Goal: Submit feedback/report problem: Provide input to the site owners about the experience or issues

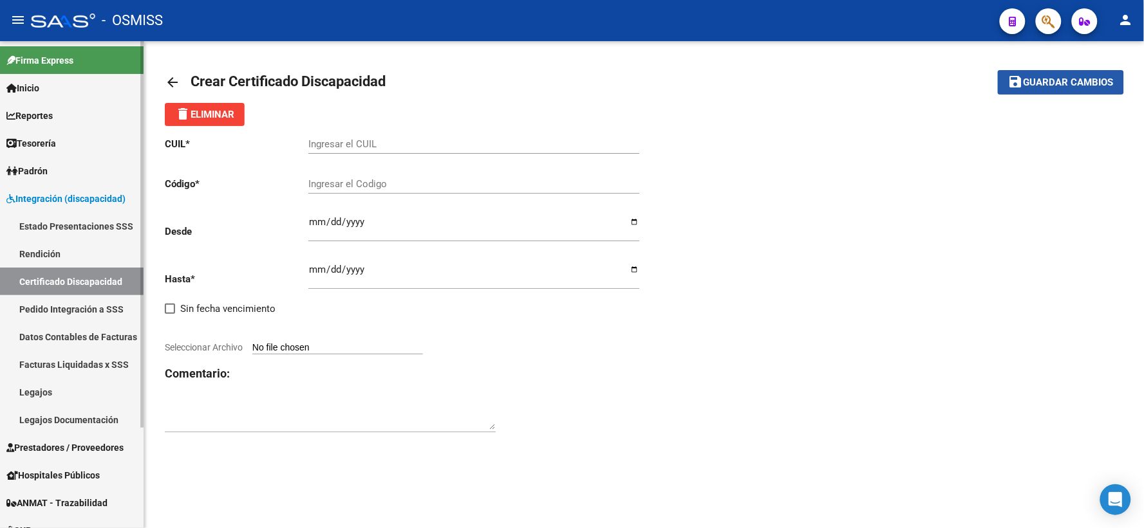
drag, startPoint x: 1062, startPoint y: 84, endPoint x: 116, endPoint y: 219, distance: 955.6
click at [1018, 92] on button "save Guardar cambios" at bounding box center [1060, 82] width 126 height 24
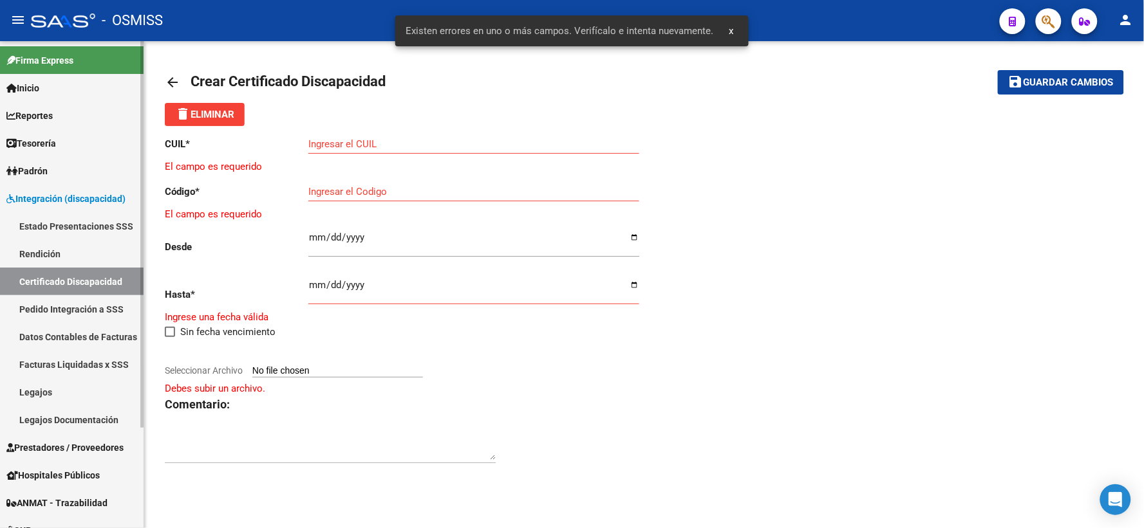
click at [65, 275] on link "Certificado Discapacidad" at bounding box center [72, 282] width 144 height 28
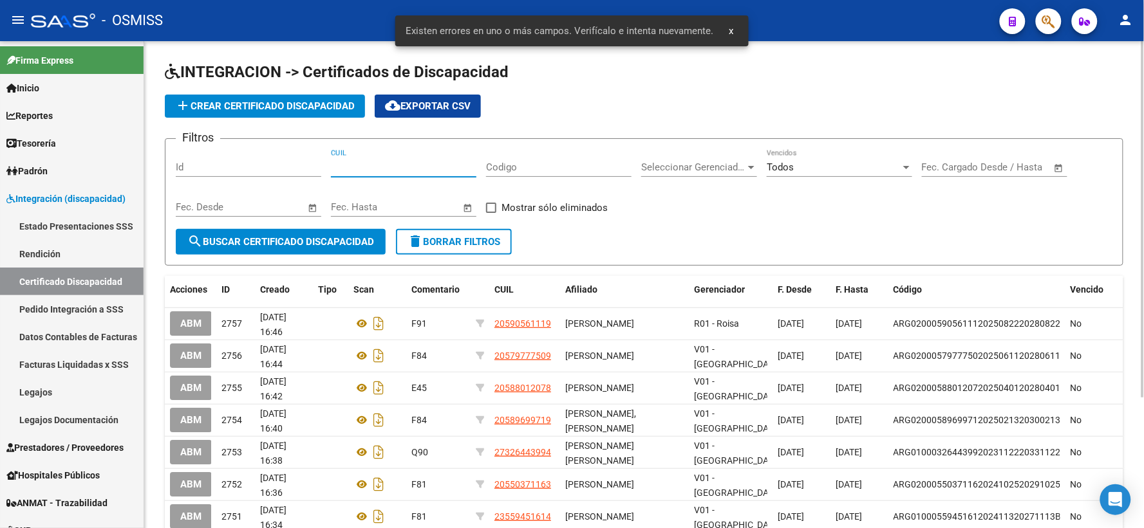
click at [384, 165] on input "CUIL" at bounding box center [403, 168] width 145 height 12
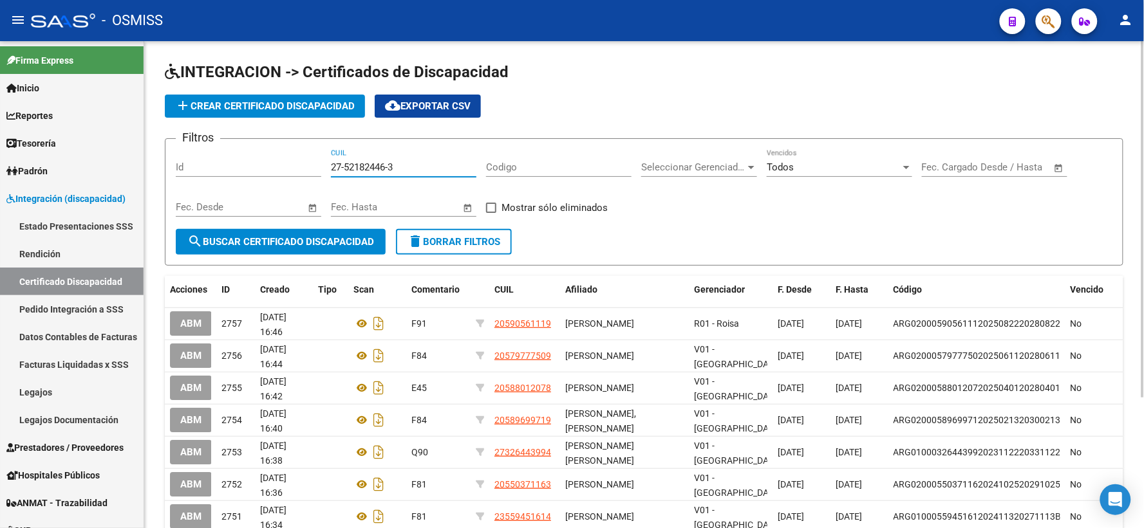
type input "27-52182446-3"
click at [292, 243] on span "search Buscar Certificado Discapacidad" at bounding box center [280, 242] width 187 height 12
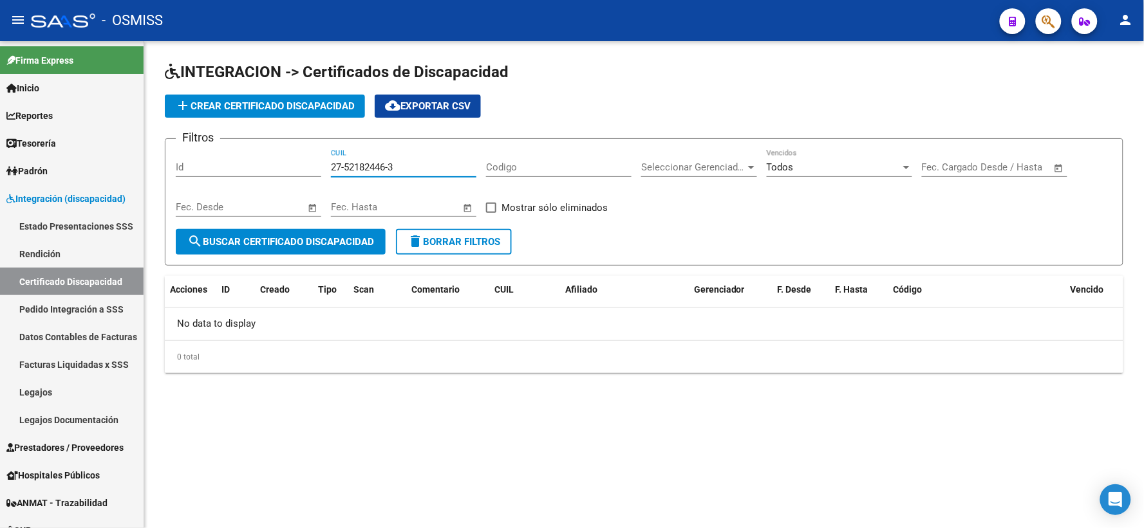
drag, startPoint x: 416, startPoint y: 171, endPoint x: 310, endPoint y: 174, distance: 105.6
click at [310, 174] on div "Filtros Id 27-52182446-3 CUIL Codigo Seleccionar Gerenciador Seleccionar Gerenc…" at bounding box center [644, 189] width 936 height 80
click at [285, 104] on span "add Crear Certificado Discapacidad" at bounding box center [265, 106] width 180 height 12
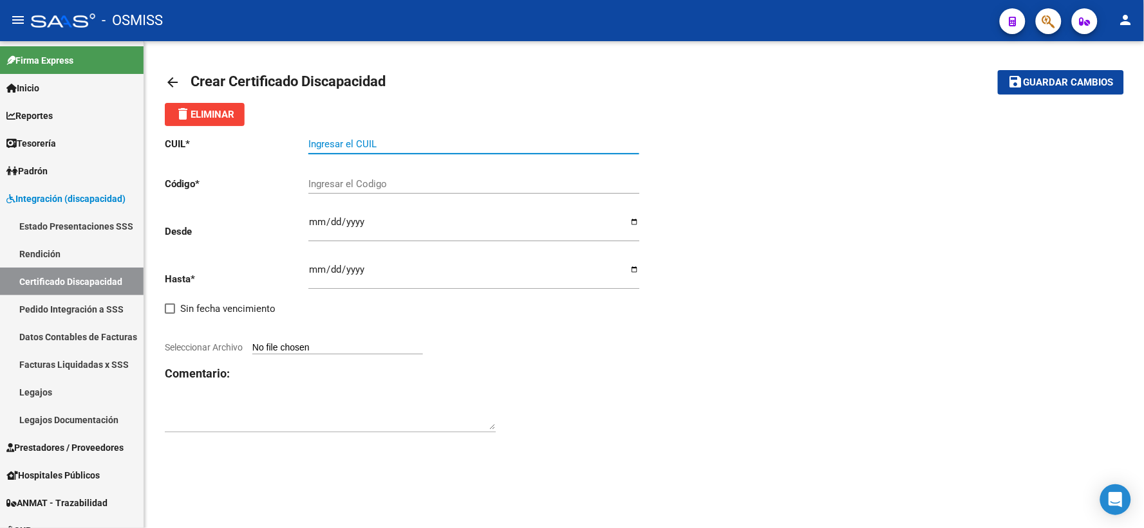
paste input "27-52182446-3"
type input "27-52182446-3"
click at [436, 183] on input "Ingresar el Codigo" at bounding box center [473, 184] width 331 height 12
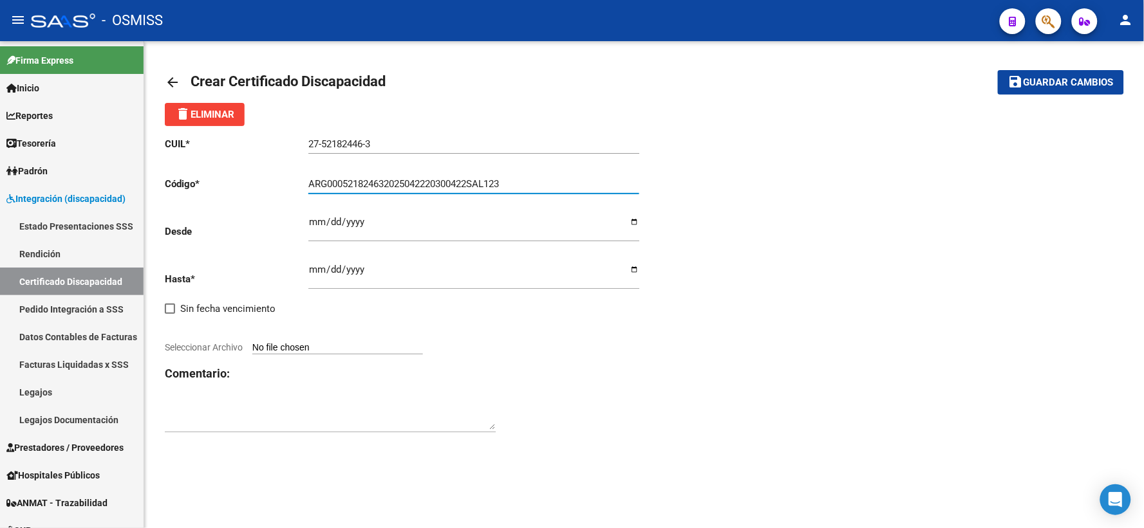
type input "ARG000521824632025042220300422SAL123"
click at [314, 221] on input "Ingresar fec. Desde" at bounding box center [473, 227] width 331 height 21
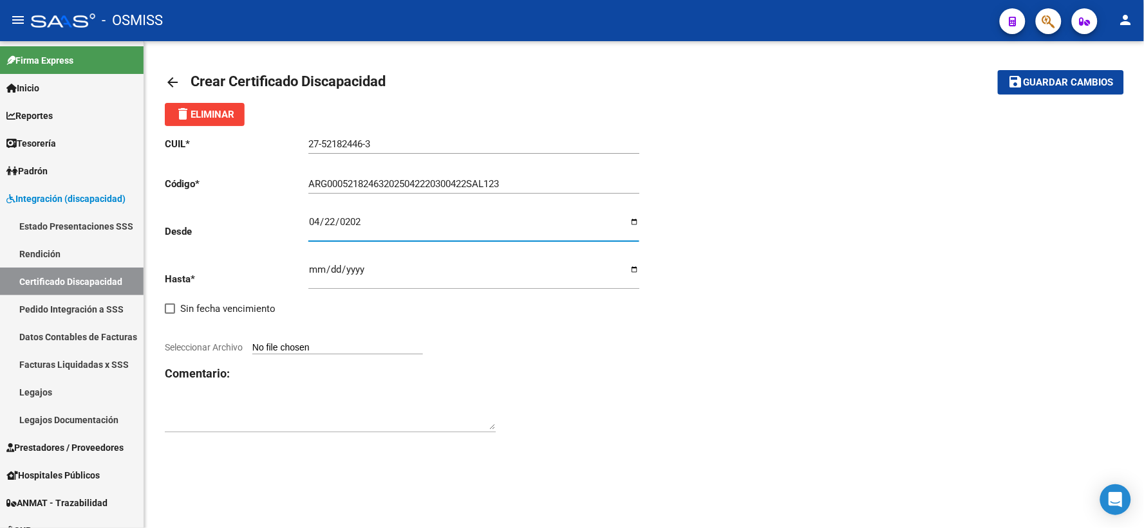
type input "[DATE]"
click at [320, 272] on input "Ingresar fec. Hasta" at bounding box center [473, 274] width 331 height 21
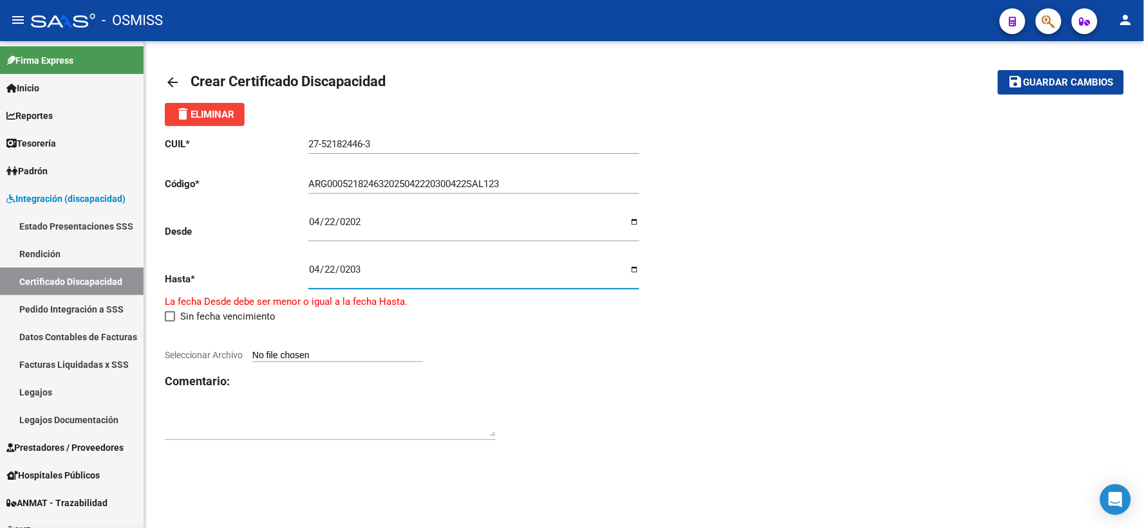
type input "[DATE]"
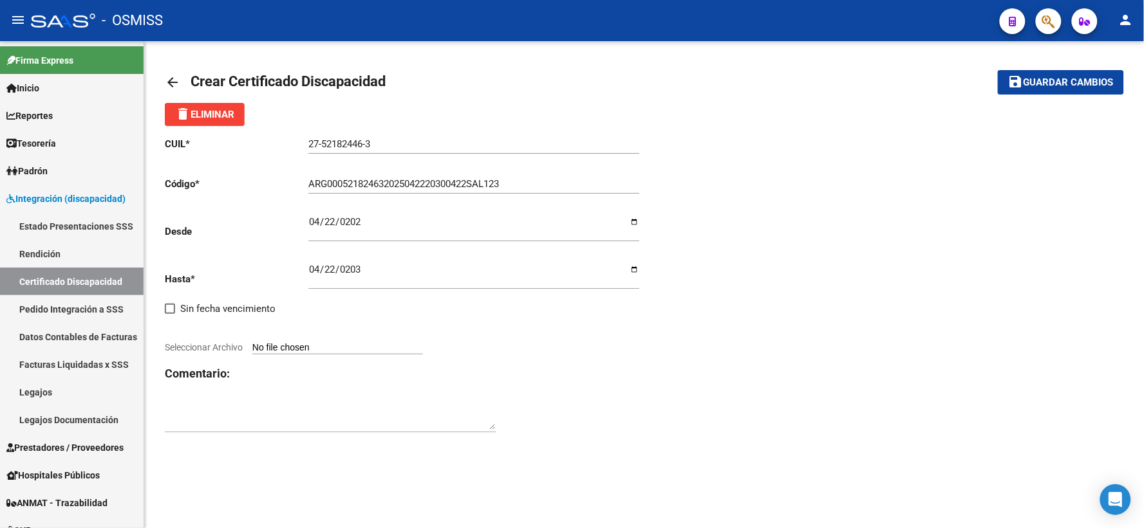
type input "C:\fakepath\[PERSON_NAME].pdf"
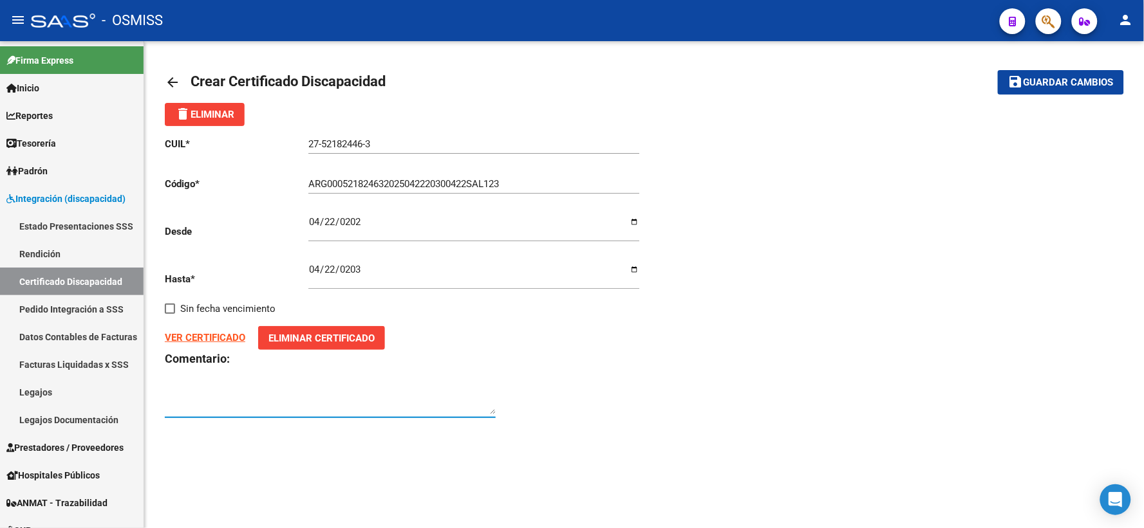
click at [359, 397] on textarea at bounding box center [330, 402] width 331 height 26
type textarea "F70"
click at [1070, 82] on span "Guardar cambios" at bounding box center [1068, 83] width 90 height 12
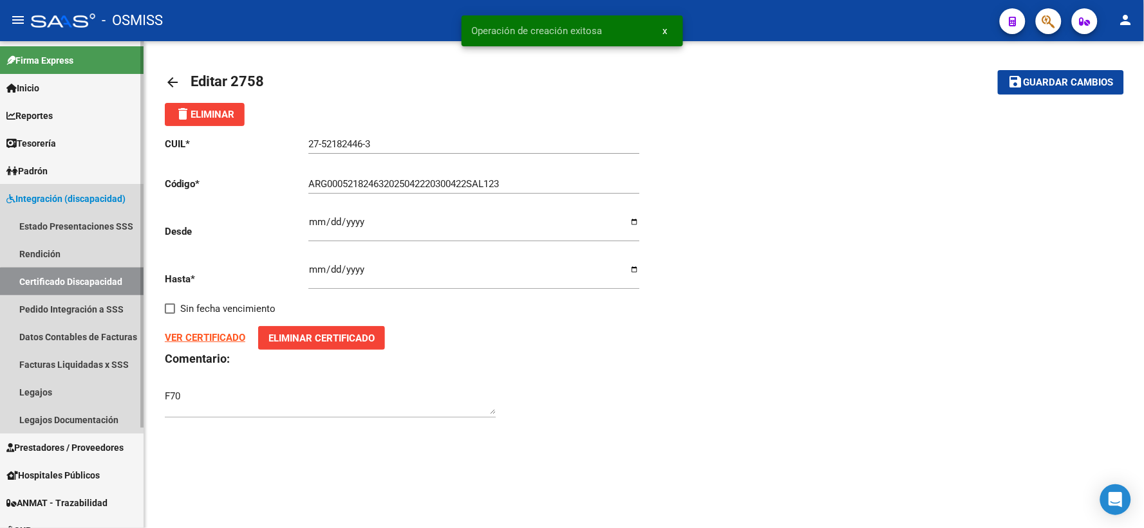
drag, startPoint x: 99, startPoint y: 285, endPoint x: 140, endPoint y: 277, distance: 42.0
click at [98, 285] on link "Certificado Discapacidad" at bounding box center [72, 282] width 144 height 28
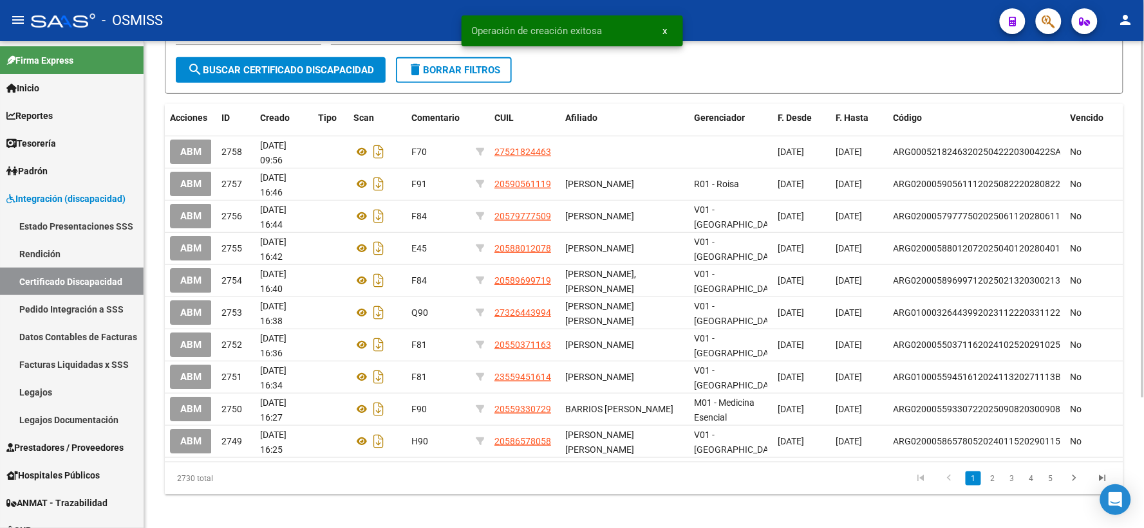
scroll to position [178, 0]
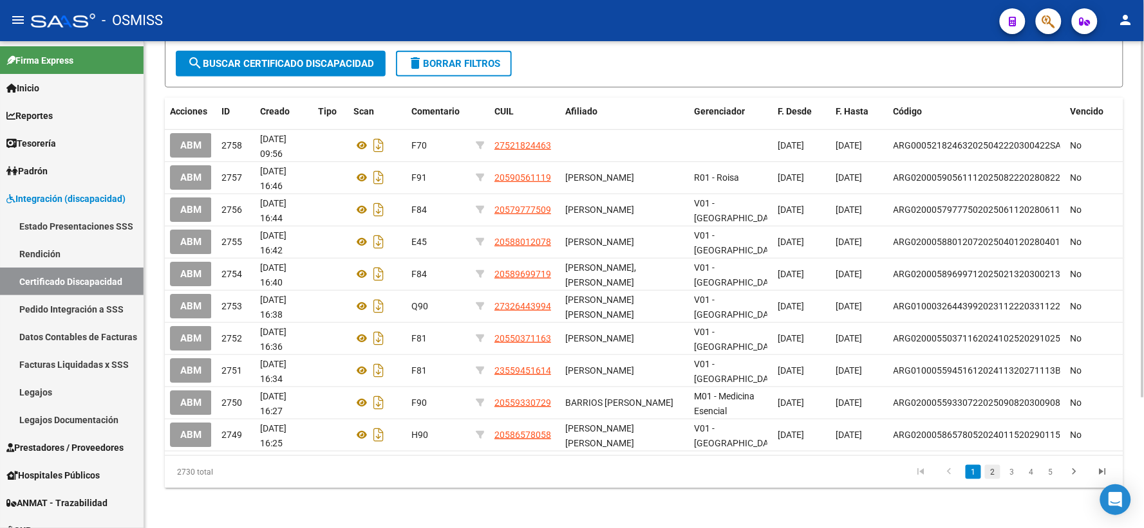
click at [988, 470] on link "2" at bounding box center [992, 472] width 15 height 14
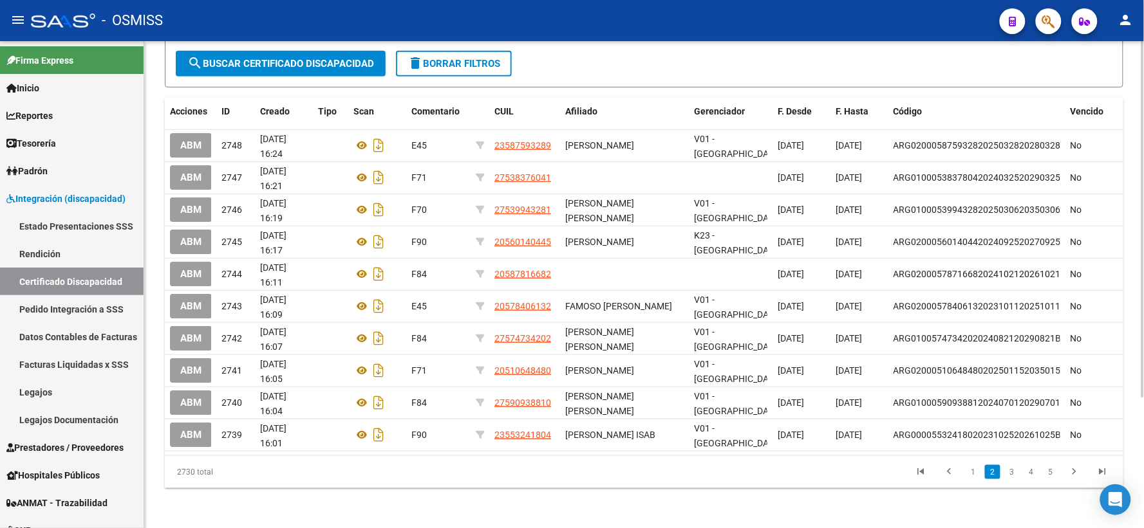
click at [988, 470] on link "2" at bounding box center [992, 472] width 15 height 14
click at [1013, 470] on link "3" at bounding box center [1011, 472] width 15 height 14
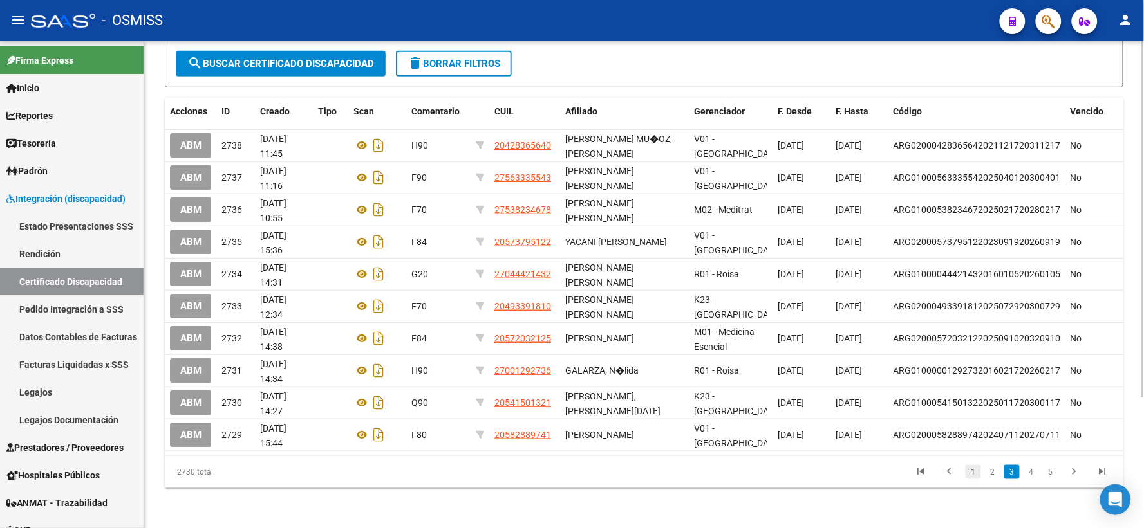
click at [972, 472] on link "1" at bounding box center [972, 472] width 15 height 14
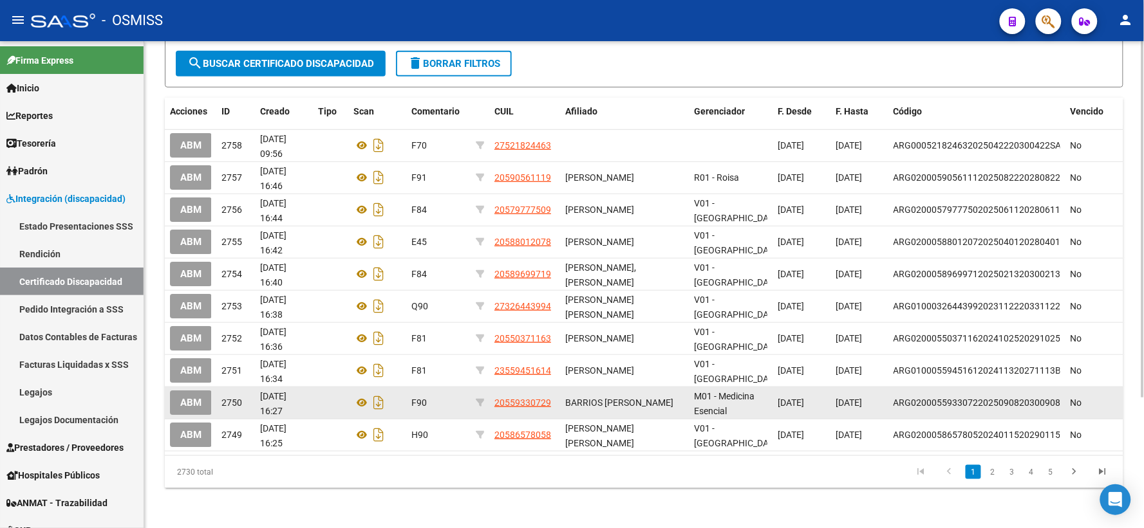
scroll to position [0, 0]
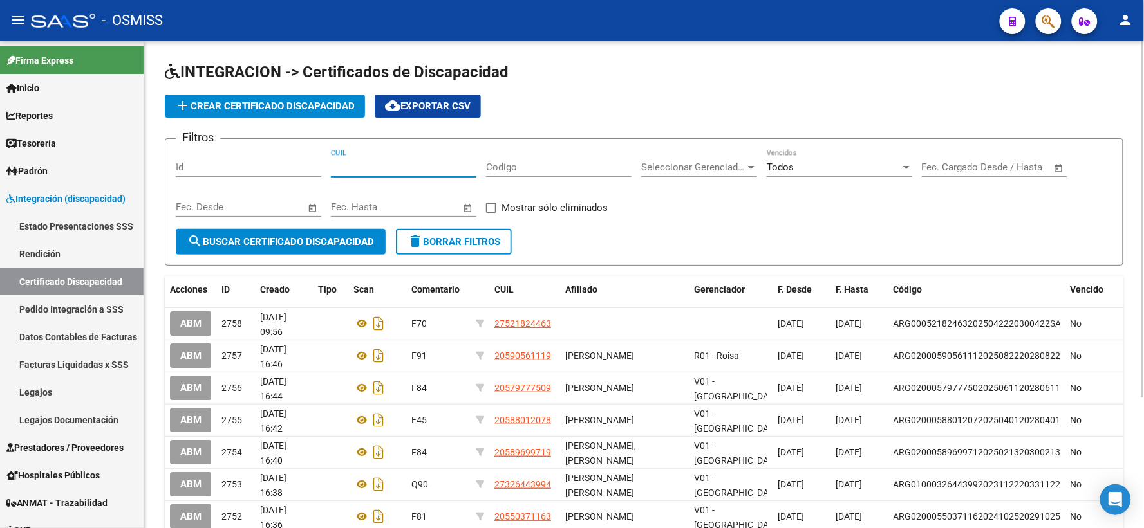
click at [425, 163] on input "CUIL" at bounding box center [403, 168] width 145 height 12
drag, startPoint x: 425, startPoint y: 163, endPoint x: 330, endPoint y: 163, distance: 95.2
click at [330, 163] on div "Filtros Id 20-57634284-6 CUIL Codigo Seleccionar Gerenciador Seleccionar Gerenc…" at bounding box center [644, 189] width 936 height 80
type input "20-57634284-6"
click at [323, 239] on span "search Buscar Certificado Discapacidad" at bounding box center [280, 242] width 187 height 12
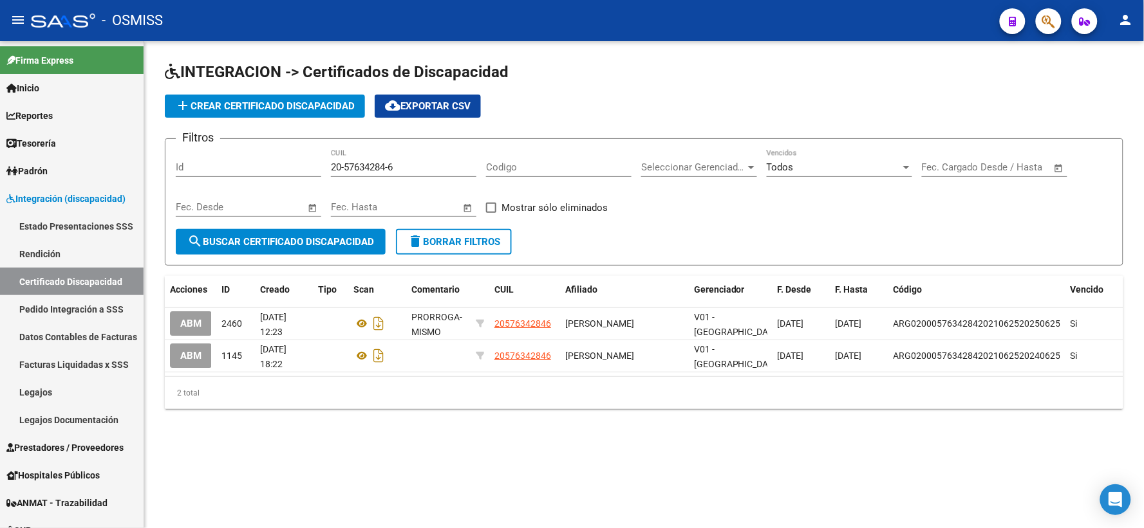
click at [214, 103] on span "add Crear Certificado Discapacidad" at bounding box center [265, 106] width 180 height 12
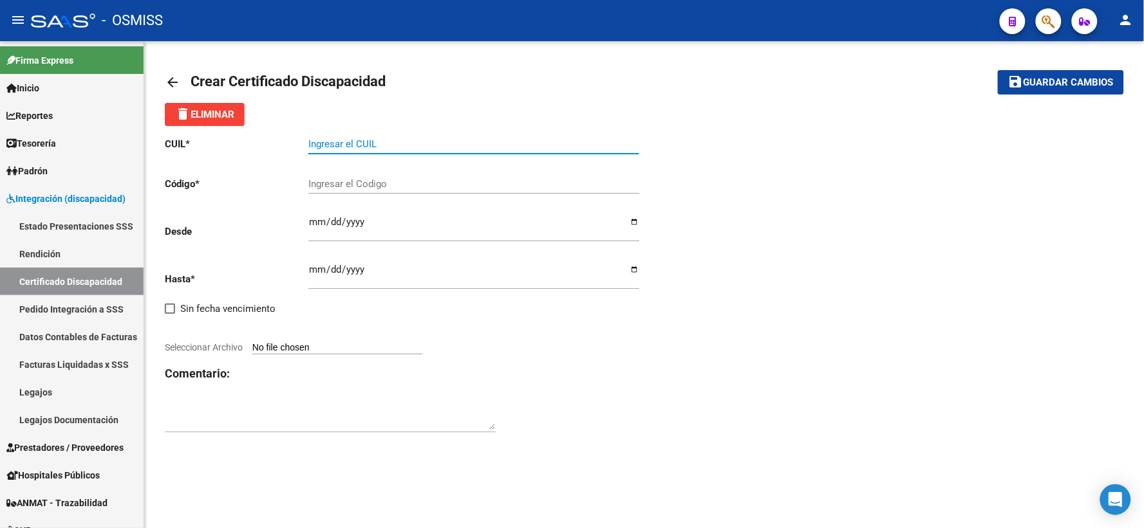
paste input "20-57634284-6"
type input "20-57634284-6"
click at [409, 185] on input "Ingresar el Codigo" at bounding box center [473, 184] width 331 height 12
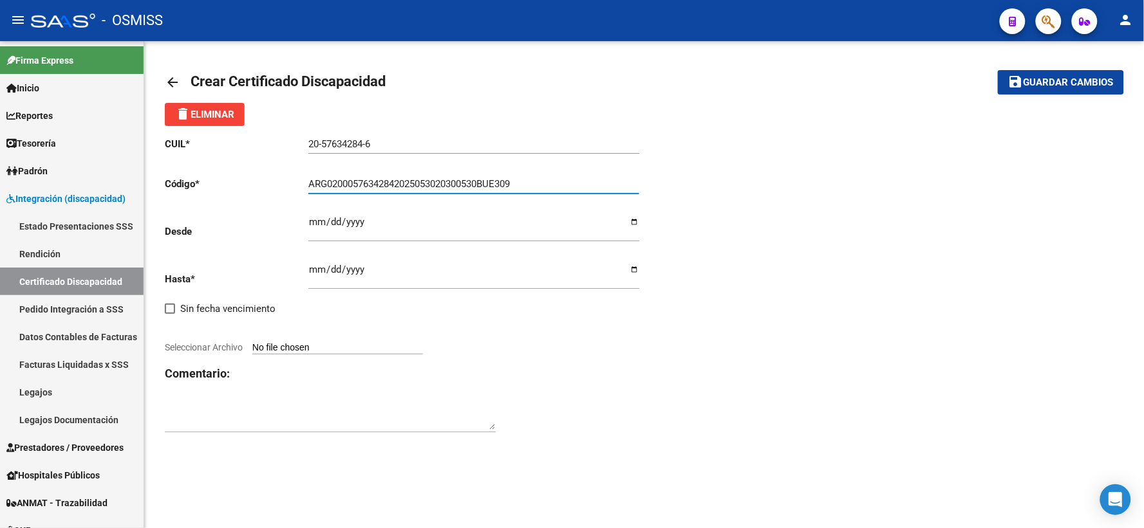
type input "ARG02000576342842025053020300530BUE309"
click at [320, 220] on input "Ingresar fec. Desde" at bounding box center [473, 227] width 331 height 21
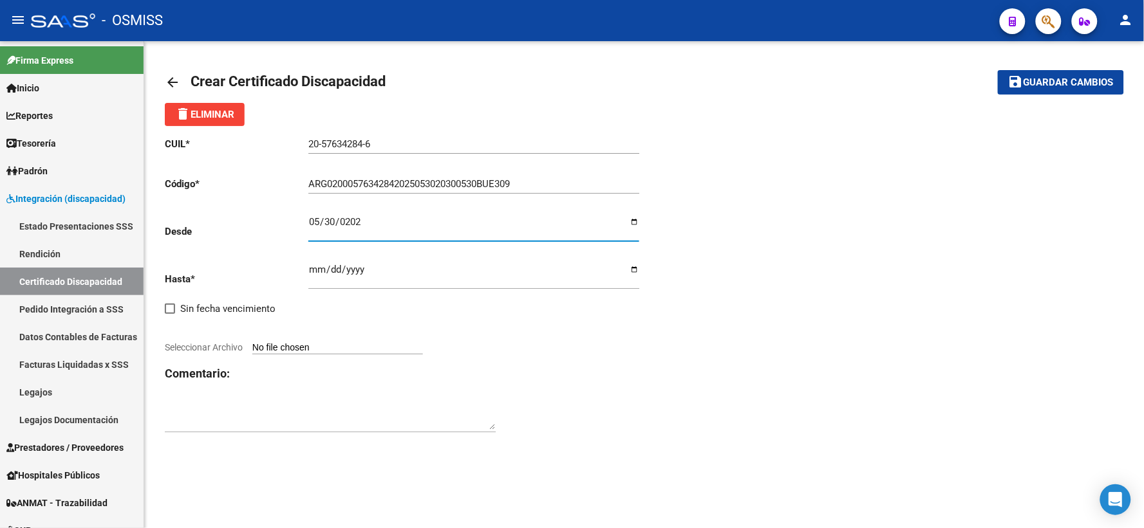
type input "[DATE]"
click at [317, 269] on input "Ingresar fec. Hasta" at bounding box center [473, 274] width 331 height 21
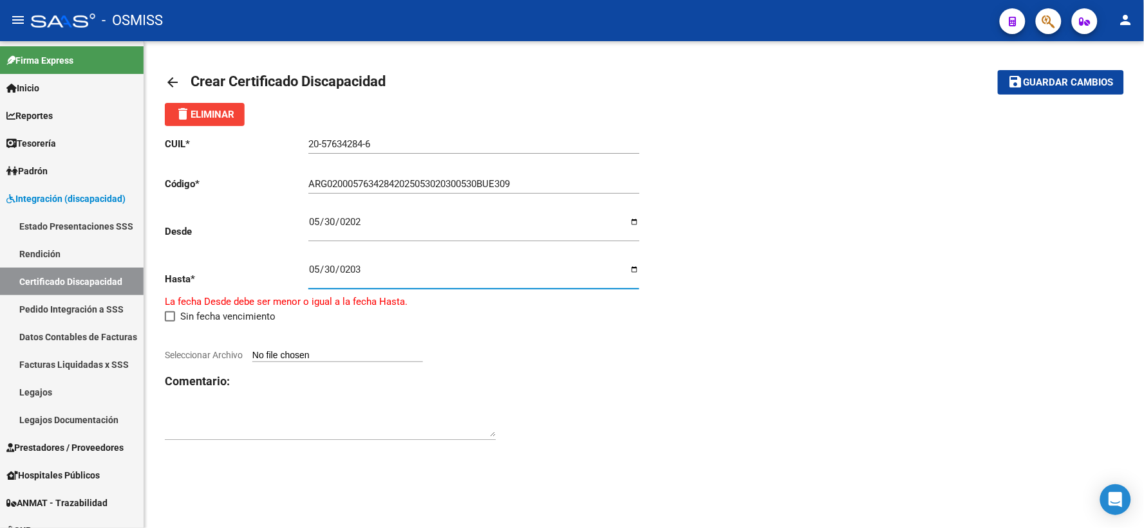
type input "[DATE]"
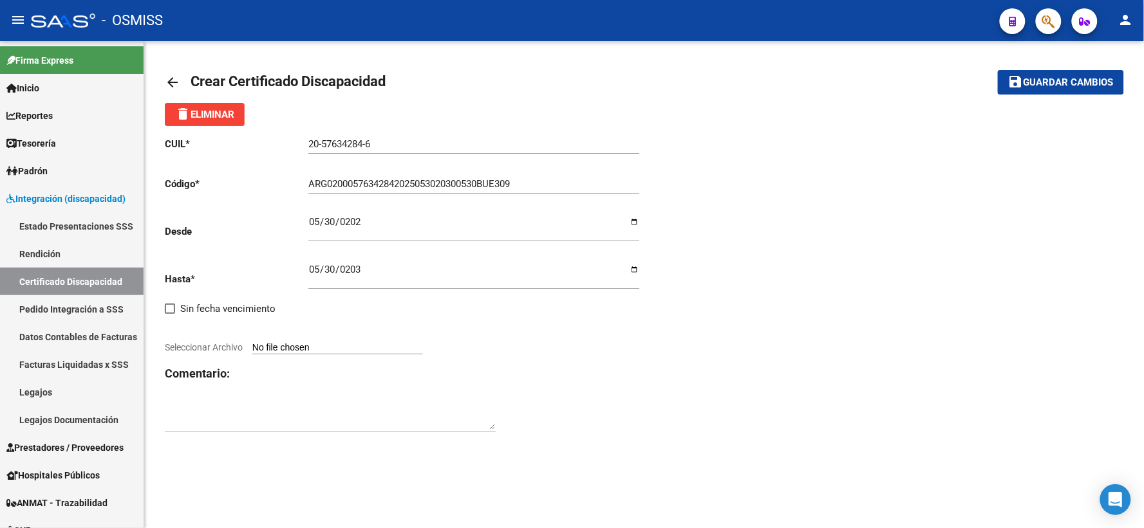
click at [1017, 434] on div "CUIL * 20-57634284-6 Ingresar el CUIL Código * ARG02000576342842025053020300530…" at bounding box center [644, 285] width 958 height 319
type input "C:\fakepath\[PERSON_NAME] V.pdf"
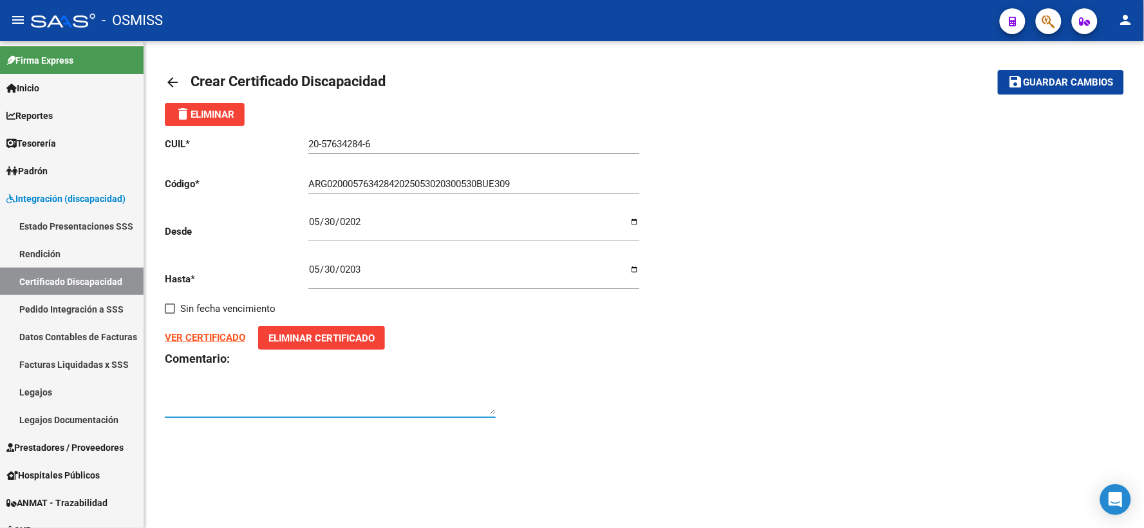
click at [257, 393] on textarea at bounding box center [330, 402] width 331 height 26
type textarea "F84"
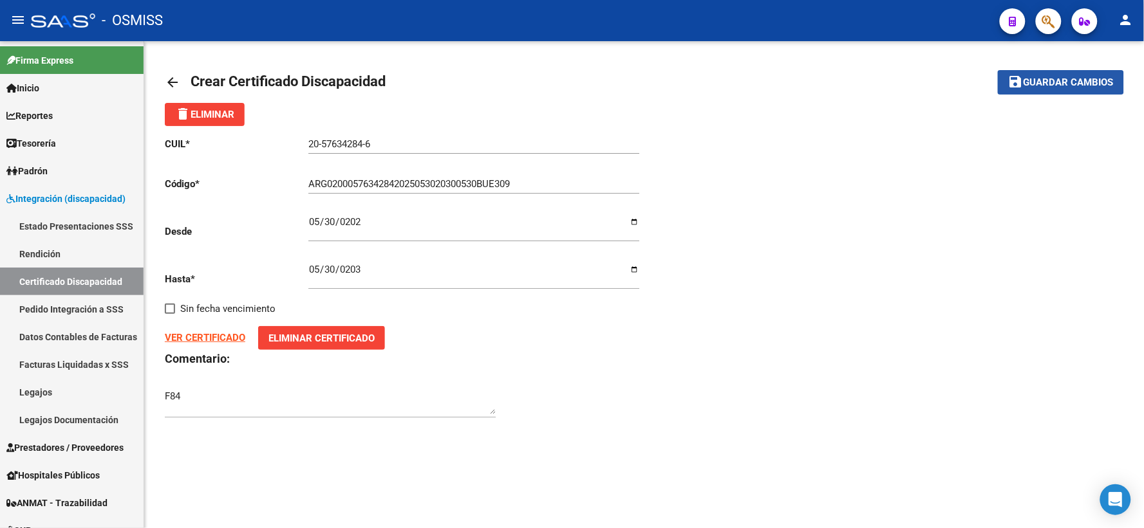
click at [1062, 78] on span "Guardar cambios" at bounding box center [1068, 83] width 90 height 12
click at [168, 82] on mat-icon "arrow_back" at bounding box center [172, 82] width 15 height 15
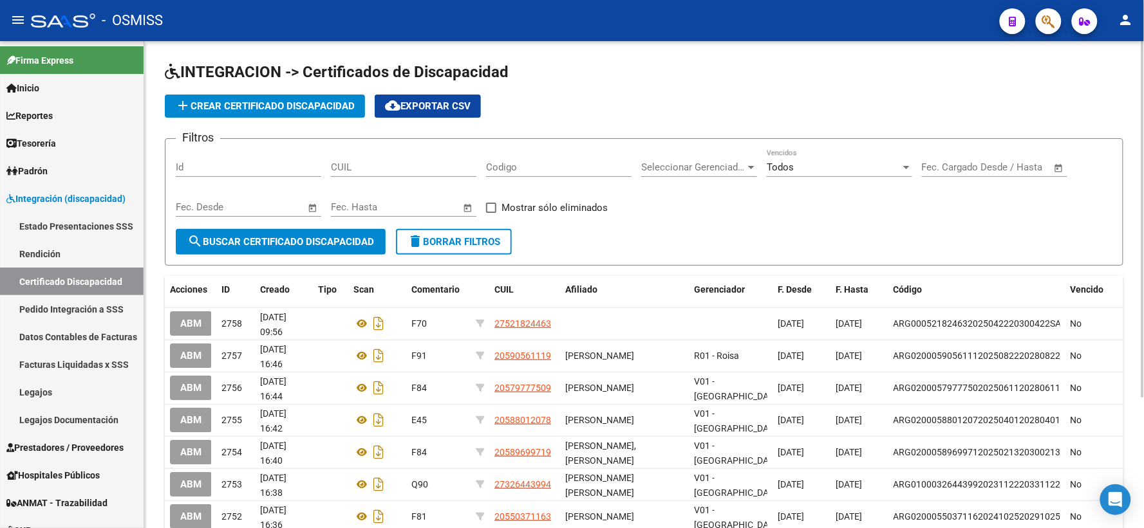
click at [398, 166] on input "CUIL" at bounding box center [403, 168] width 145 height 12
paste input "20-57634284-6"
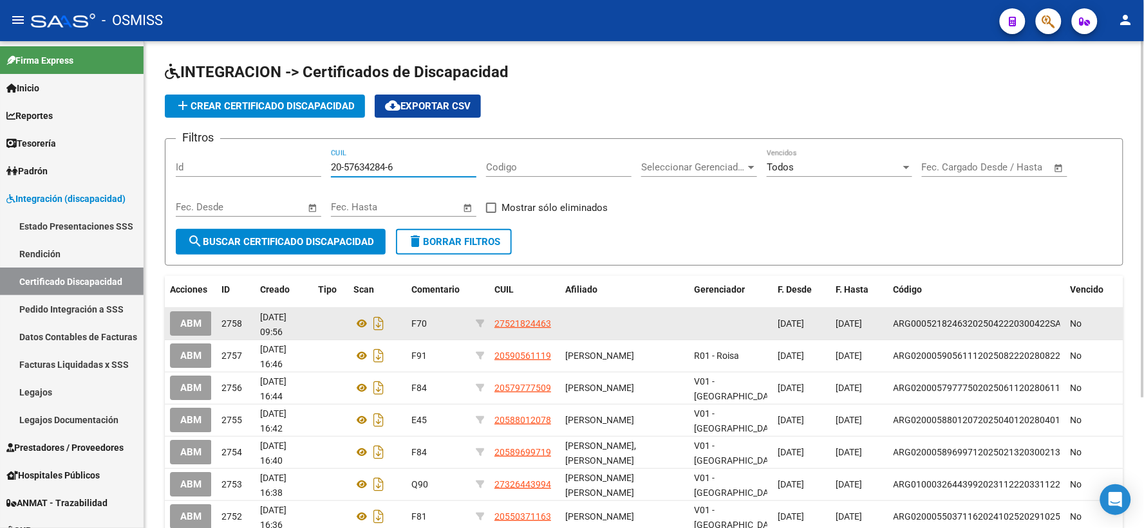
type input "20-57634284-6"
click at [183, 322] on span "ABM" at bounding box center [190, 325] width 21 height 12
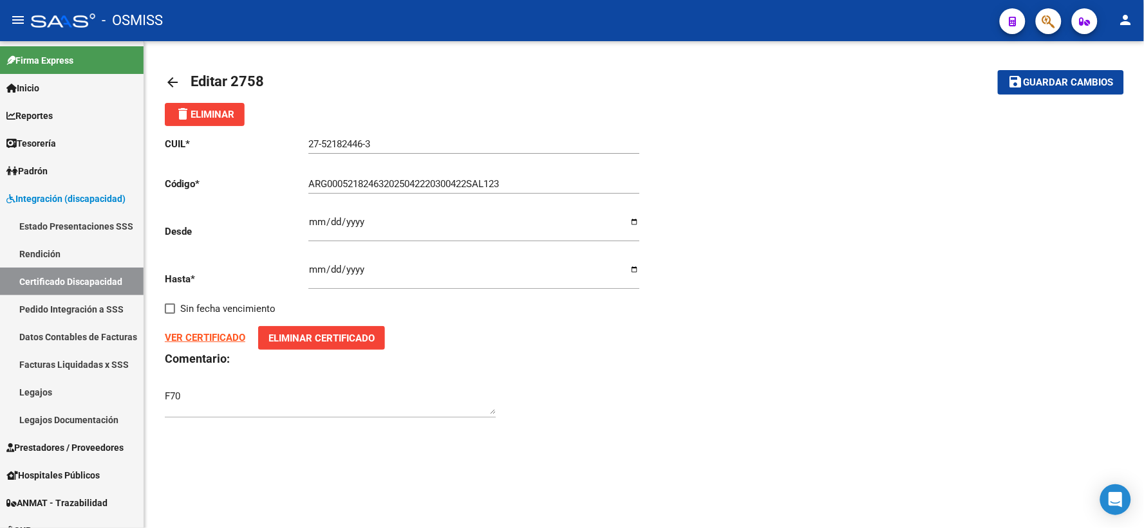
click at [202, 337] on strong "VER CERTIFICADO" at bounding box center [205, 338] width 80 height 12
click at [174, 79] on mat-icon "arrow_back" at bounding box center [172, 82] width 15 height 15
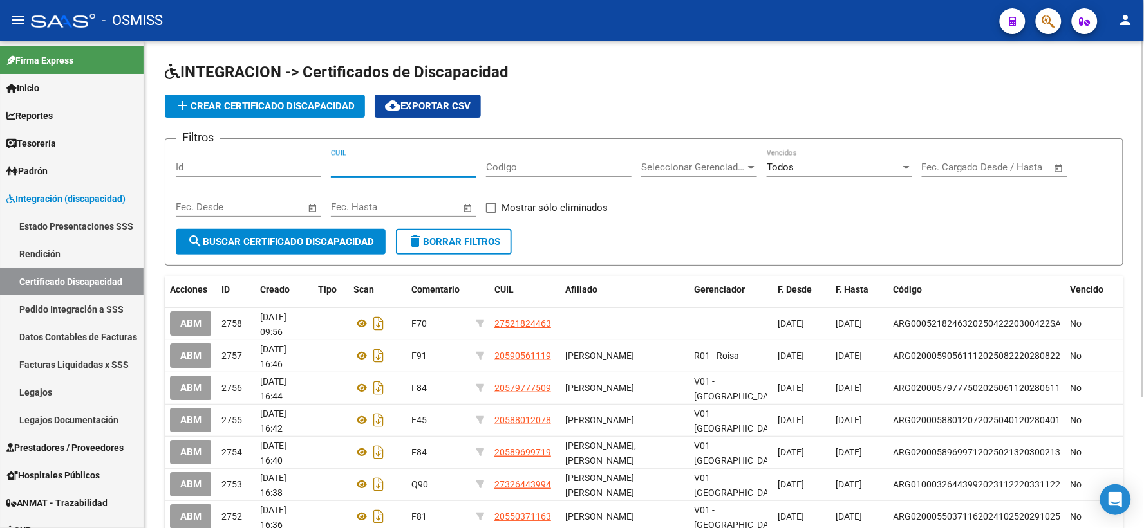
paste input "20-57634284-6"
type input "20-57634284-6"
click at [304, 246] on span "search Buscar Certificado Discapacidad" at bounding box center [280, 242] width 187 height 12
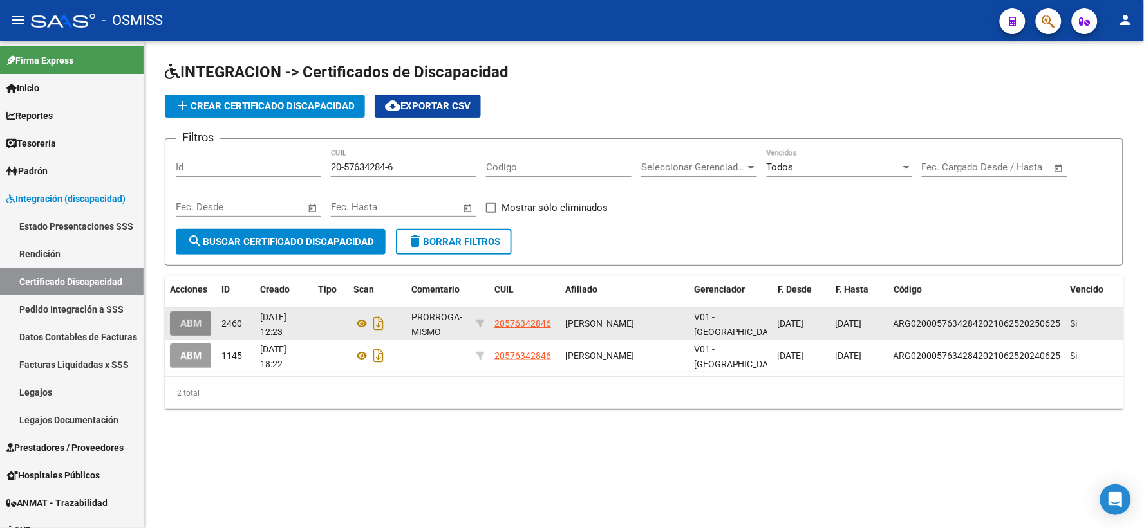
click at [194, 320] on span "ABM" at bounding box center [190, 325] width 21 height 12
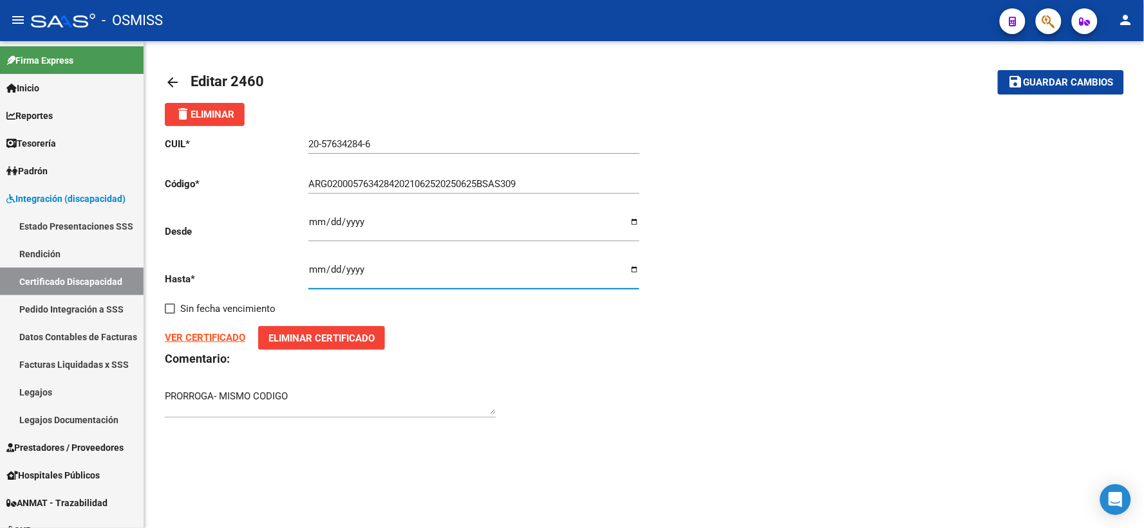
click at [332, 270] on input "[DATE]" at bounding box center [473, 274] width 331 height 21
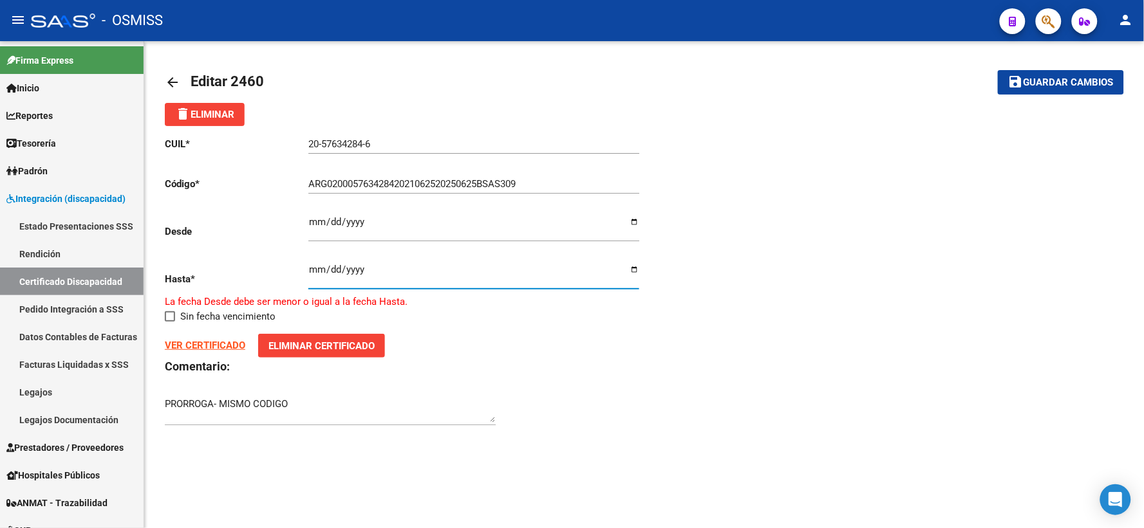
type input "[DATE]"
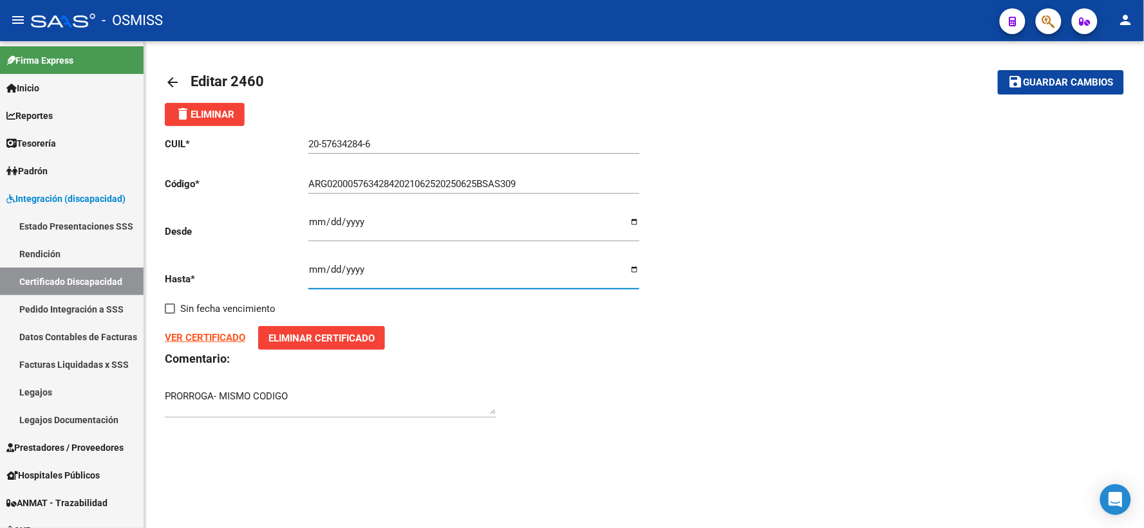
click at [1028, 88] on button "save Guardar cambios" at bounding box center [1060, 82] width 126 height 24
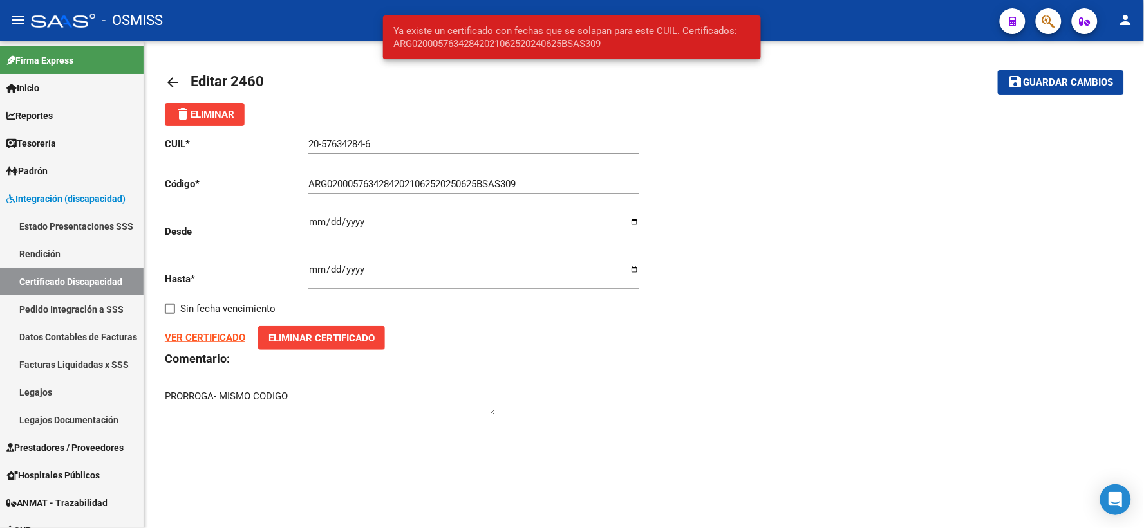
click at [171, 79] on mat-icon "arrow_back" at bounding box center [172, 82] width 15 height 15
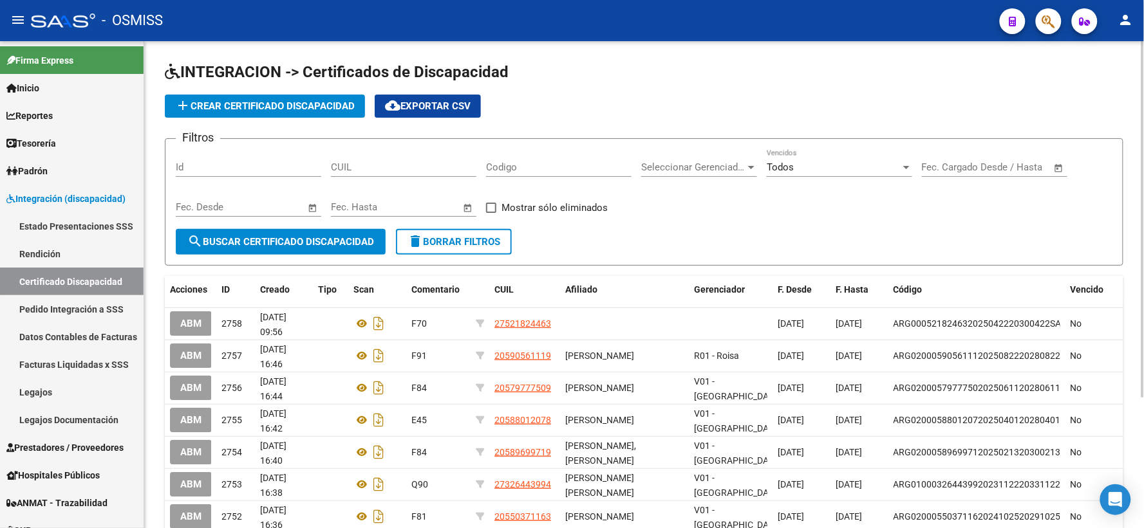
click at [311, 107] on span "add Crear Certificado Discapacidad" at bounding box center [265, 106] width 180 height 12
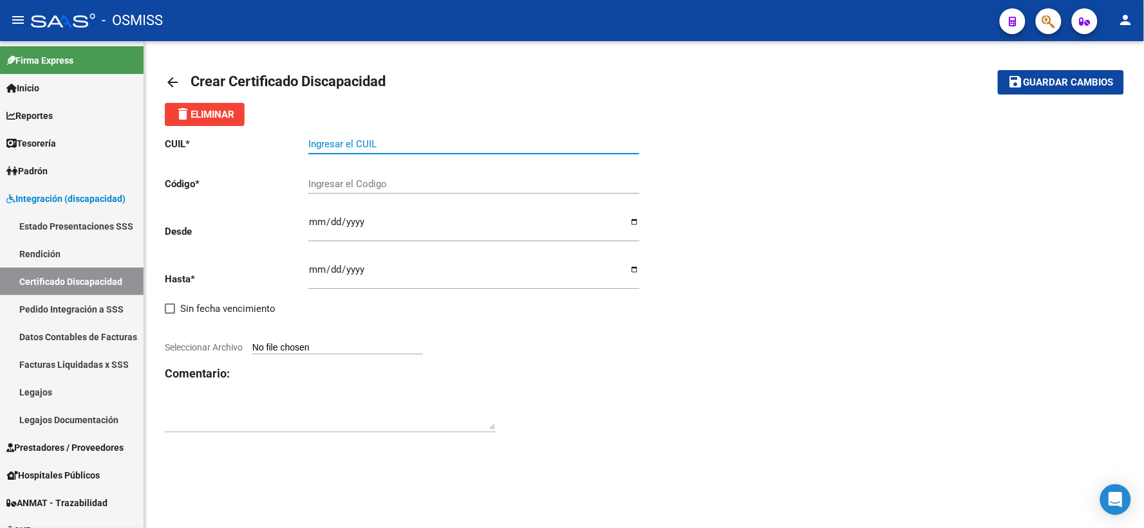
paste input "20-57634284-6"
type input "20-57634284-6"
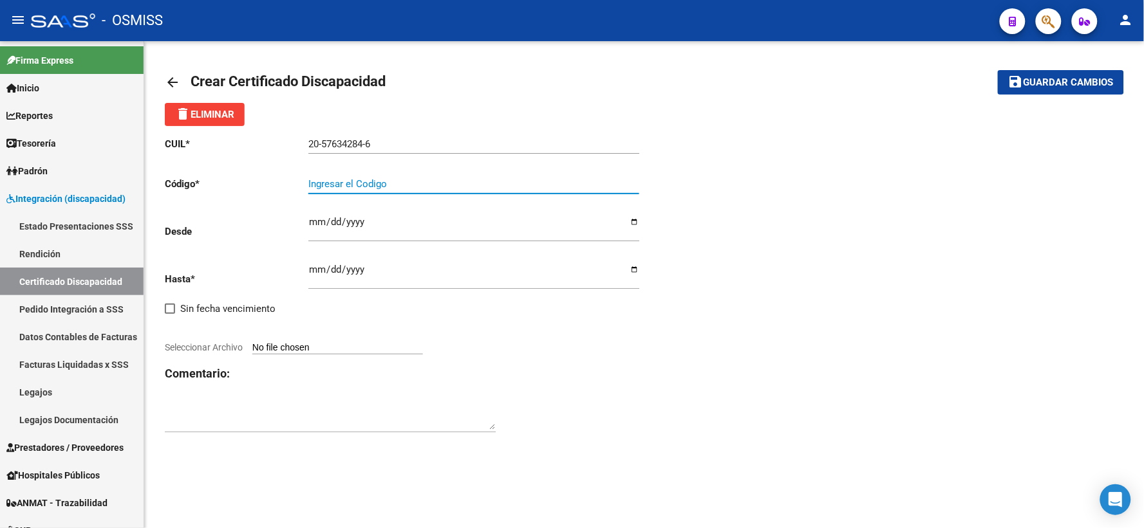
click at [398, 178] on input "Ingresar el Codigo" at bounding box center [473, 184] width 331 height 12
type input "ARG02000576342842025053020300530BUE309"
click at [317, 223] on input "Ingresar fec. Desde" at bounding box center [473, 227] width 331 height 21
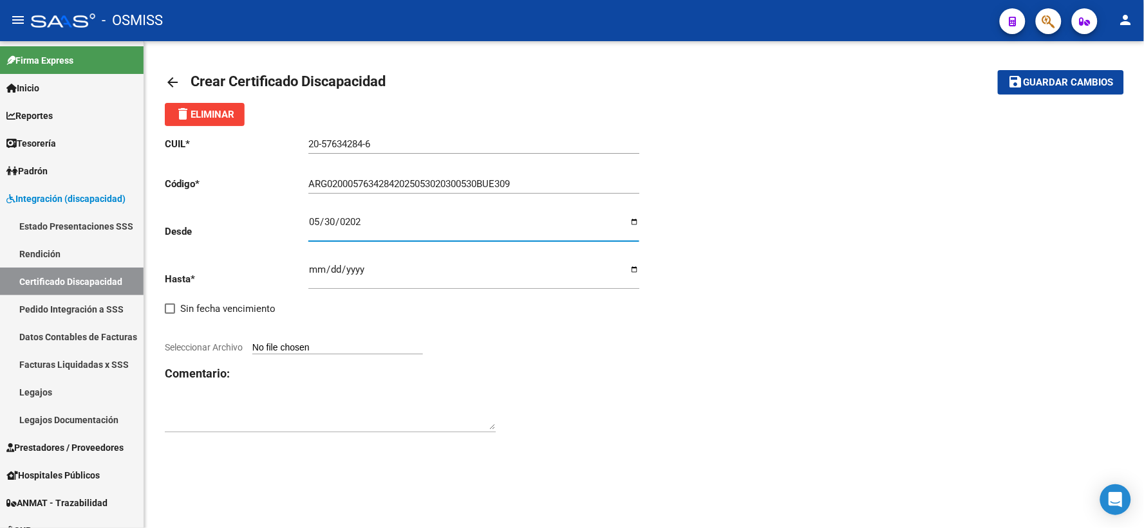
type input "[DATE]"
click at [313, 268] on input "Ingresar fec. Hasta" at bounding box center [473, 274] width 331 height 21
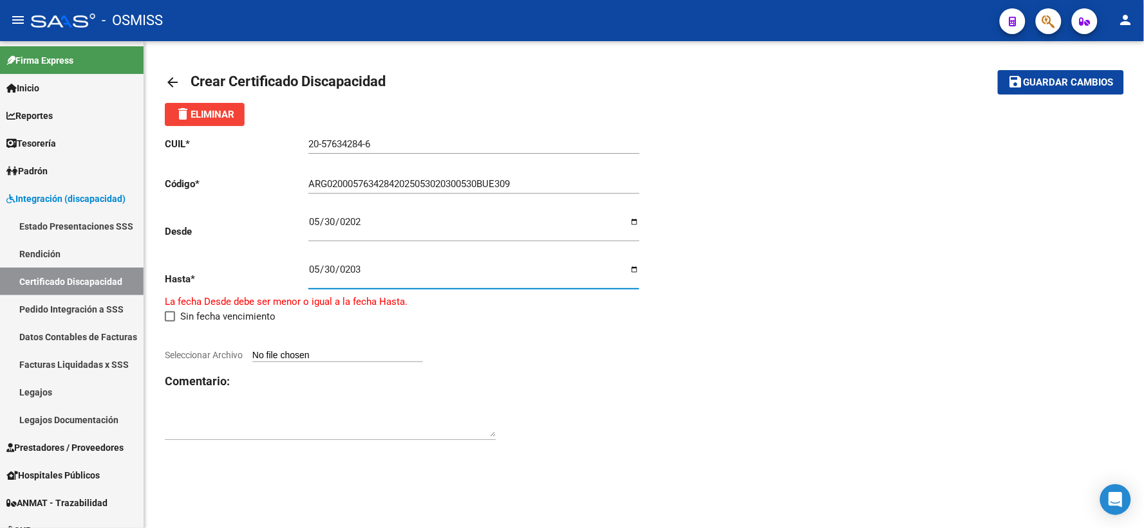
type input "[DATE]"
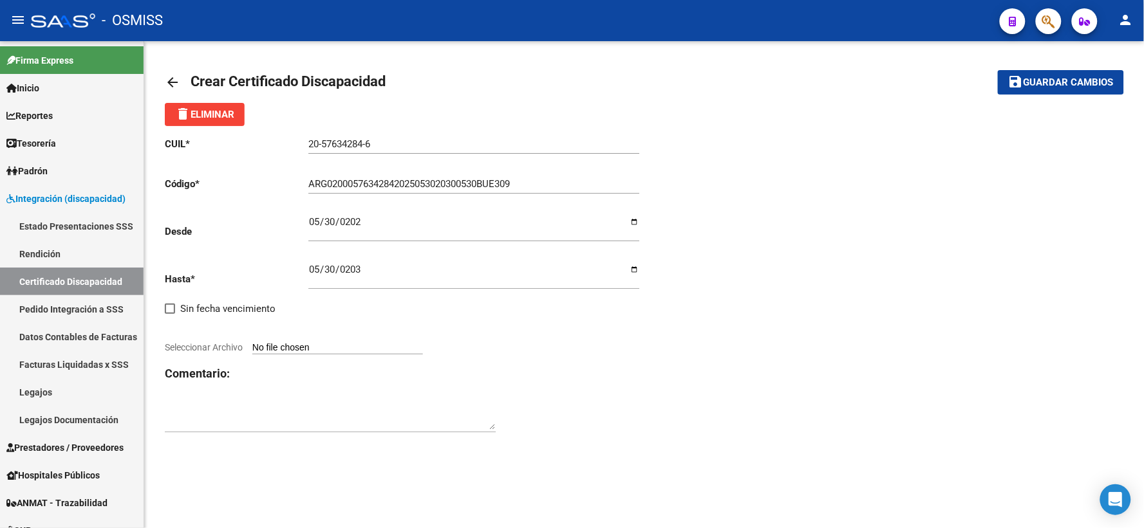
type input "C:\fakepath\[PERSON_NAME] V.pdf"
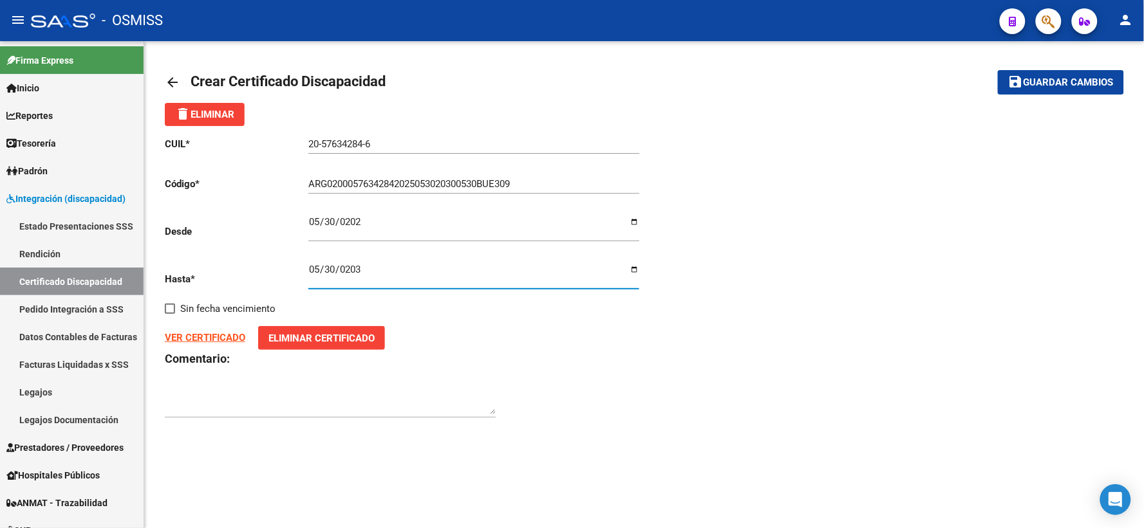
click at [301, 391] on textarea at bounding box center [330, 402] width 331 height 26
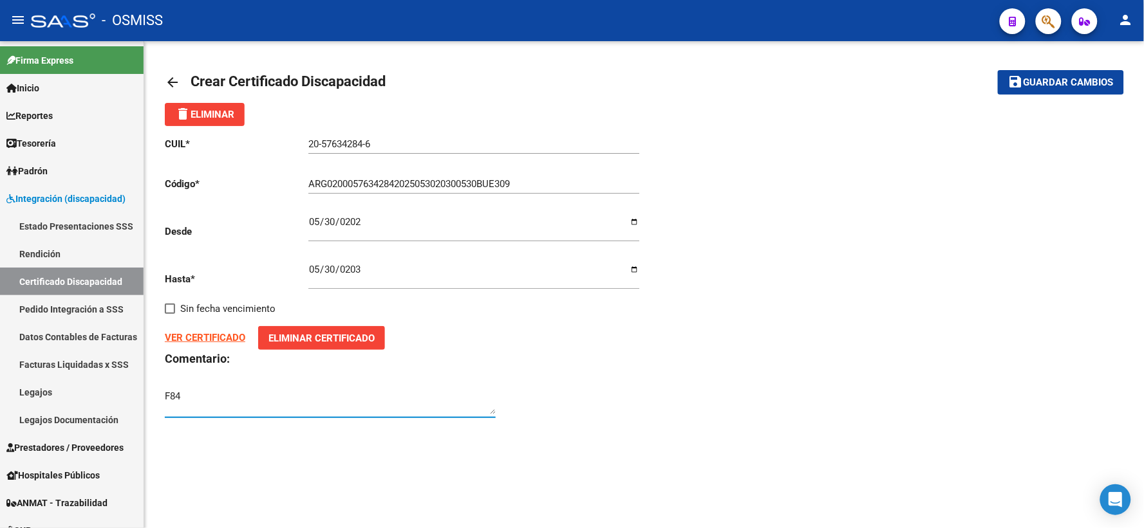
type textarea "F84"
click at [1054, 77] on span "Guardar cambios" at bounding box center [1068, 83] width 90 height 12
click at [169, 81] on mat-icon "arrow_back" at bounding box center [172, 82] width 15 height 15
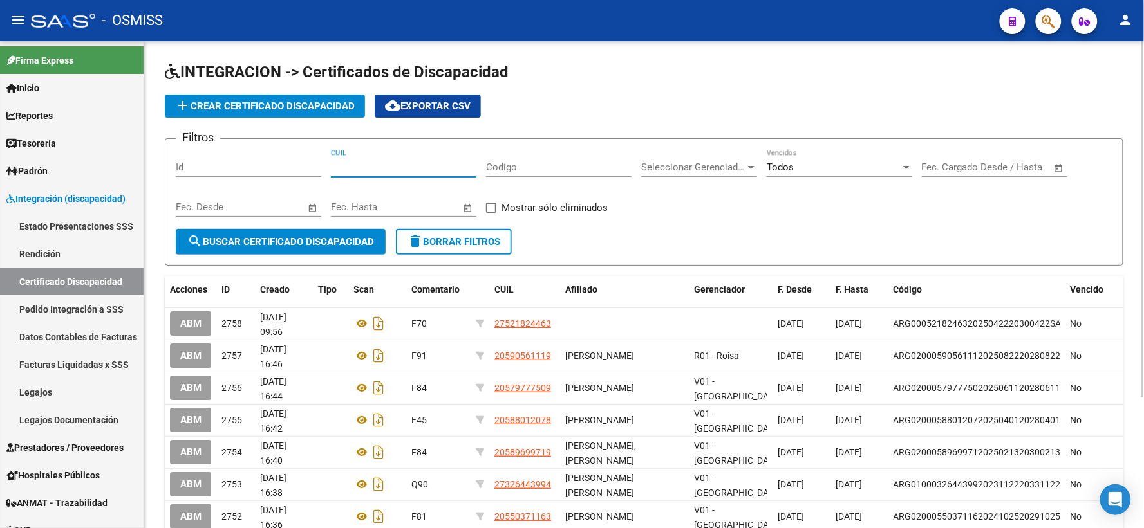
paste input "20-57634284-6"
type input "20-57634284-6"
click at [271, 246] on span "search Buscar Certificado Discapacidad" at bounding box center [280, 242] width 187 height 12
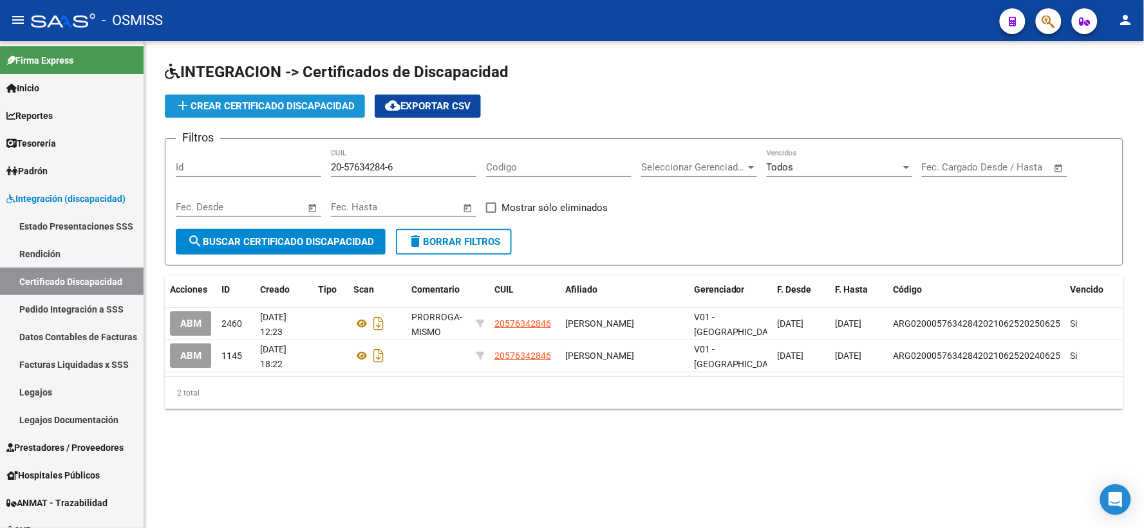
click at [275, 109] on span "add Crear Certificado Discapacidad" at bounding box center [265, 106] width 180 height 12
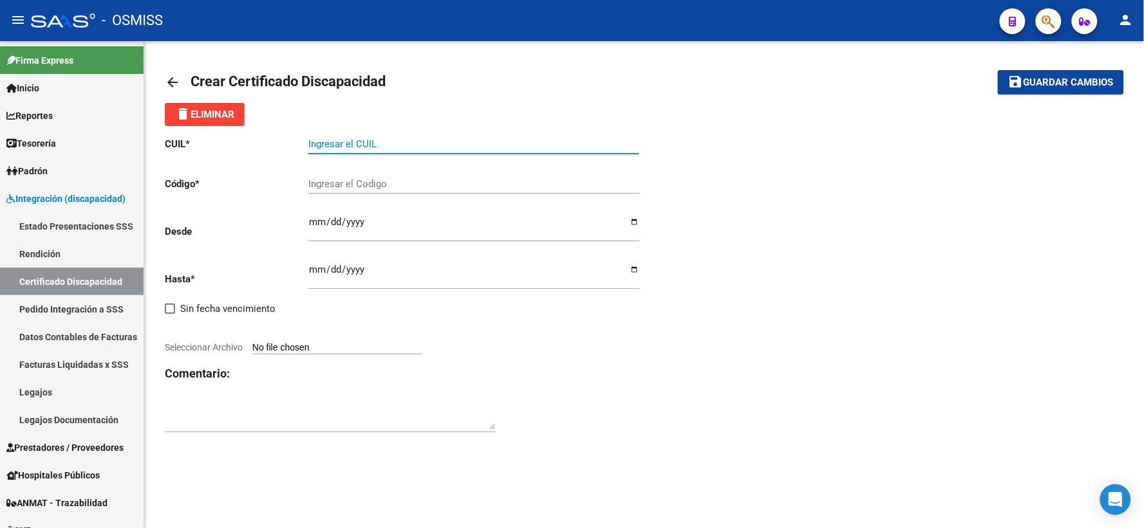
paste input "20-57634284-6"
type input "20-57634284-6"
click at [406, 183] on input "Ingresar el Codigo" at bounding box center [473, 184] width 331 height 12
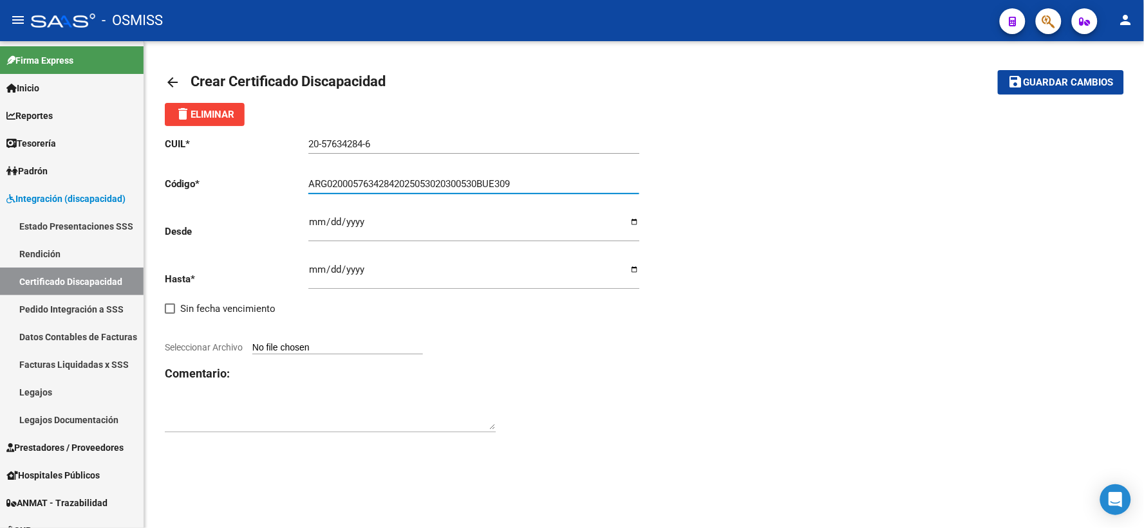
type input "ARG02000576342842025053020300530BUE309"
click at [317, 219] on input "Ingresar fec. Desde" at bounding box center [473, 227] width 331 height 21
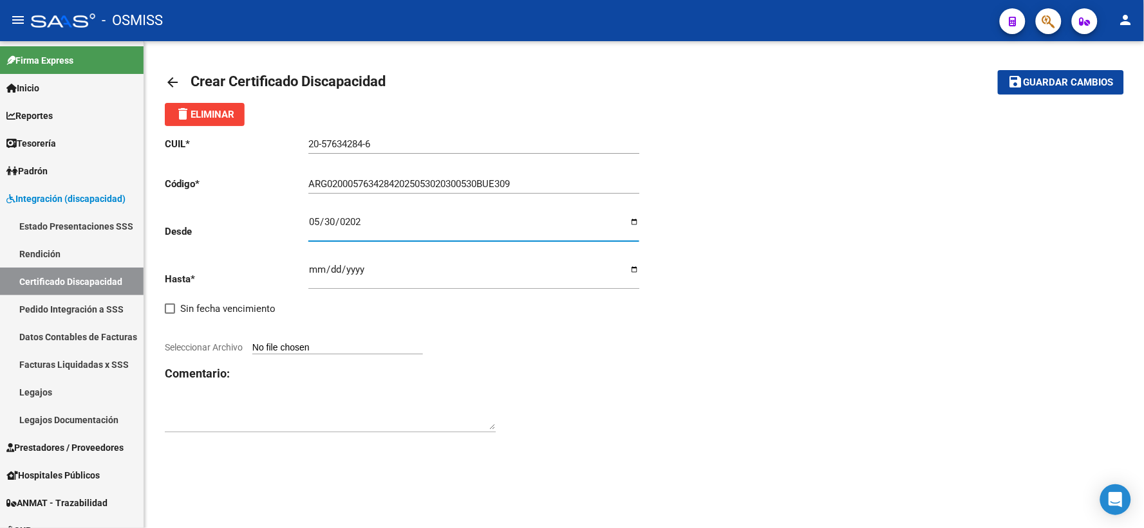
type input "[DATE]"
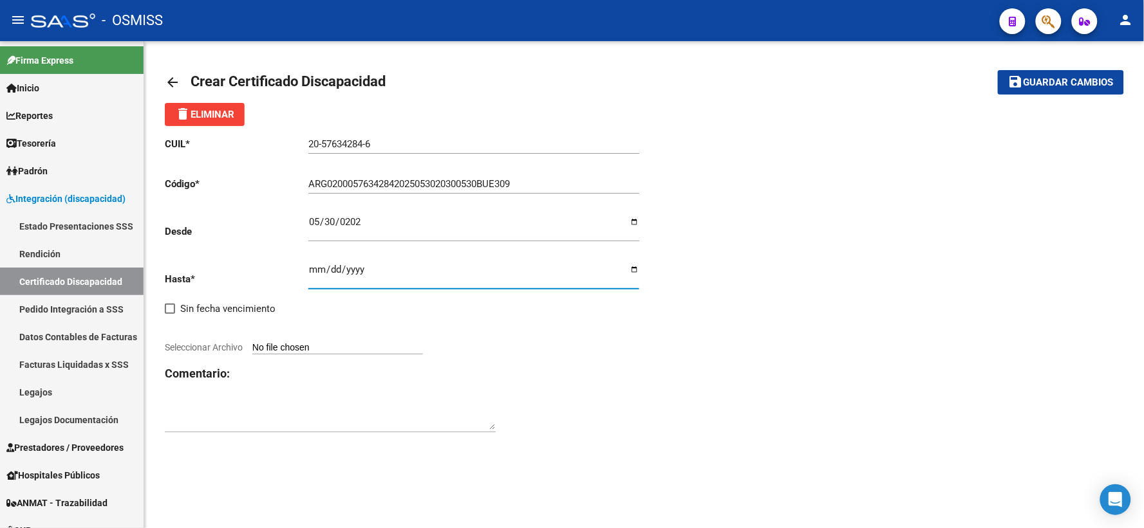
click at [317, 272] on input "Ingresar fec. Hasta" at bounding box center [473, 274] width 331 height 21
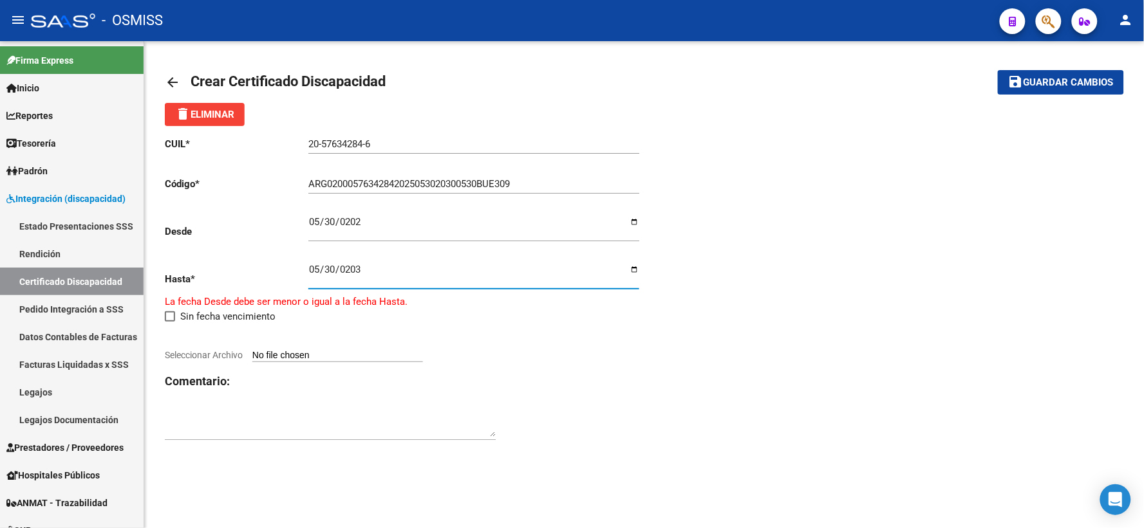
type input "[DATE]"
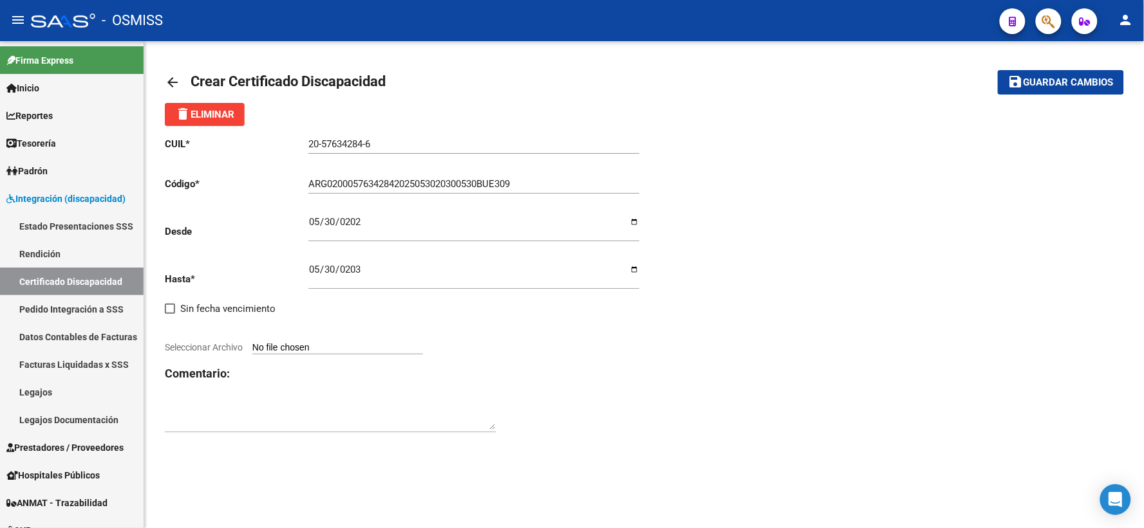
type input "C:\fakepath\[PERSON_NAME] V.pdf"
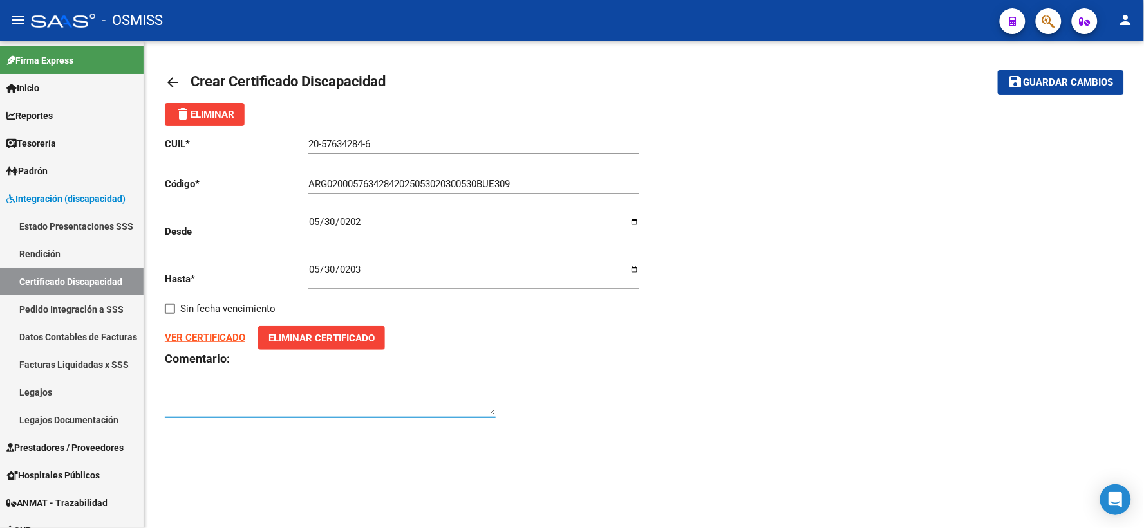
click at [344, 394] on textarea at bounding box center [330, 402] width 331 height 26
type textarea "F84"
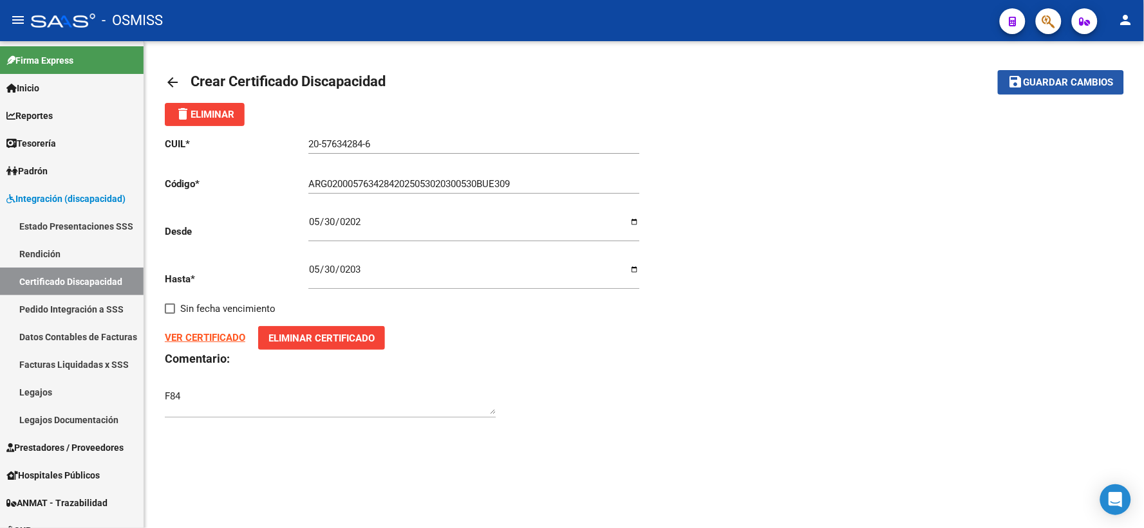
click at [1030, 82] on span "Guardar cambios" at bounding box center [1068, 83] width 90 height 12
click at [1068, 79] on span "Guardar cambios" at bounding box center [1068, 83] width 90 height 12
click at [1112, 494] on icon "Open Intercom Messenger" at bounding box center [1115, 500] width 15 height 17
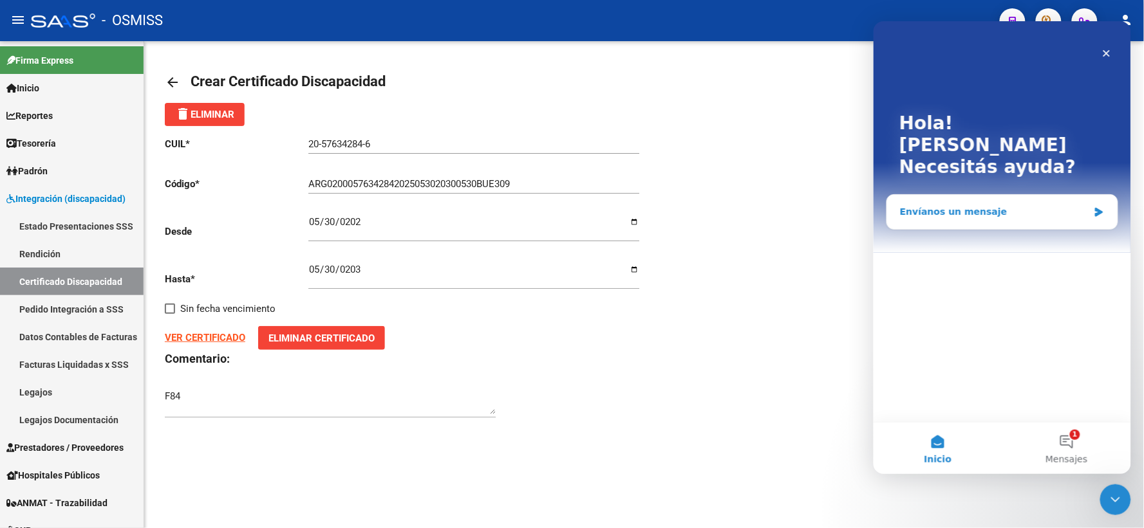
click at [990, 205] on div "Envíanos un mensaje" at bounding box center [993, 212] width 189 height 14
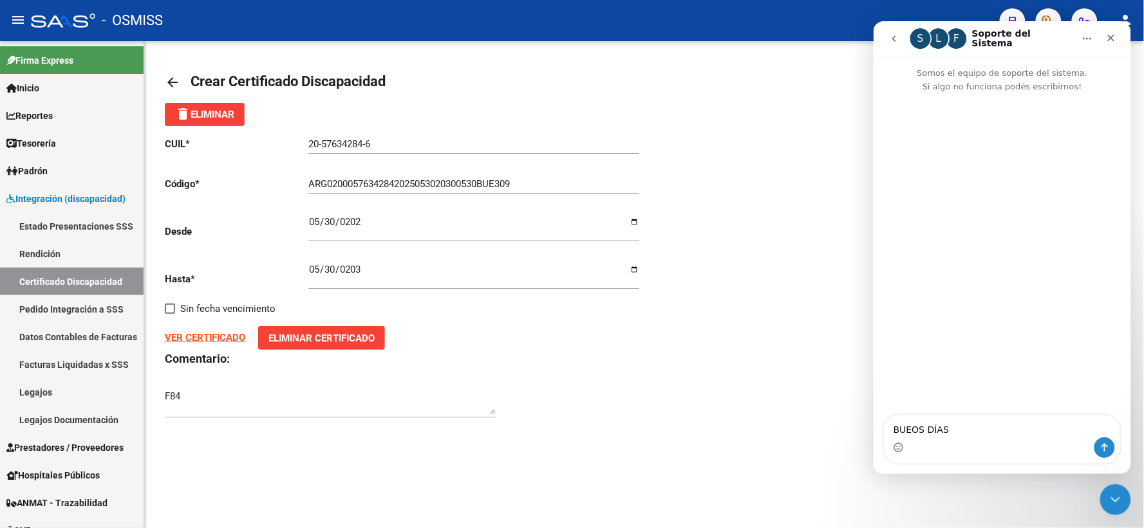
type textarea "BUEOS DÍAS"
type textarea "NO PUDO DAR DE ALTA EL CUD DEL CUIL"
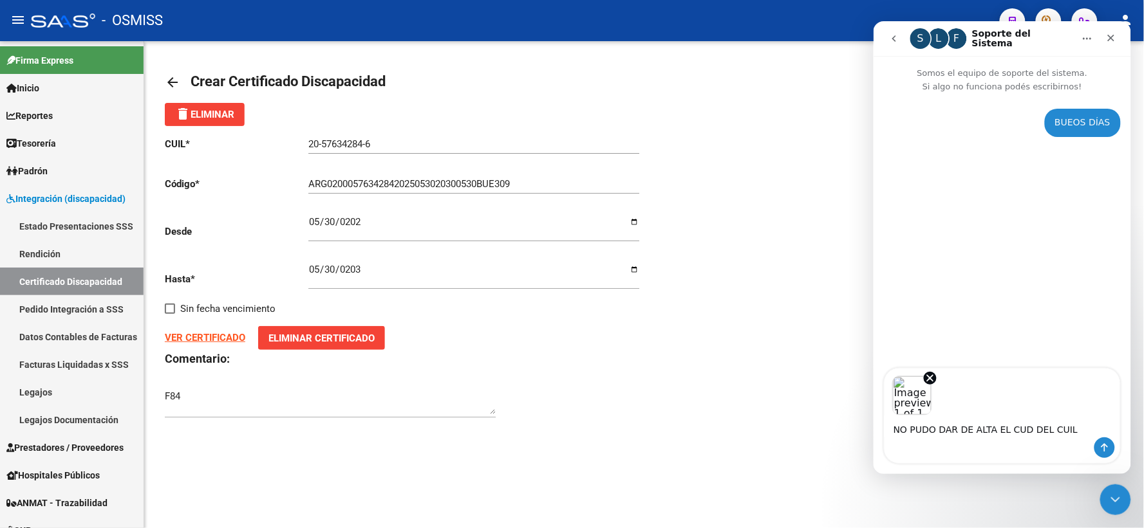
click at [922, 431] on textarea "NO PUDO DAR DE ALTA EL CUD DEL CUIL" at bounding box center [1002, 426] width 236 height 22
type textarea "NO PUEDO DAR DE ALTA EL CUD DEL CUIL"
click at [1084, 432] on textarea "NO PUEDO DAR DE ALTA EL CUD DEL CUIL" at bounding box center [1002, 426] width 236 height 22
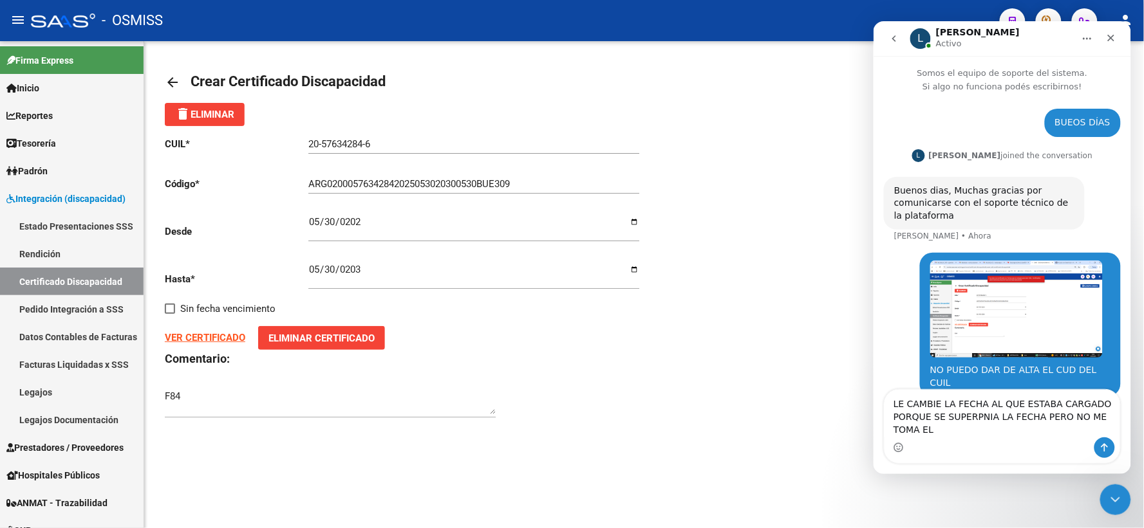
scroll to position [8, 0]
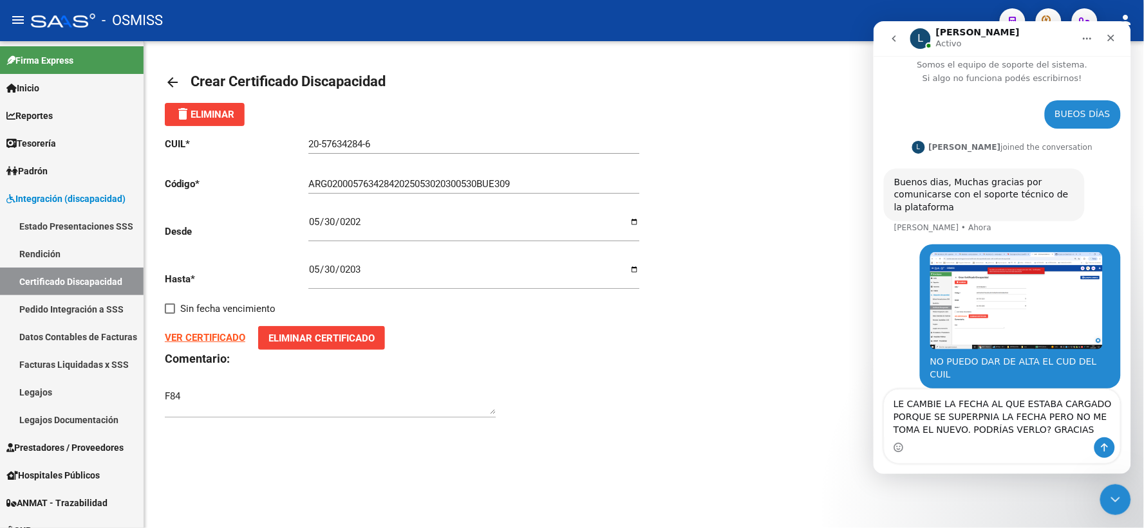
type textarea "LE CAMBIE LA FECHA AL QUE ESTABA CARGADO PORQUE SE SUPERPNIA LA FECHA PERO NO M…"
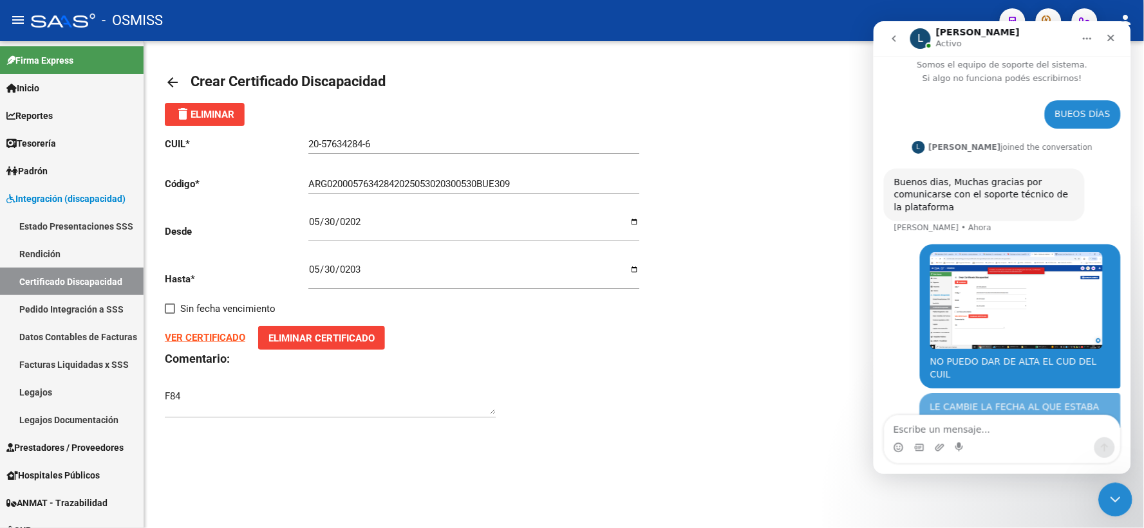
scroll to position [50, 0]
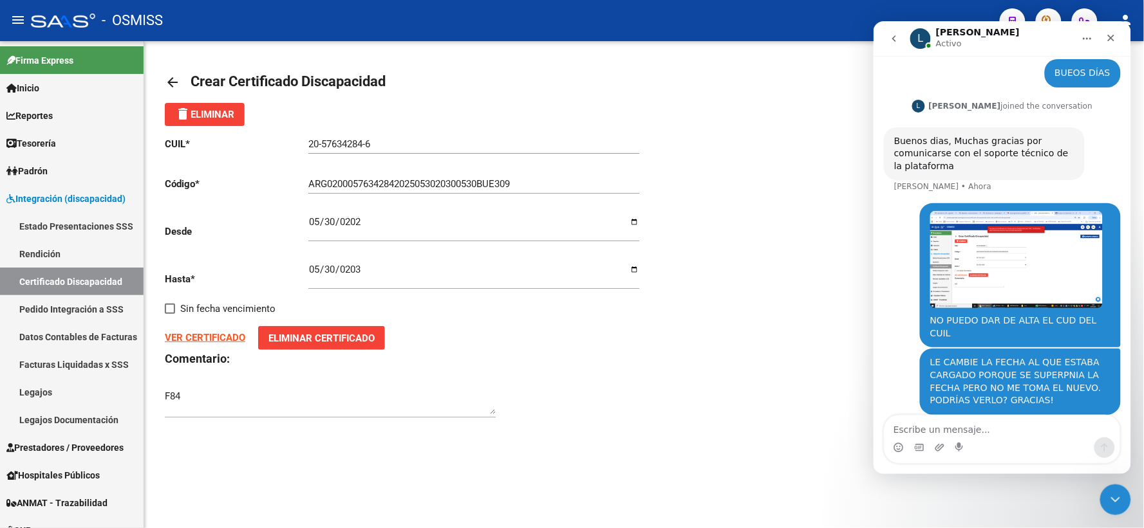
drag, startPoint x: 127, startPoint y: 409, endPoint x: 562, endPoint y: 353, distance: 438.7
click at [576, 382] on div "CUIL * 20-57634284-6 Ingresar el CUIL Código * ARG02000576342842025053020300530…" at bounding box center [404, 278] width 479 height 304
drag, startPoint x: 386, startPoint y: 145, endPoint x: 299, endPoint y: 145, distance: 87.5
click at [299, 145] on app-form-text-field "CUIL * 20-57634284-6 Ingresar el CUIL" at bounding box center [402, 144] width 474 height 12
type textarea "20-57634284-6"
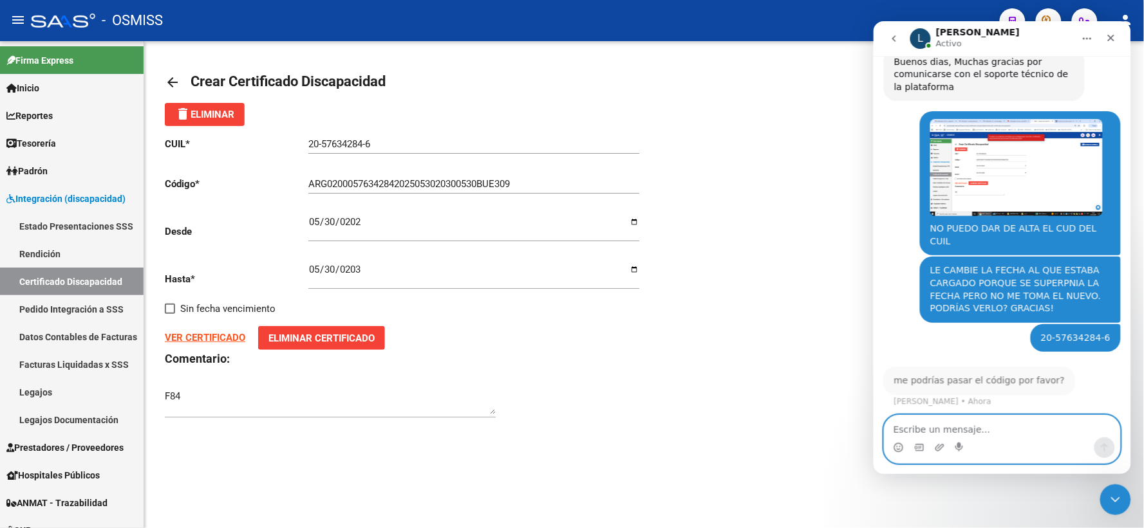
scroll to position [118, 0]
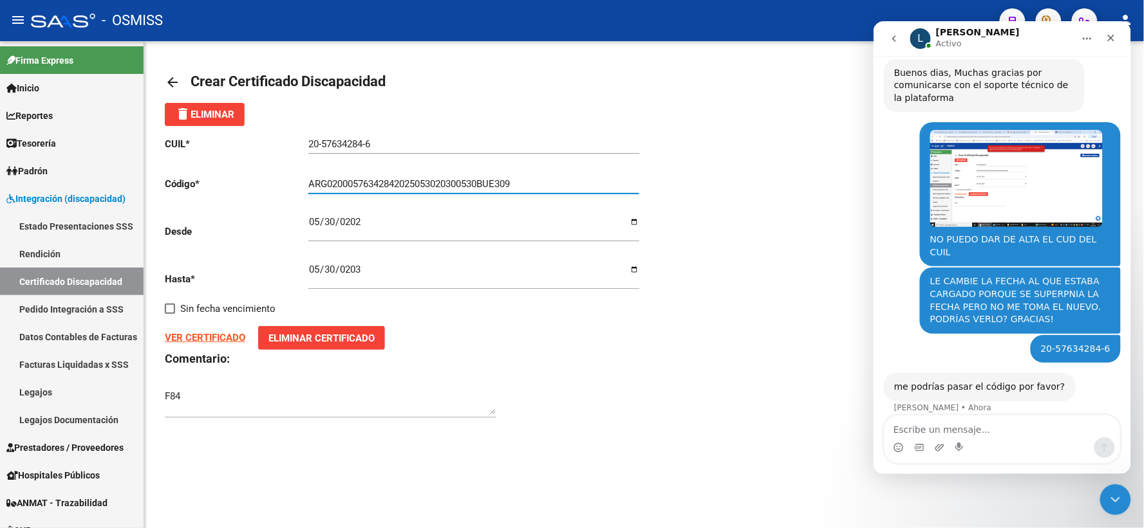
drag, startPoint x: 519, startPoint y: 182, endPoint x: 298, endPoint y: 188, distance: 221.4
click at [298, 188] on app-form-text-field "Código * ARG02000576342842025053020300530BUE309 Ingresar el Codigo" at bounding box center [402, 184] width 474 height 12
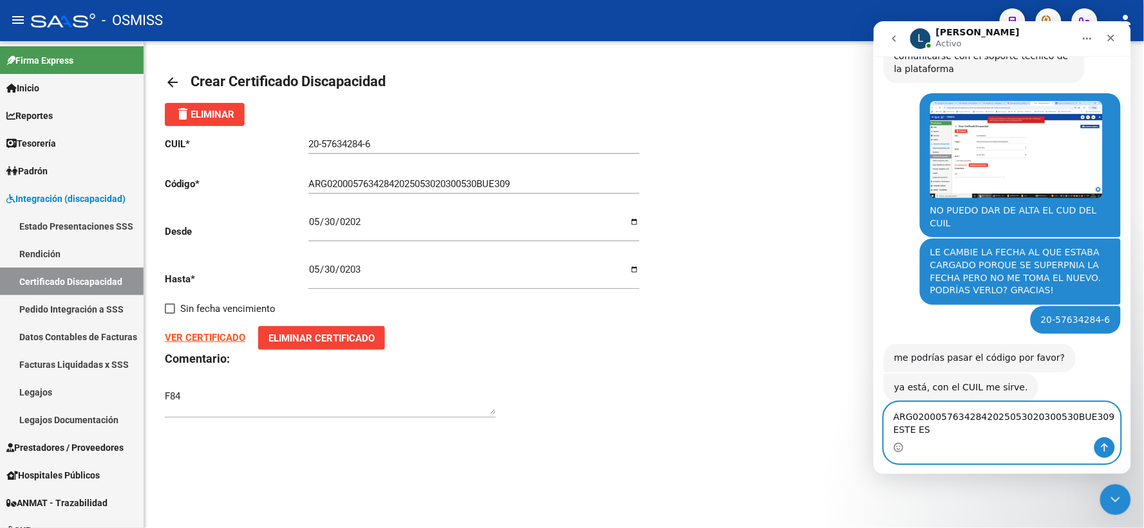
scroll to position [160, 0]
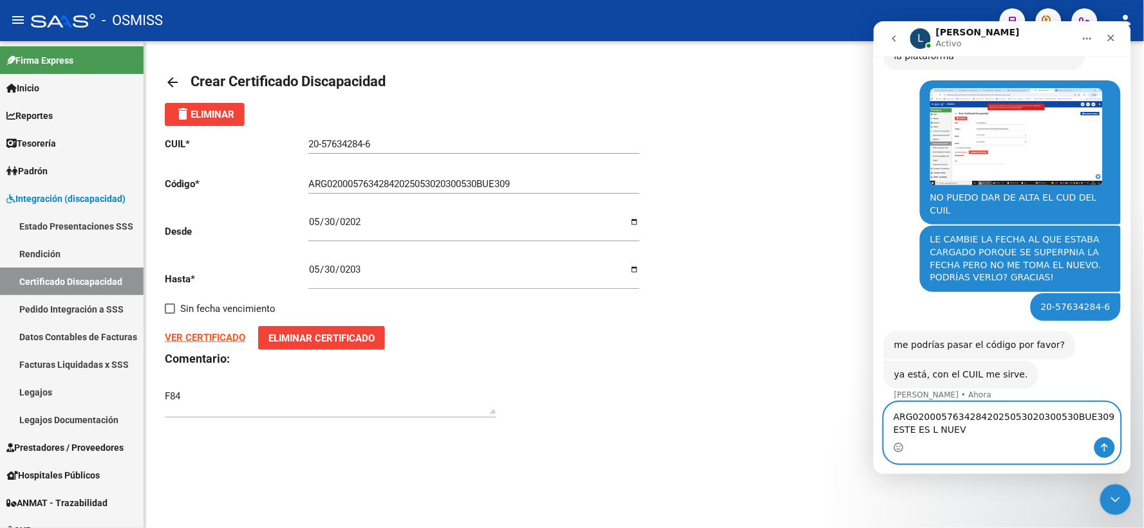
type textarea "ARG02000576342842025053020300530BUE309 ESTE ES L NUEVO"
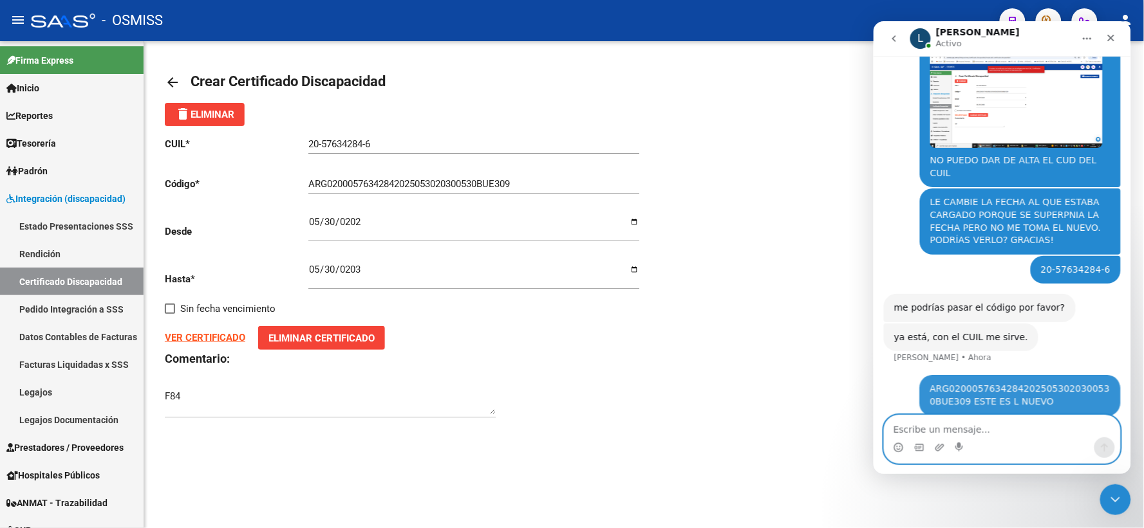
scroll to position [198, 0]
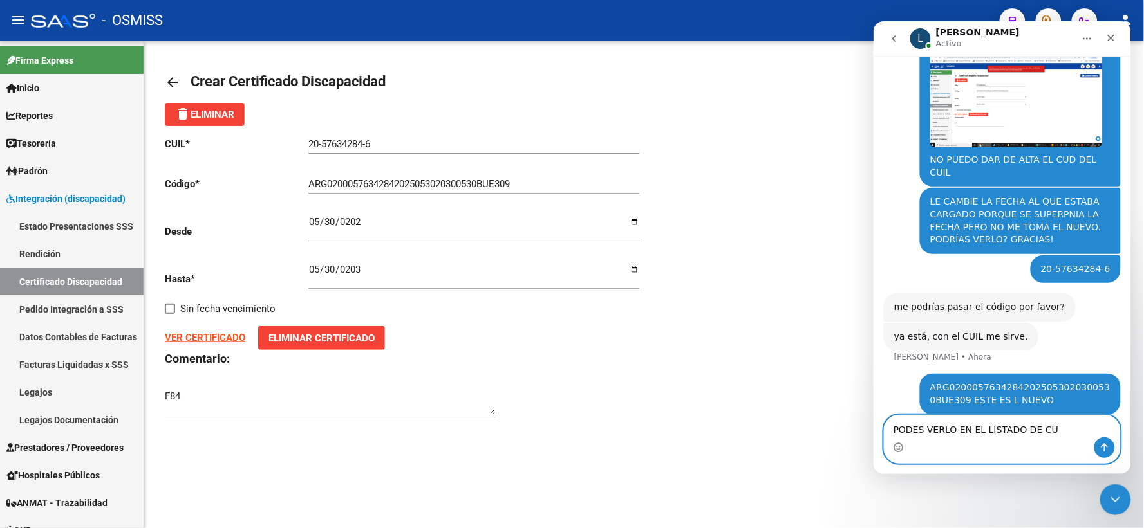
type textarea "PODES VERLO EN EL LISTADO DE CUD"
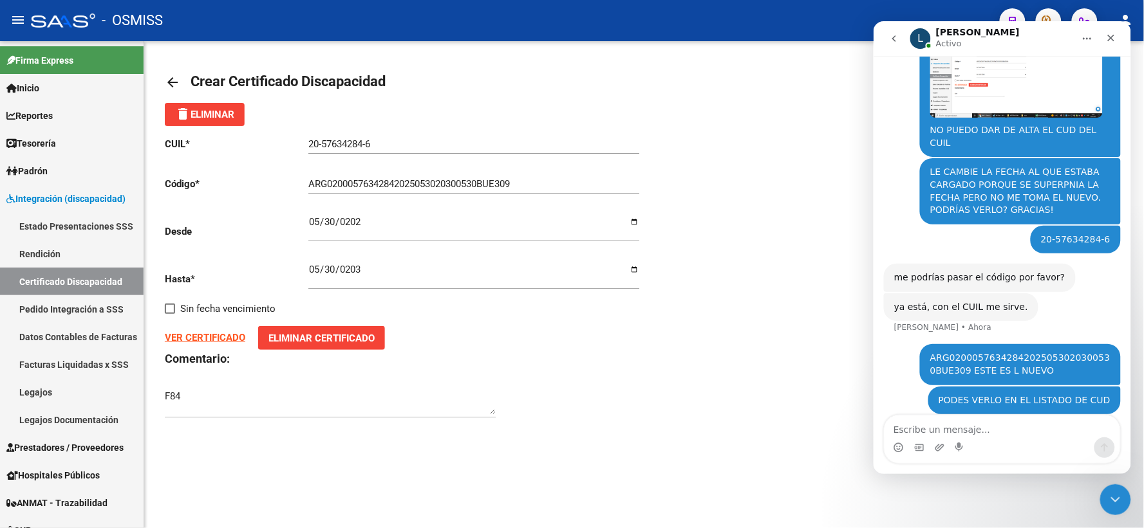
click at [787, 287] on div "CUIL * 20-57634284-6 Ingresar el CUIL Código * ARG02000576342842025053020300530…" at bounding box center [644, 278] width 958 height 304
click at [170, 82] on mat-icon "arrow_back" at bounding box center [172, 82] width 15 height 15
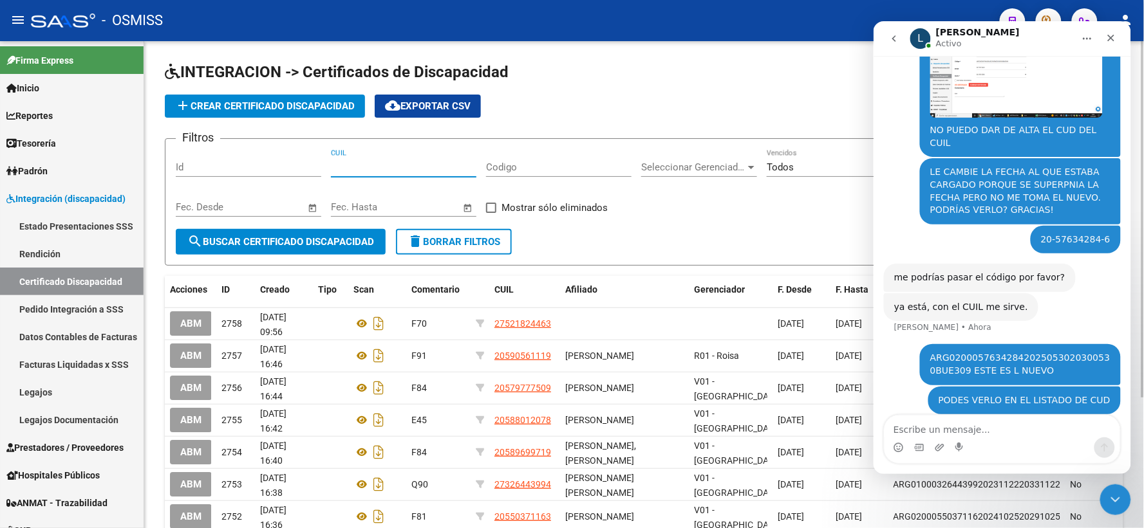
click at [430, 166] on input "CUIL" at bounding box center [403, 168] width 145 height 12
drag, startPoint x: 430, startPoint y: 166, endPoint x: 310, endPoint y: 172, distance: 119.9
click at [310, 172] on div "Filtros Id 20-57627771-1 CUIL Codigo Seleccionar Gerenciador Seleccionar Gerenc…" at bounding box center [644, 189] width 936 height 80
drag, startPoint x: 445, startPoint y: 170, endPoint x: 310, endPoint y: 165, distance: 135.9
click at [310, 165] on div "Filtros Id 20-57627711-4 CUIL Codigo Seleccionar Gerenciador Seleccionar Gerenc…" at bounding box center [644, 189] width 936 height 80
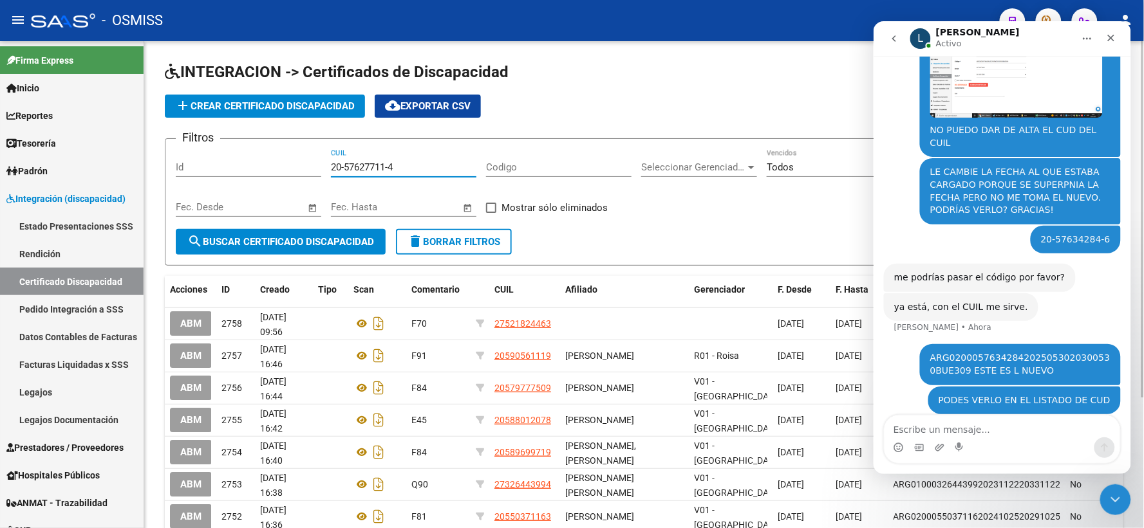
type input "20-57627711-4"
click at [258, 238] on span "search Buscar Certificado Discapacidad" at bounding box center [280, 242] width 187 height 12
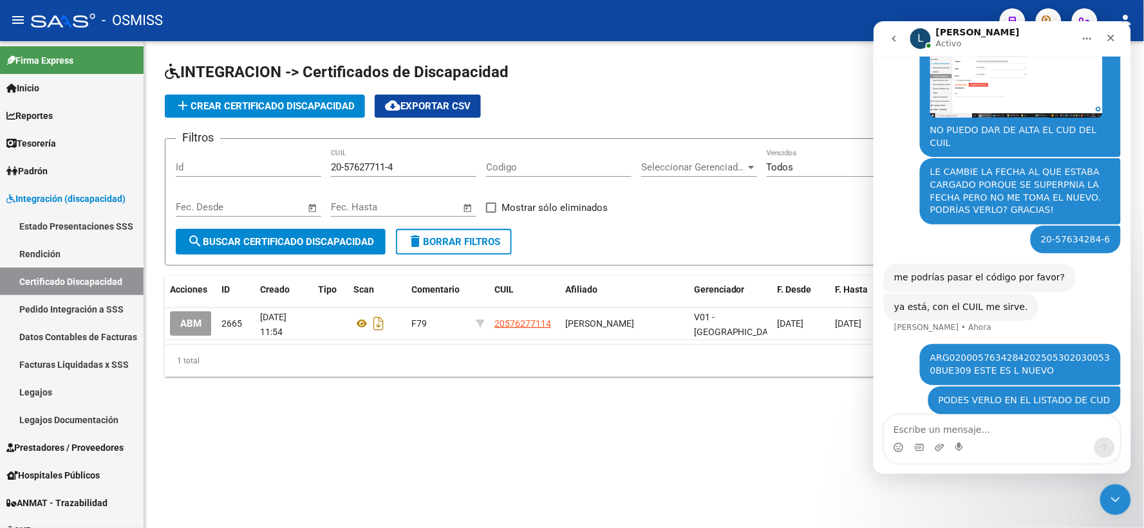
scroll to position [277, 0]
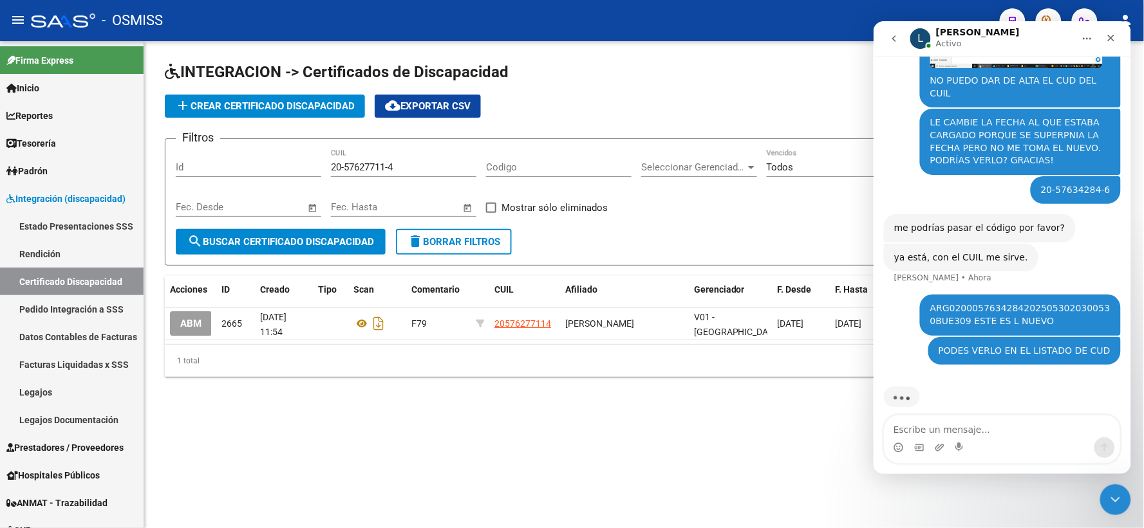
click at [822, 106] on div "add Crear Certificado Discapacidad cloud_download Exportar CSV" at bounding box center [644, 106] width 958 height 23
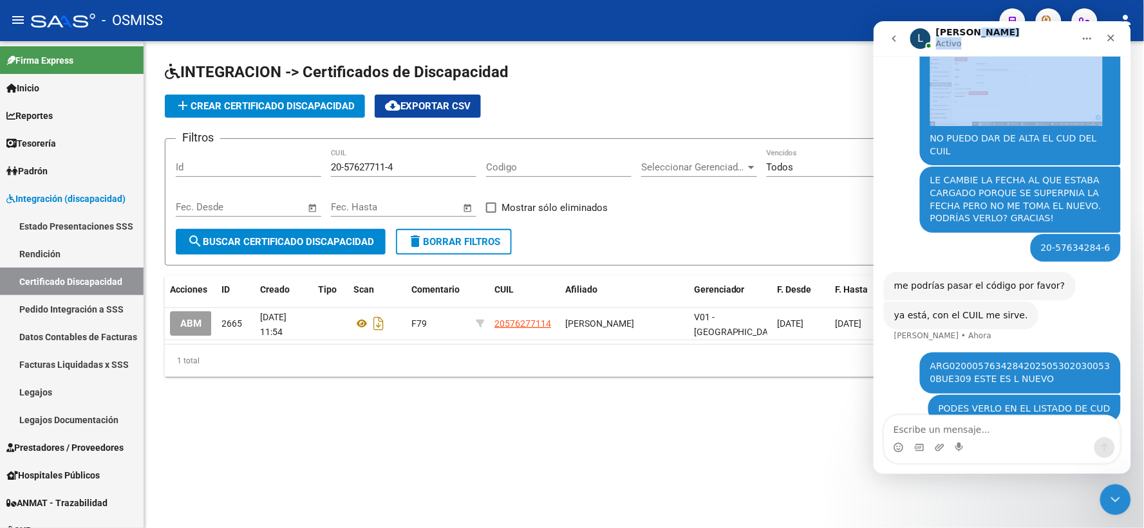
drag, startPoint x: 1005, startPoint y: 28, endPoint x: 1013, endPoint y: 62, distance: 35.6
click at [1013, 62] on div "L [PERSON_NAME] Somos el equipo de soporte del sistema. Si algo no funciona pod…" at bounding box center [1001, 247] width 257 height 453
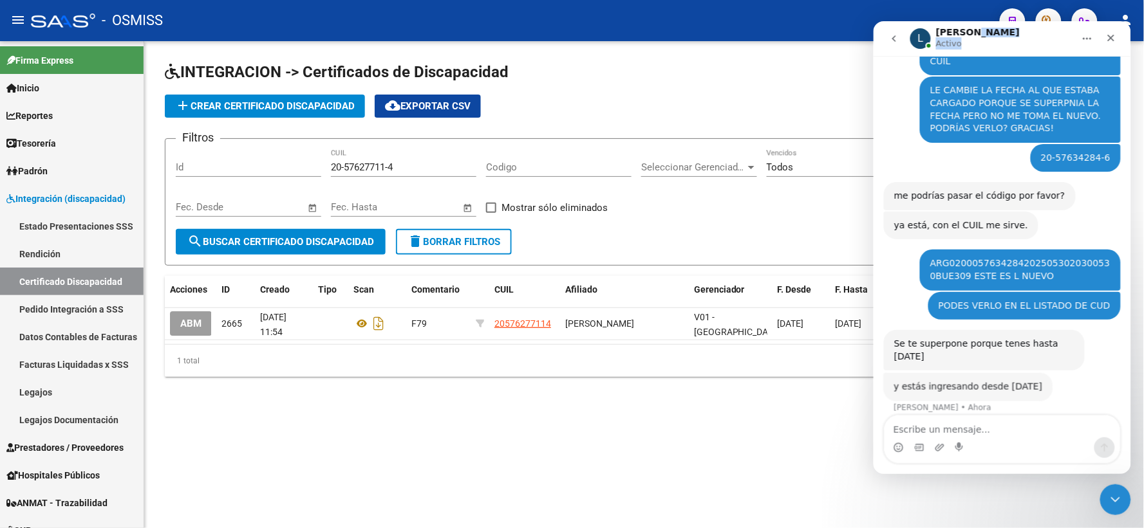
scroll to position [307, 0]
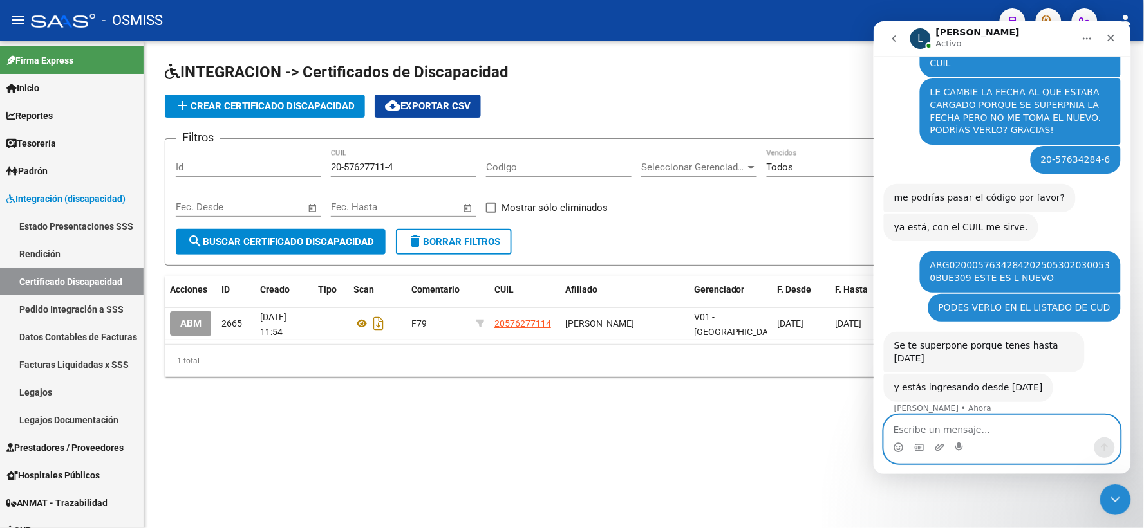
click at [954, 429] on textarea "Escribe un mensaje..." at bounding box center [1002, 426] width 236 height 22
type textarea "CLARO!"
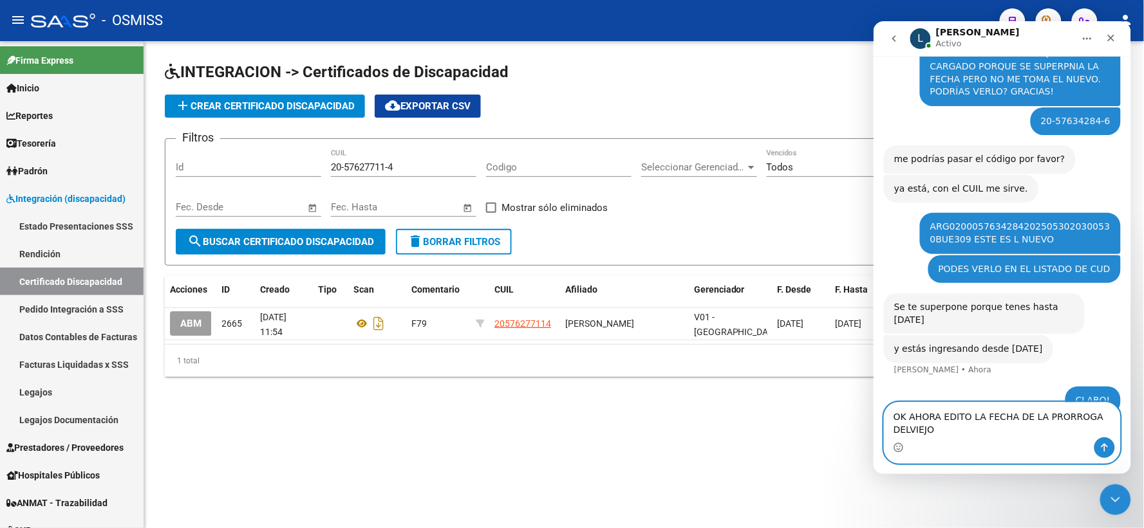
scroll to position [358, 0]
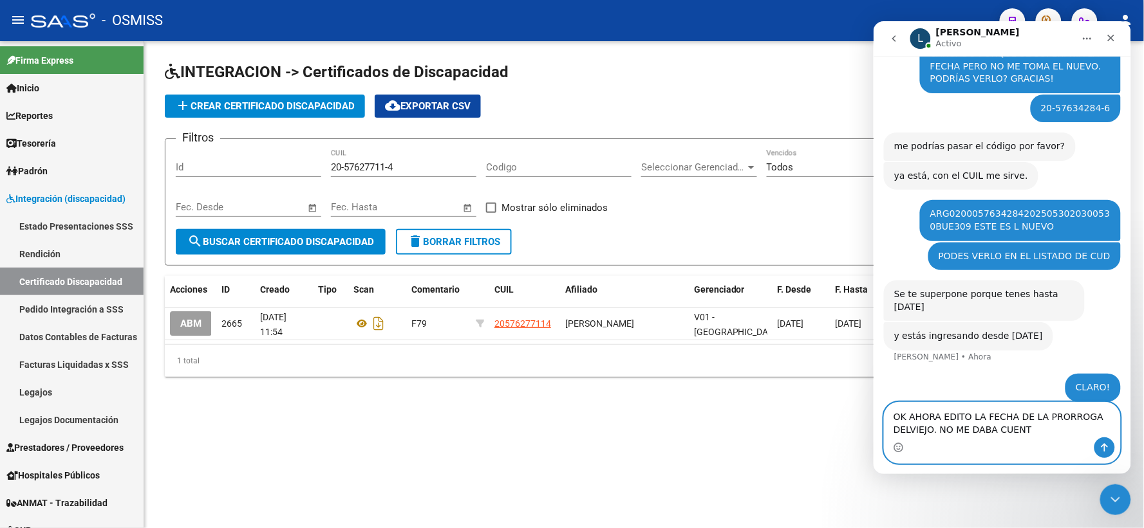
type textarea "OK AHORA EDITO LA FECHA DE LA PRORROGA DELVIEJO. NO ME DABA CUENTA"
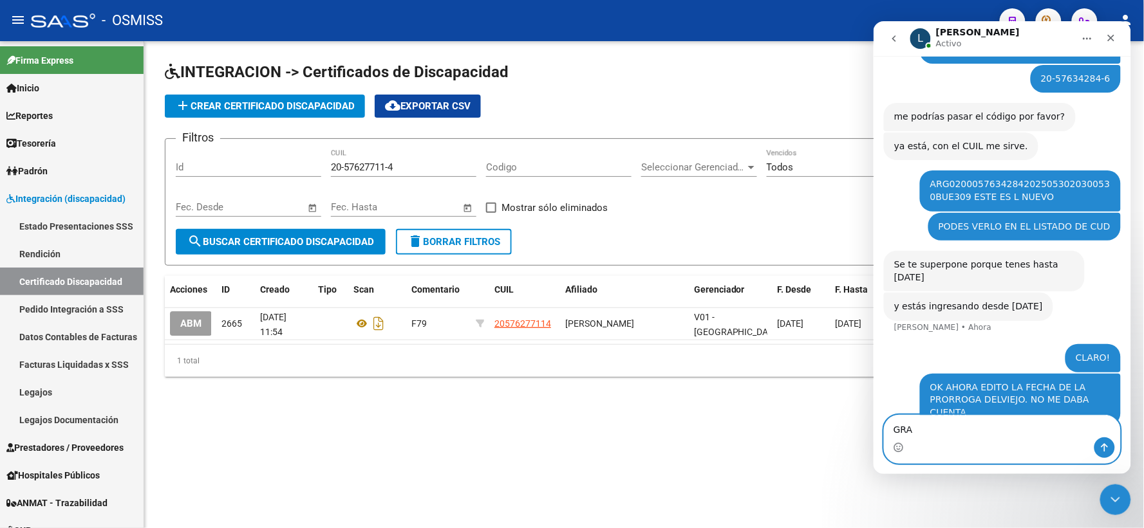
scroll to position [387, 0]
type textarea "GRACIAS"
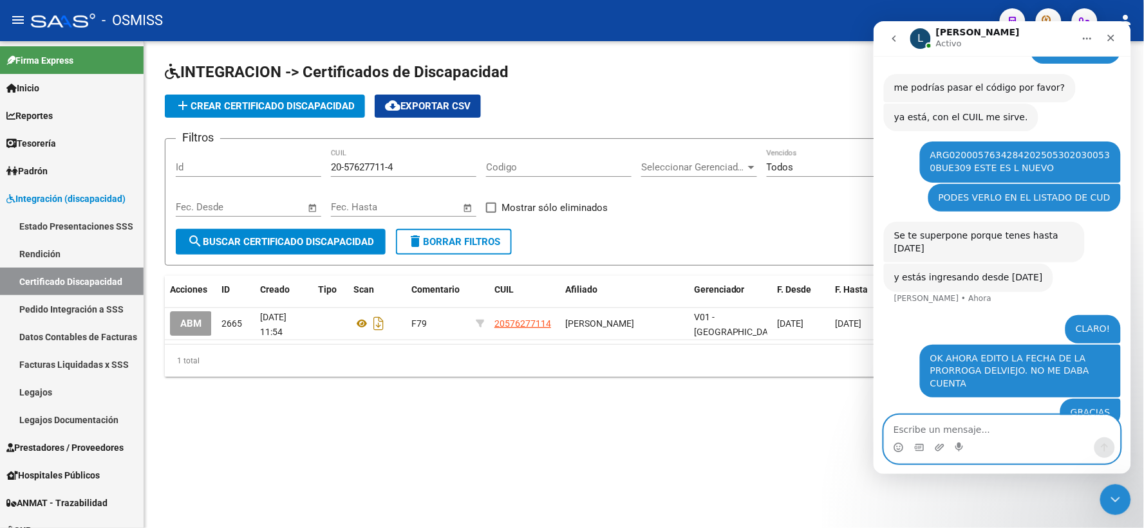
scroll to position [416, 0]
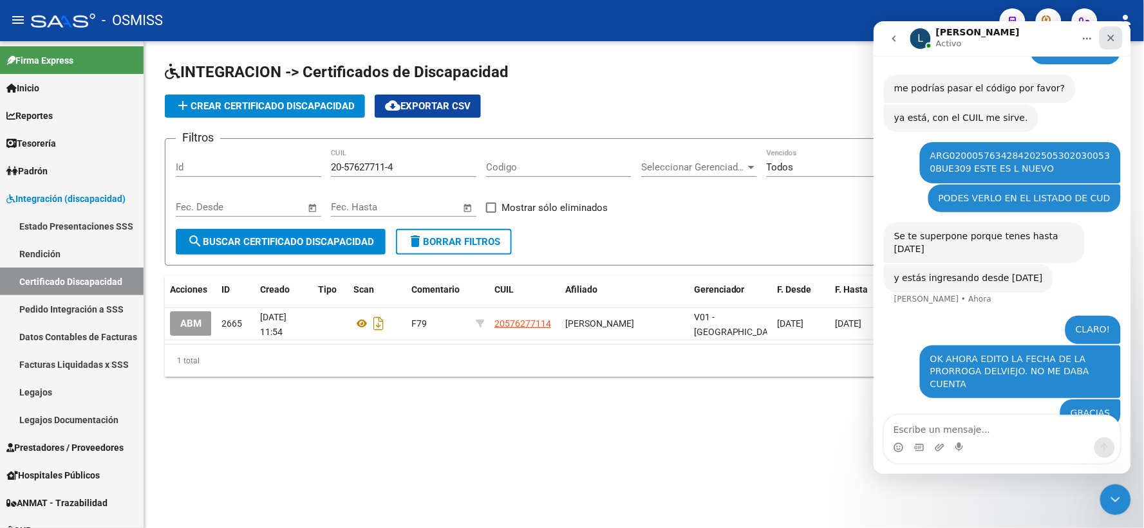
click at [1106, 38] on icon "Cerrar" at bounding box center [1110, 37] width 10 height 10
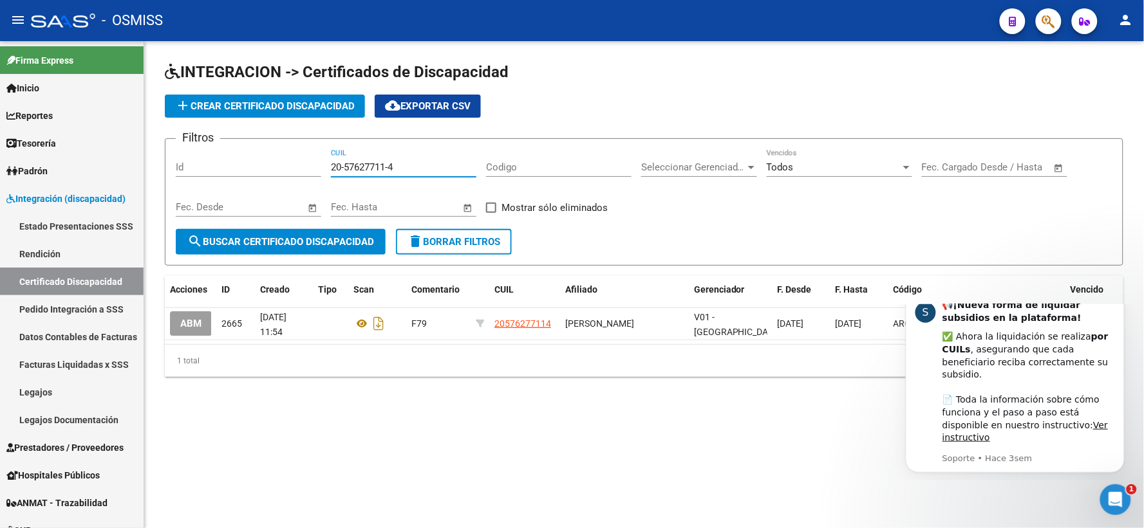
drag, startPoint x: 407, startPoint y: 164, endPoint x: 310, endPoint y: 164, distance: 97.2
click at [310, 164] on div "Filtros Id 20-57627711-4 CUIL Codigo Seleccionar Gerenciador Seleccionar Gerenc…" at bounding box center [644, 189] width 936 height 80
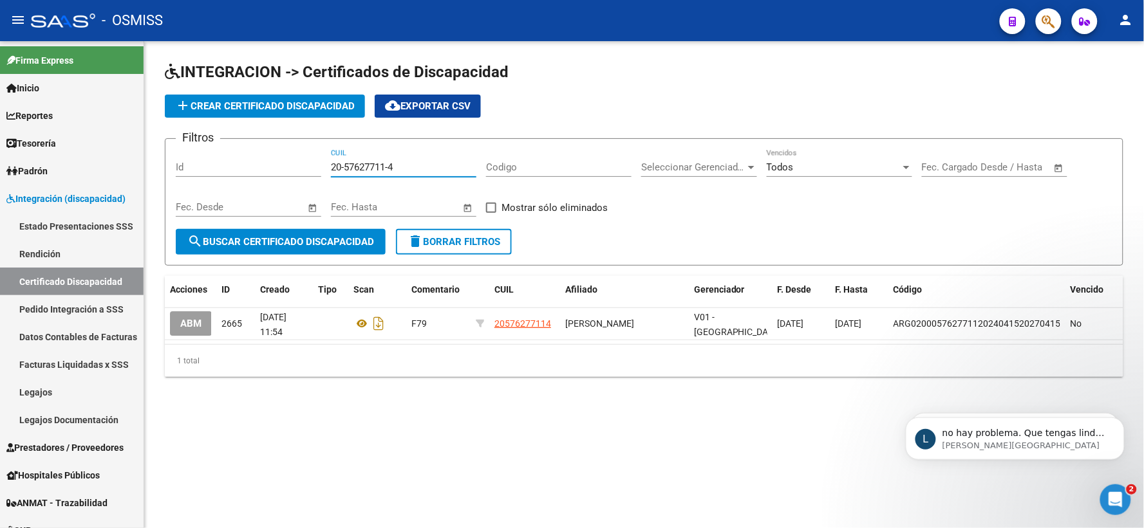
scroll to position [455, 0]
type input "20-57634284-6"
click at [309, 243] on span "search Buscar Certificado Discapacidad" at bounding box center [280, 242] width 187 height 12
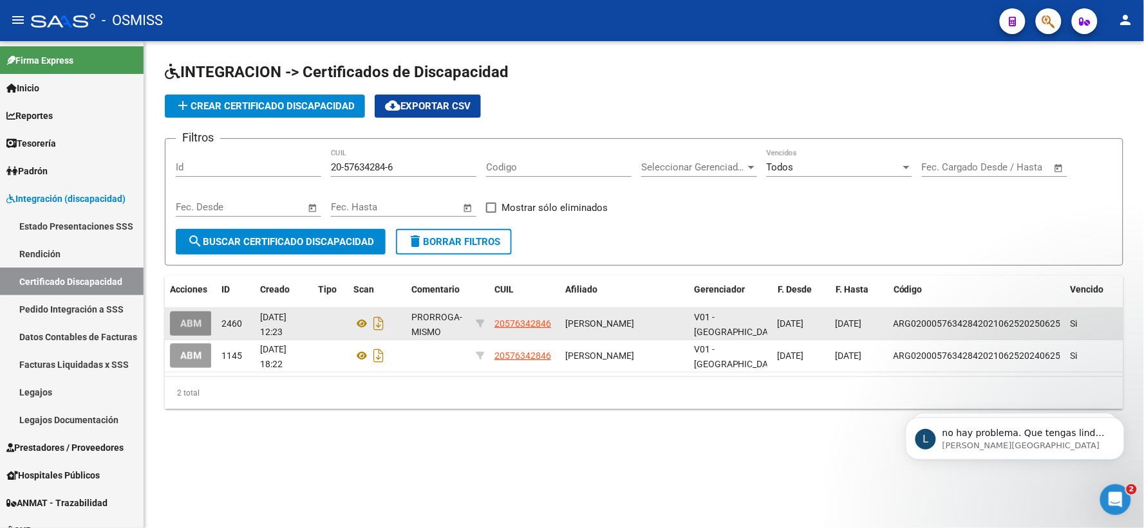
click at [193, 319] on span "ABM" at bounding box center [190, 325] width 21 height 12
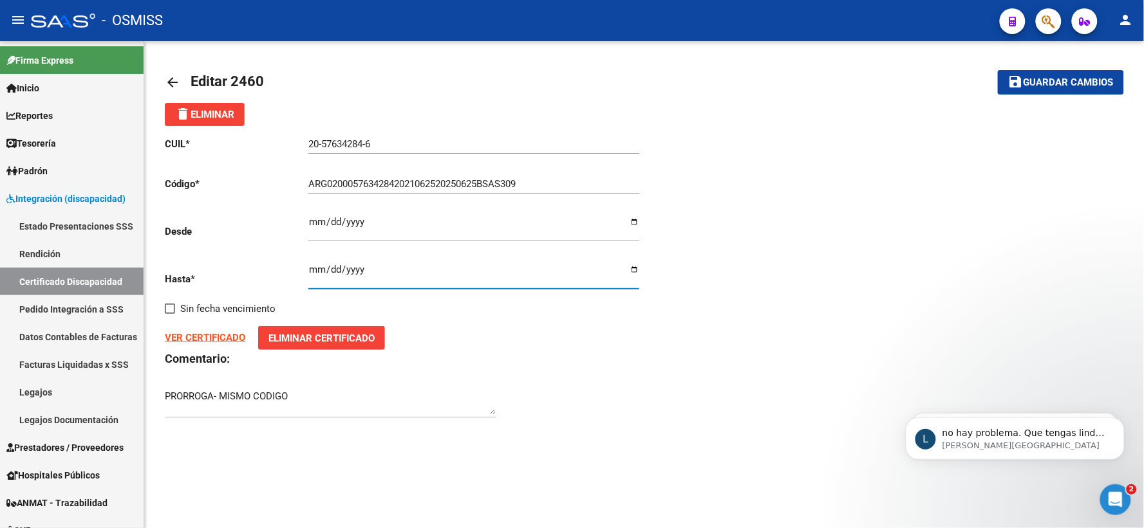
click at [332, 268] on input "[DATE]" at bounding box center [473, 274] width 331 height 21
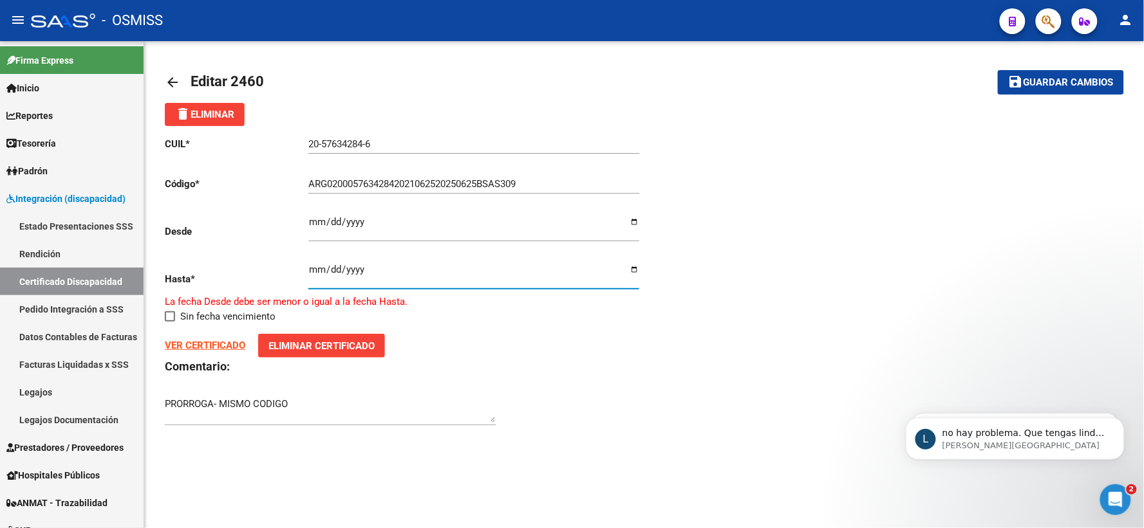
type input "[DATE]"
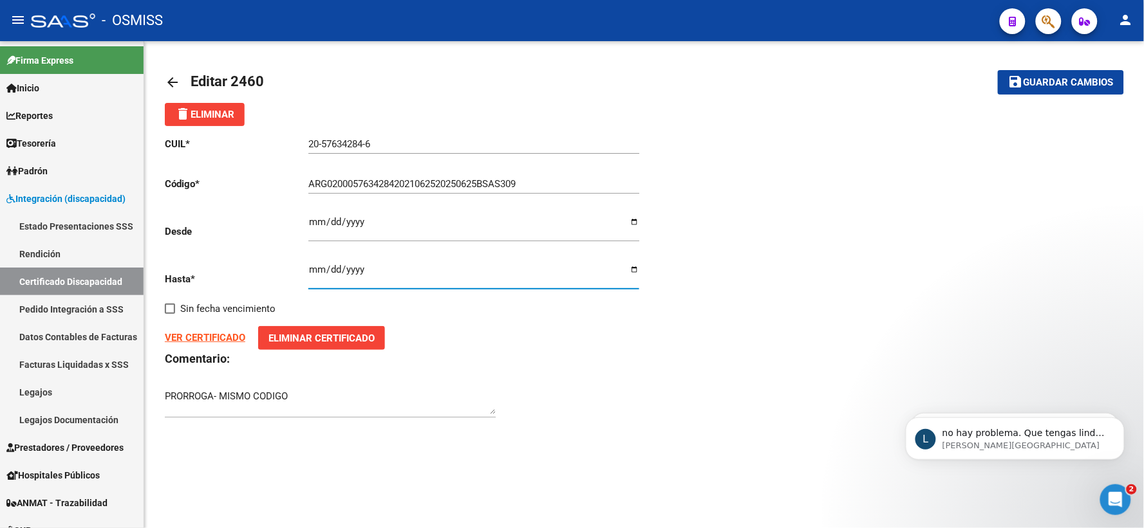
click at [1059, 80] on span "Guardar cambios" at bounding box center [1068, 83] width 90 height 12
click at [984, 440] on p "[PERSON_NAME][GEOGRAPHIC_DATA]" at bounding box center [1024, 446] width 166 height 12
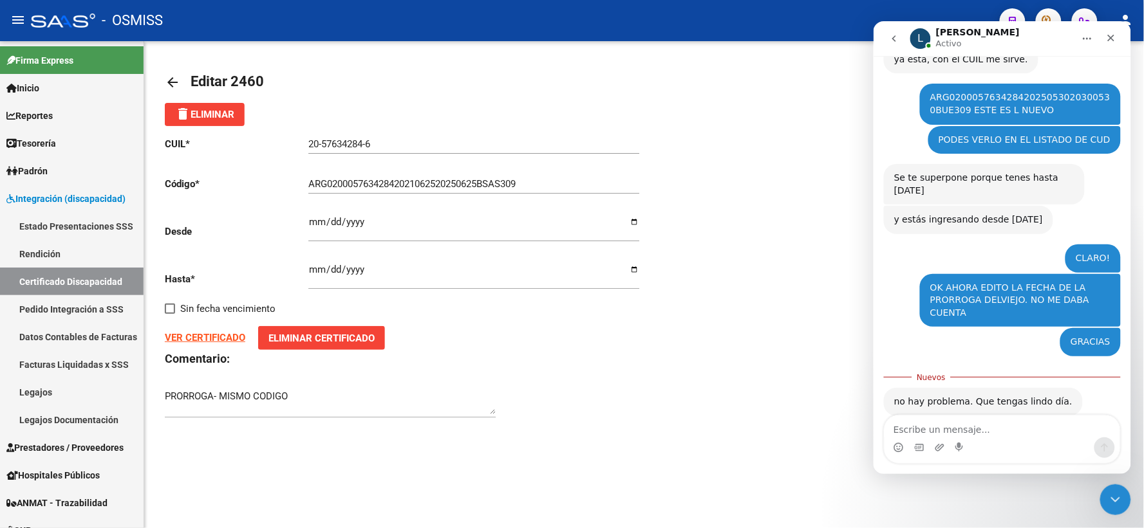
scroll to position [477, 0]
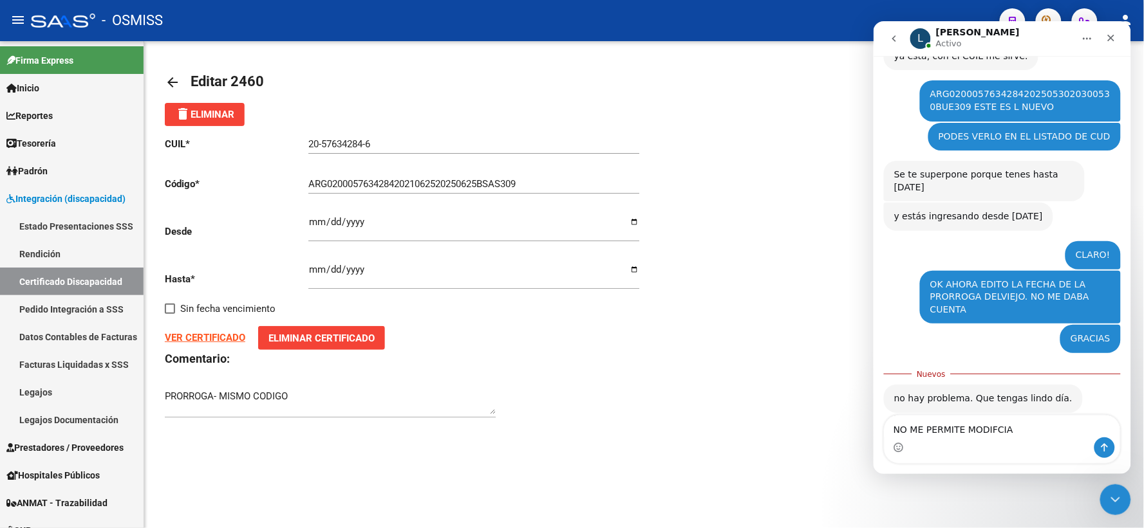
type textarea "NO ME PERMITE MODIFCIAR"
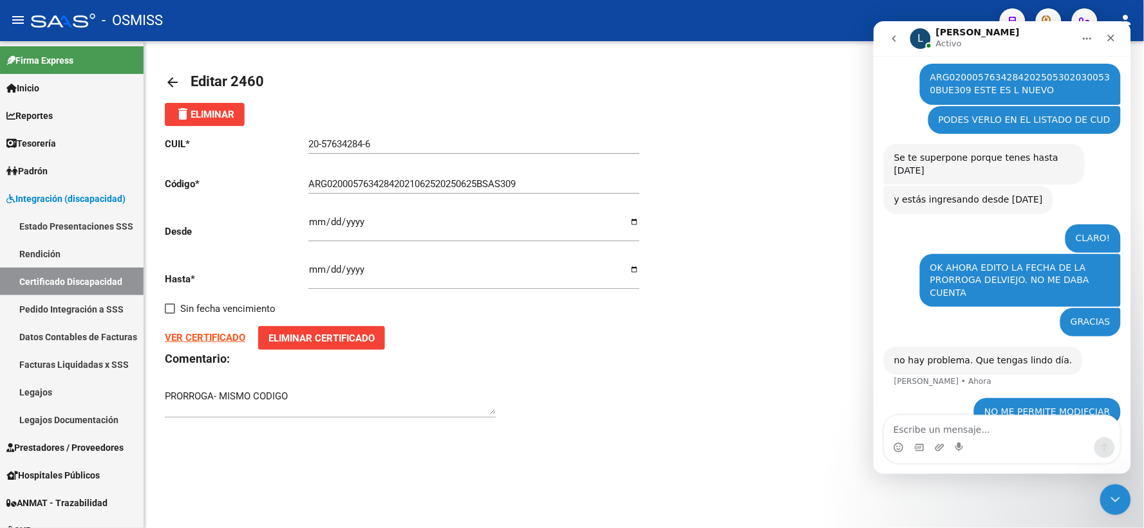
scroll to position [493, 0]
drag, startPoint x: 1119, startPoint y: 33, endPoint x: 1967, endPoint y: 73, distance: 849.1
click at [1119, 33] on div "Cerrar" at bounding box center [1109, 37] width 23 height 23
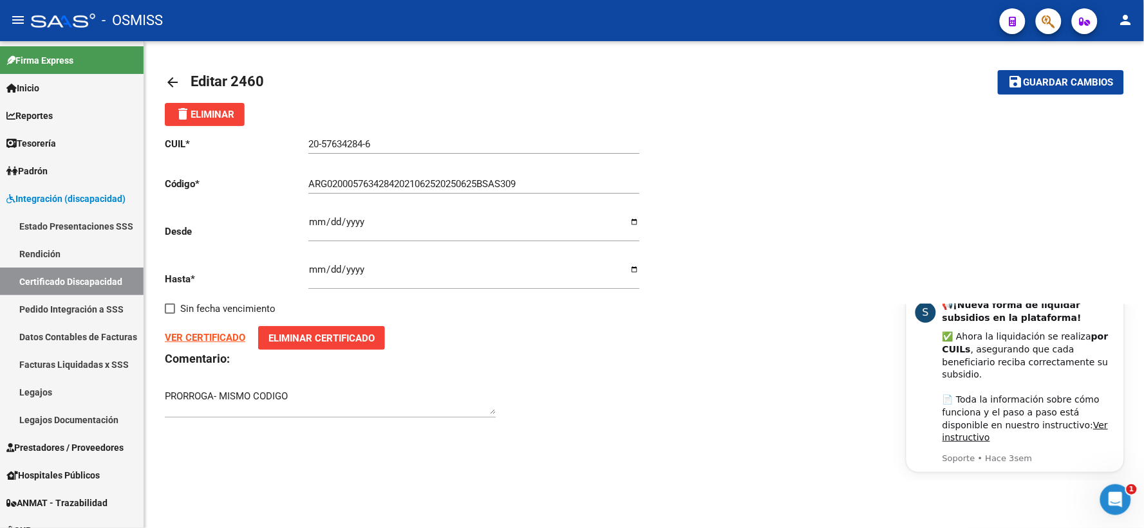
scroll to position [0, 0]
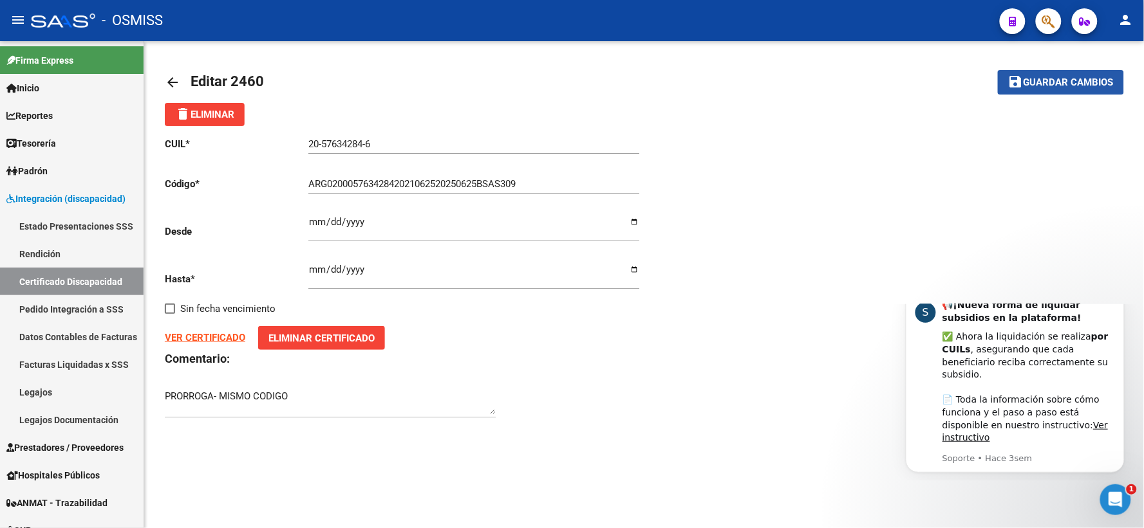
click at [1052, 82] on span "Guardar cambios" at bounding box center [1068, 83] width 90 height 12
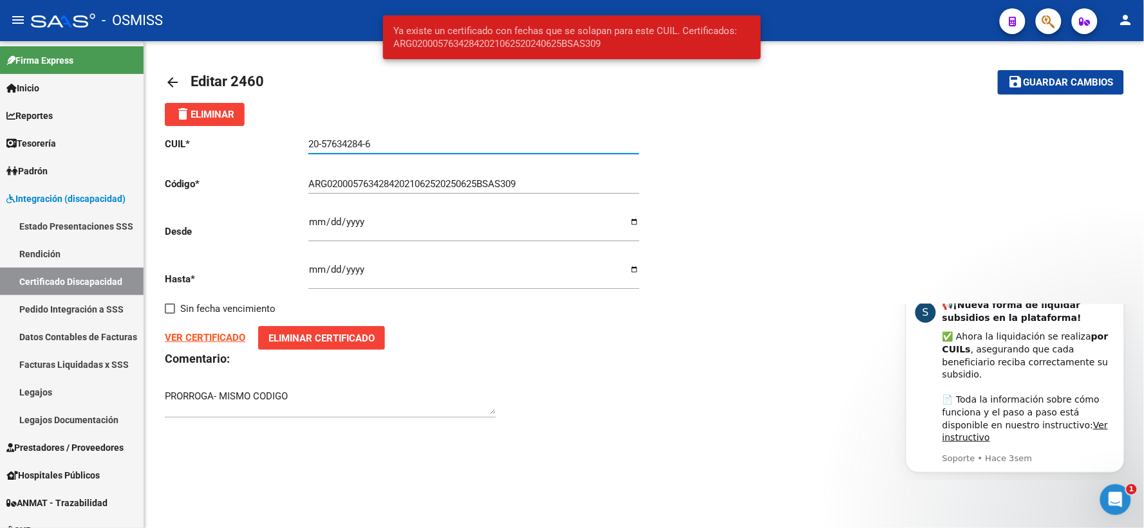
drag, startPoint x: 376, startPoint y: 145, endPoint x: 304, endPoint y: 136, distance: 72.6
click at [304, 136] on div "CUIL * 20-57634284-6 Ingresar el CUIL Código * ARG02000576342842021062520250625…" at bounding box center [404, 278] width 479 height 304
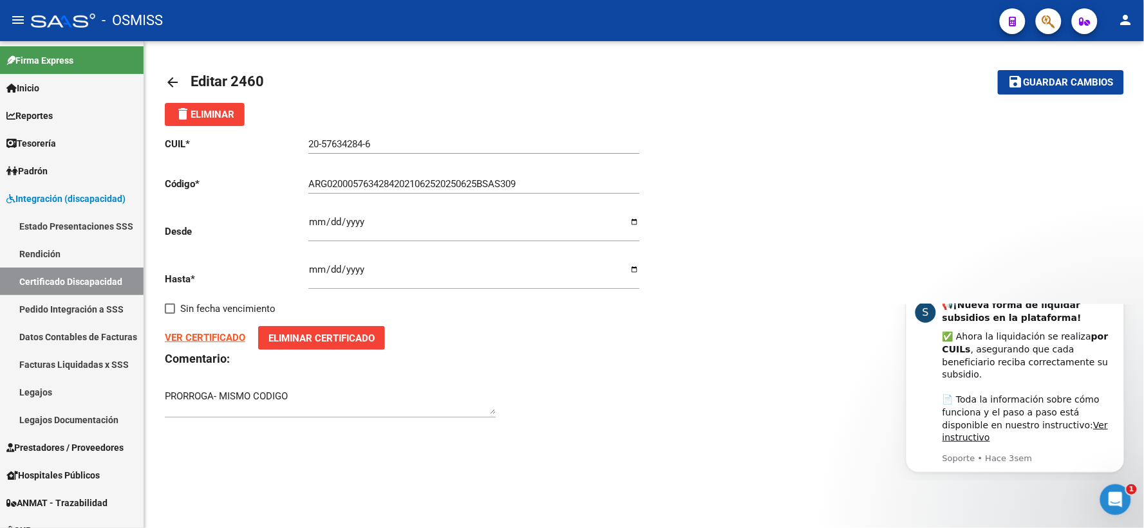
click at [177, 80] on mat-icon "arrow_back" at bounding box center [172, 82] width 15 height 15
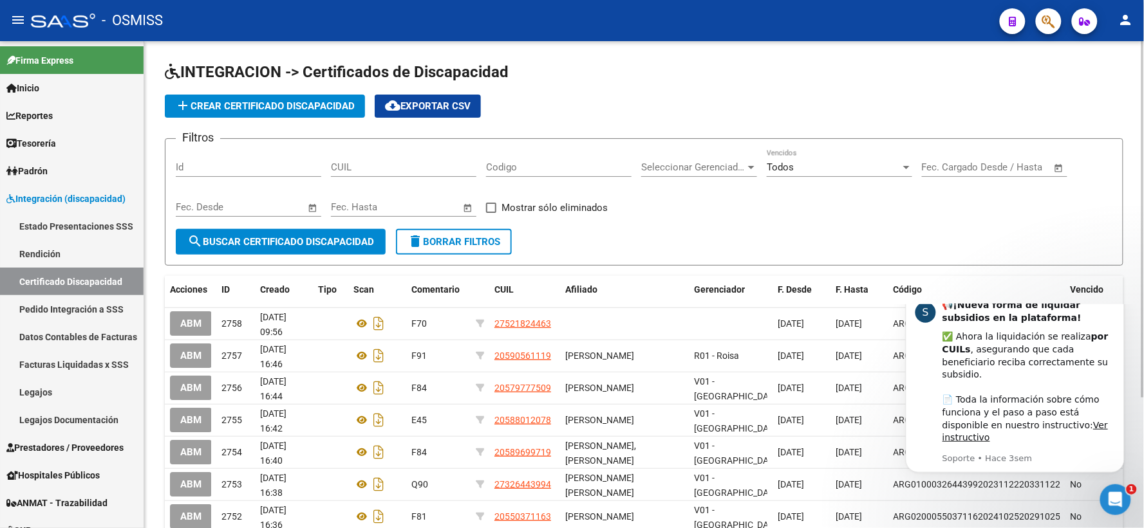
click at [409, 159] on div "CUIL" at bounding box center [403, 163] width 145 height 28
paste input "20-57634284-6"
type input "20-57634284-6"
click at [314, 241] on span "search Buscar Certificado Discapacidad" at bounding box center [280, 242] width 187 height 12
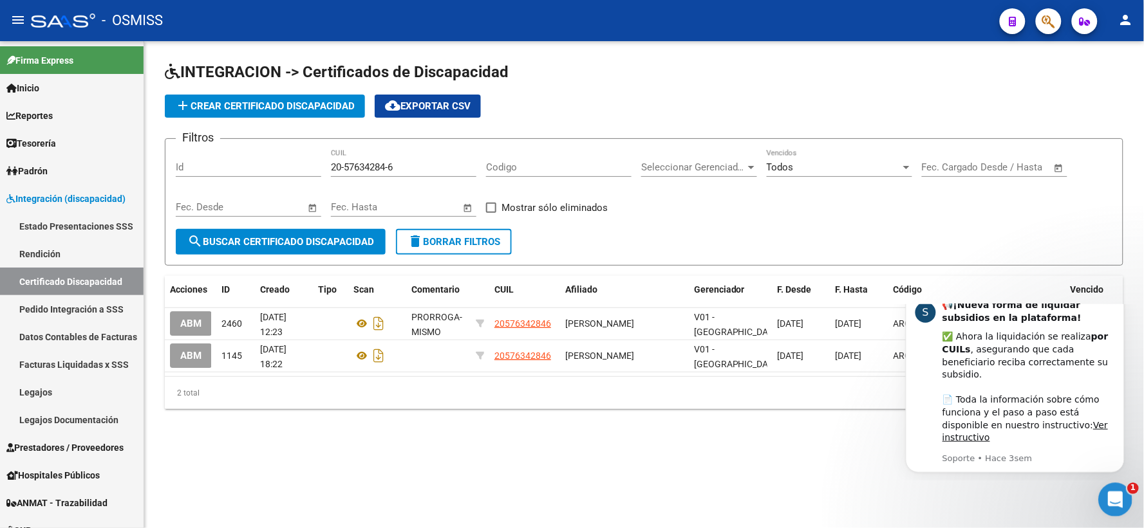
click at [1111, 490] on icon "Abrir Intercom Messenger" at bounding box center [1112, 498] width 21 height 21
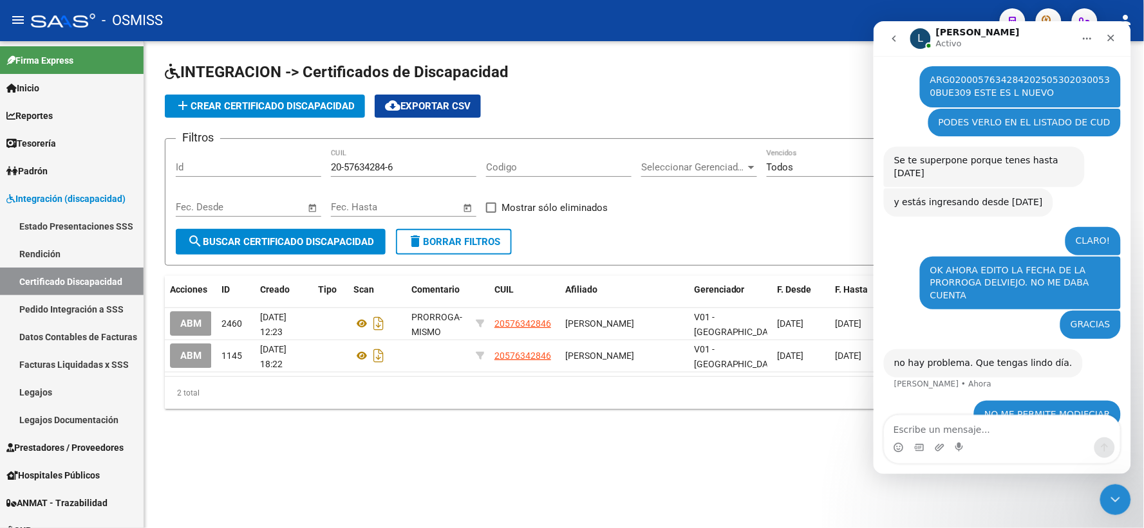
scroll to position [494, 0]
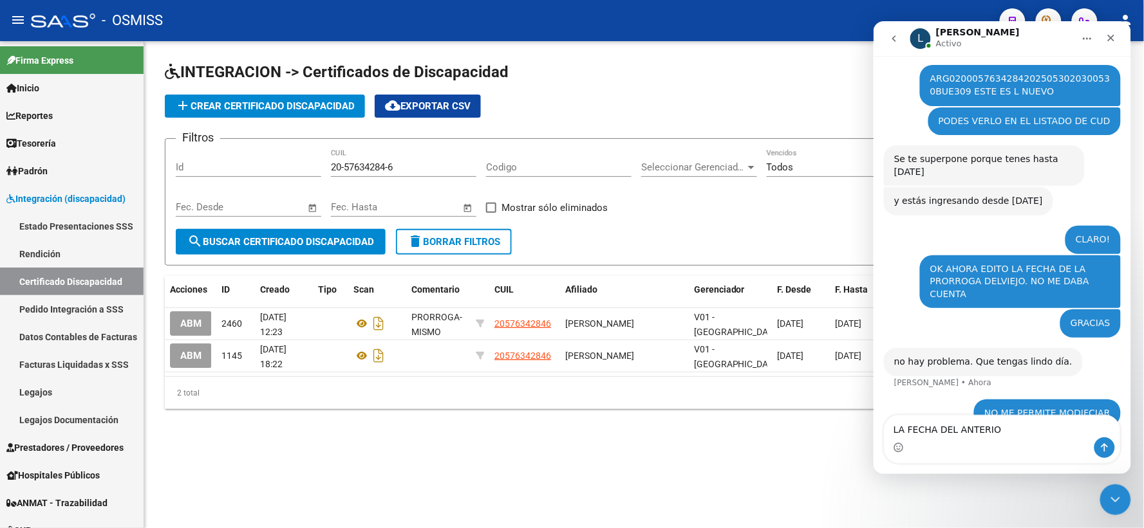
type textarea "LA FECHA DEL ANTERIOR"
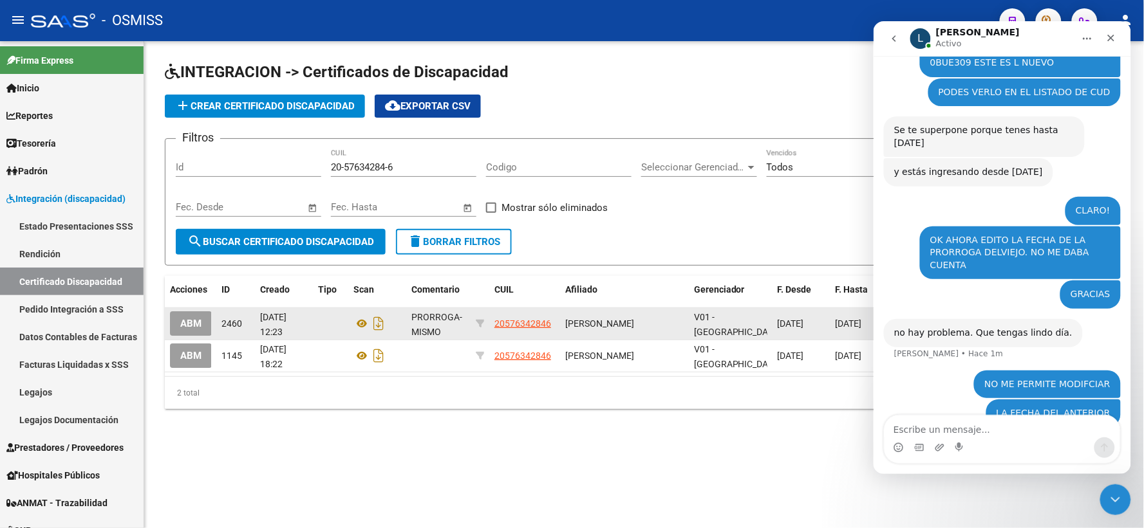
scroll to position [573, 0]
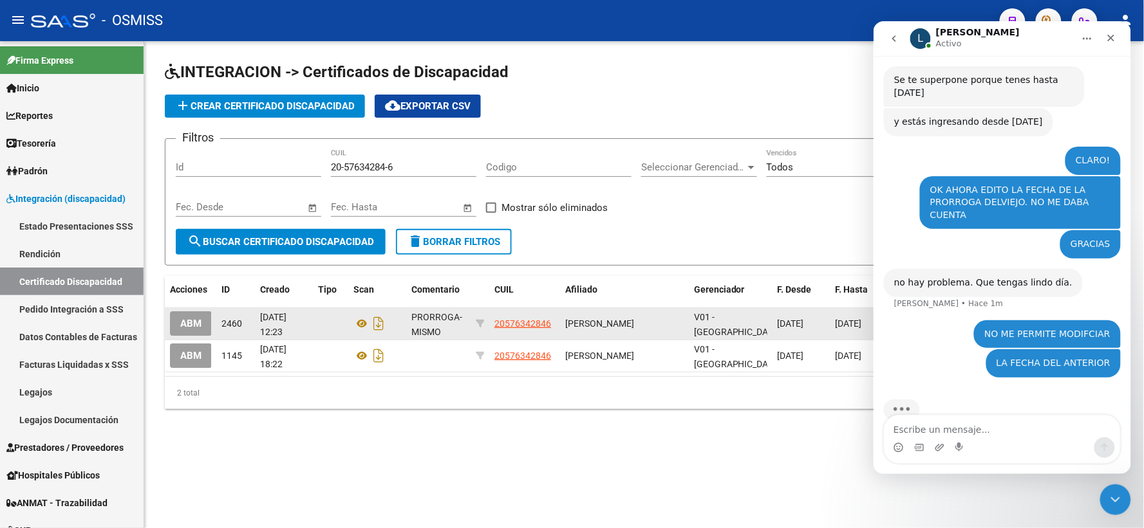
click at [193, 320] on span "ABM" at bounding box center [190, 325] width 21 height 12
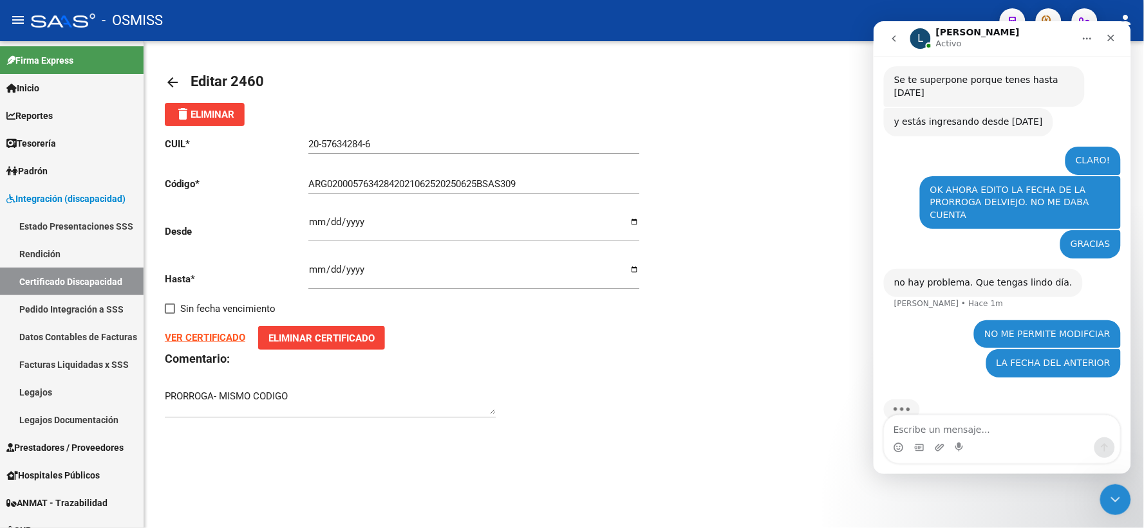
click at [331, 272] on input "[DATE]" at bounding box center [473, 274] width 331 height 21
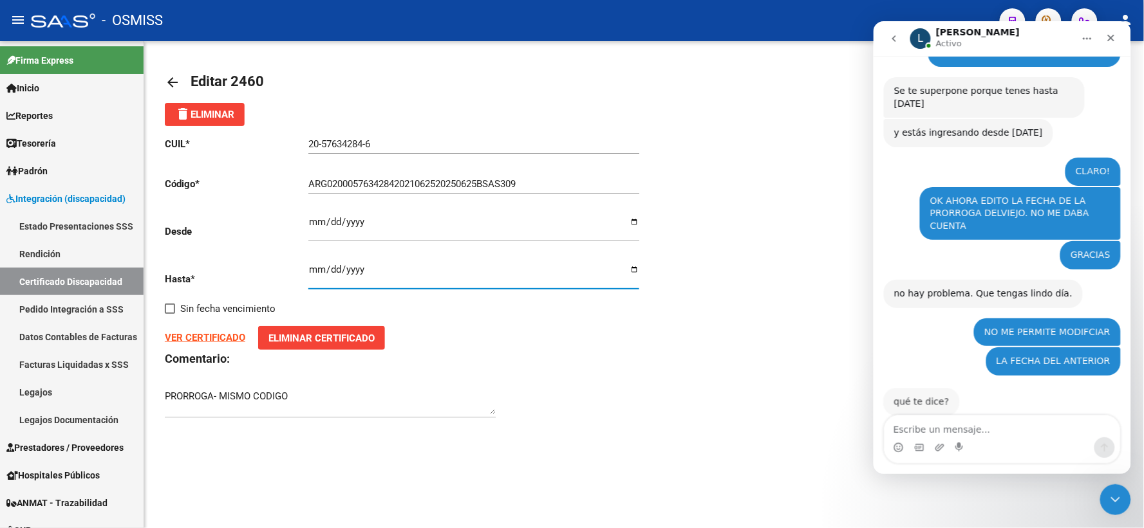
scroll to position [562, 0]
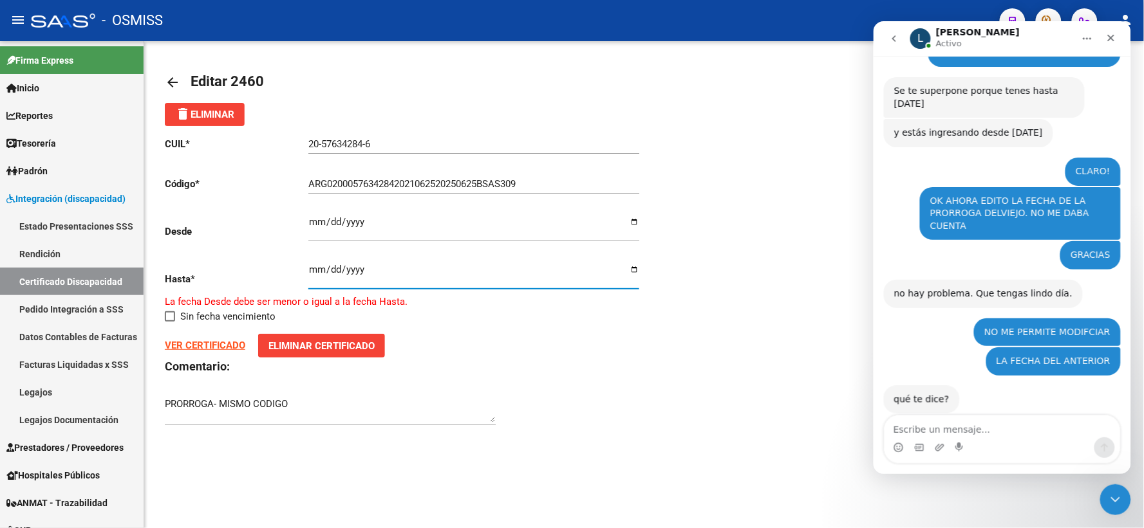
type input "[DATE]"
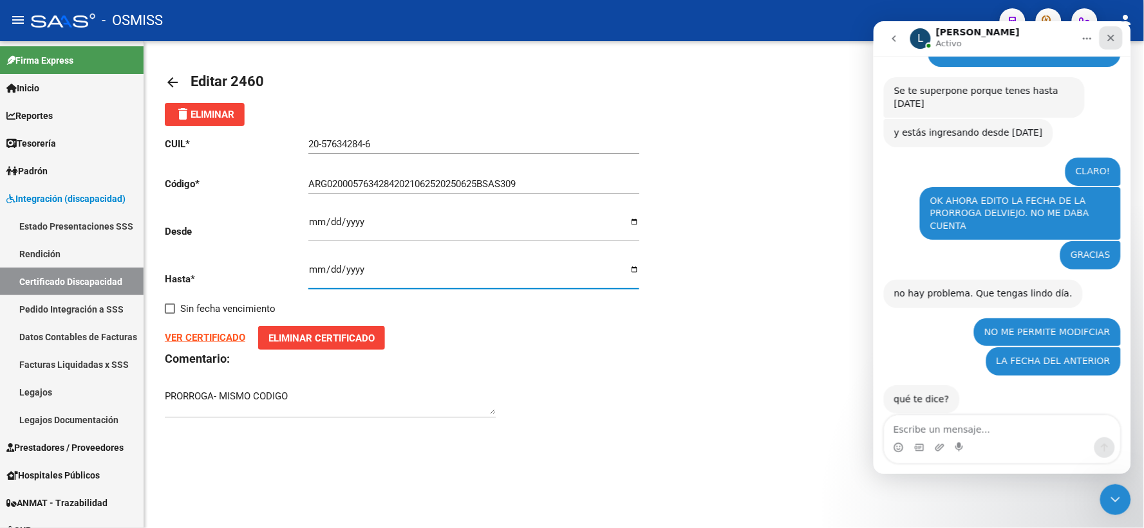
click at [1109, 35] on icon "Cerrar" at bounding box center [1110, 37] width 10 height 10
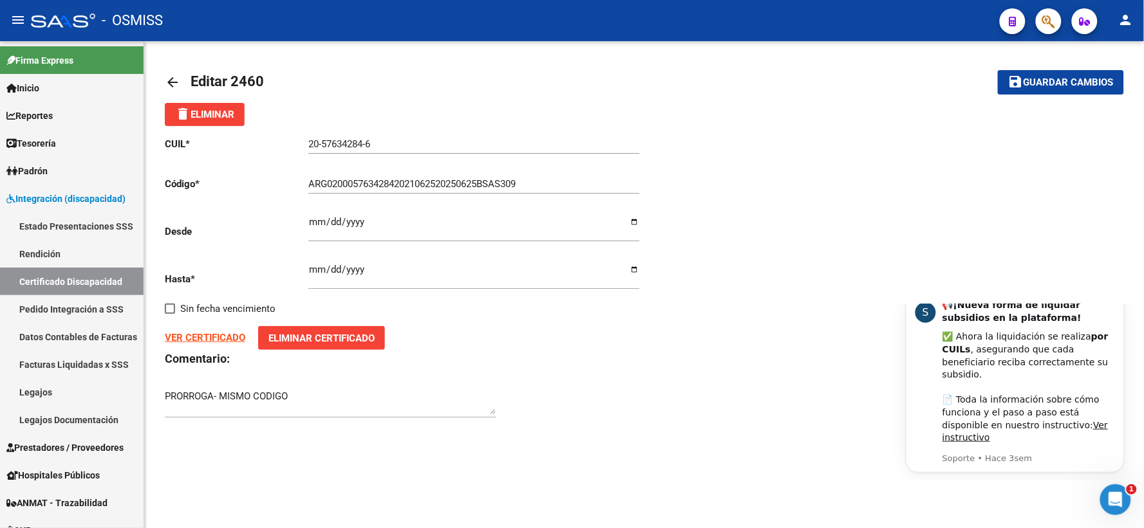
scroll to position [0, 0]
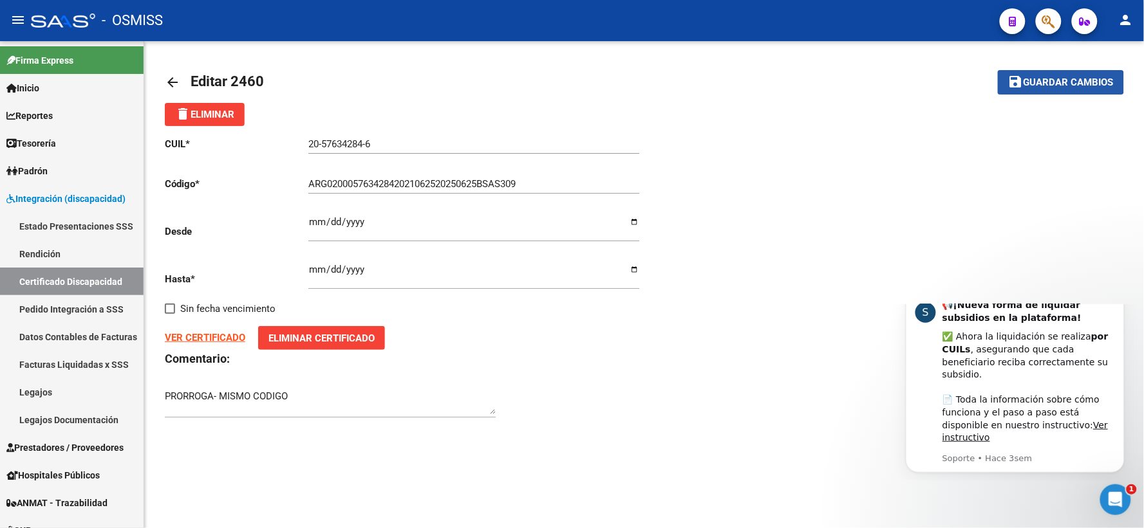
click at [1050, 76] on span "save Guardar cambios" at bounding box center [1061, 82] width 106 height 12
click at [1108, 499] on icon "Abrir Intercom Messenger" at bounding box center [1112, 498] width 21 height 21
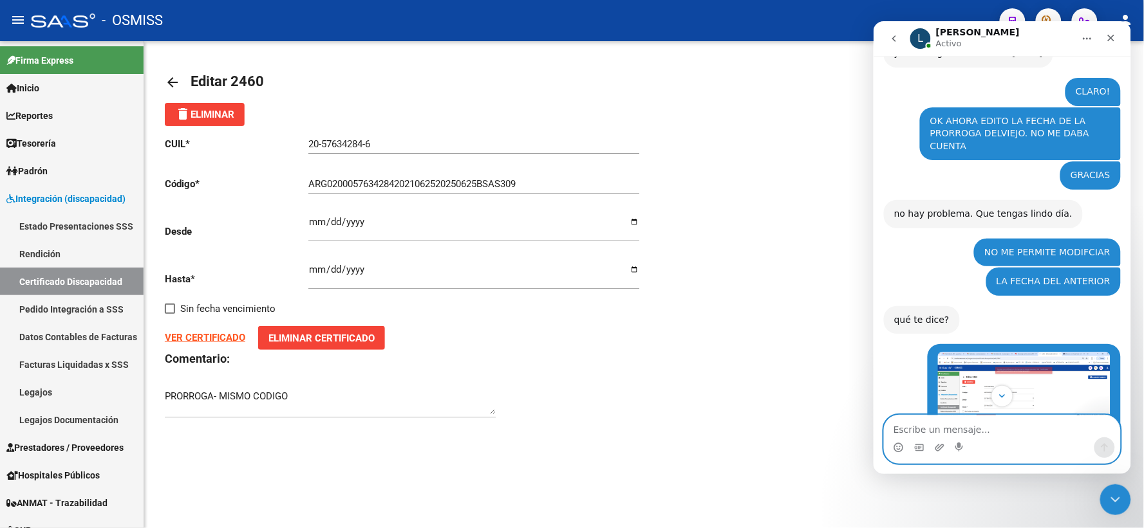
scroll to position [927, 0]
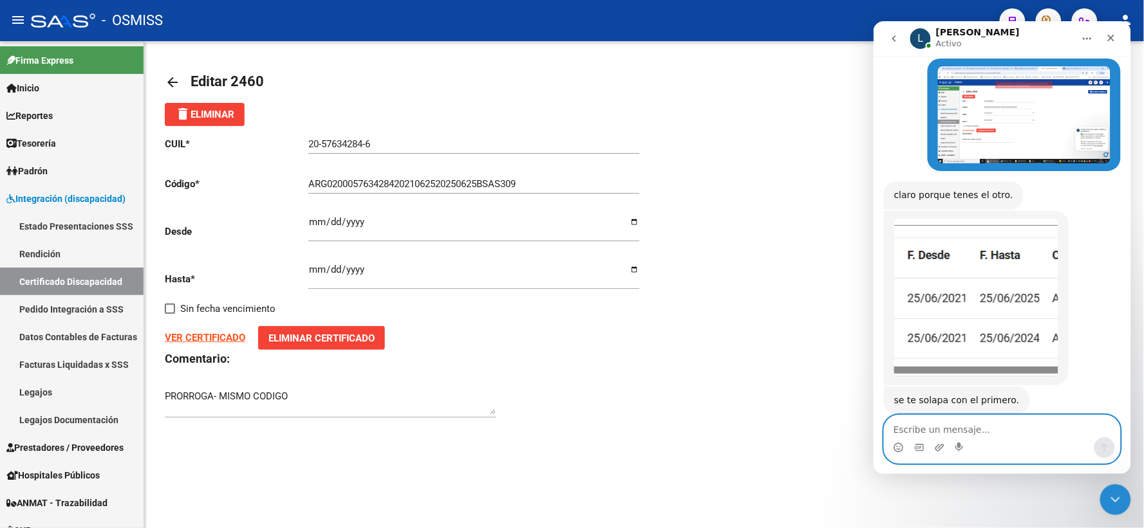
click at [980, 430] on textarea "Escribe un mensaje..." at bounding box center [1002, 426] width 236 height 22
type textarea "SI"
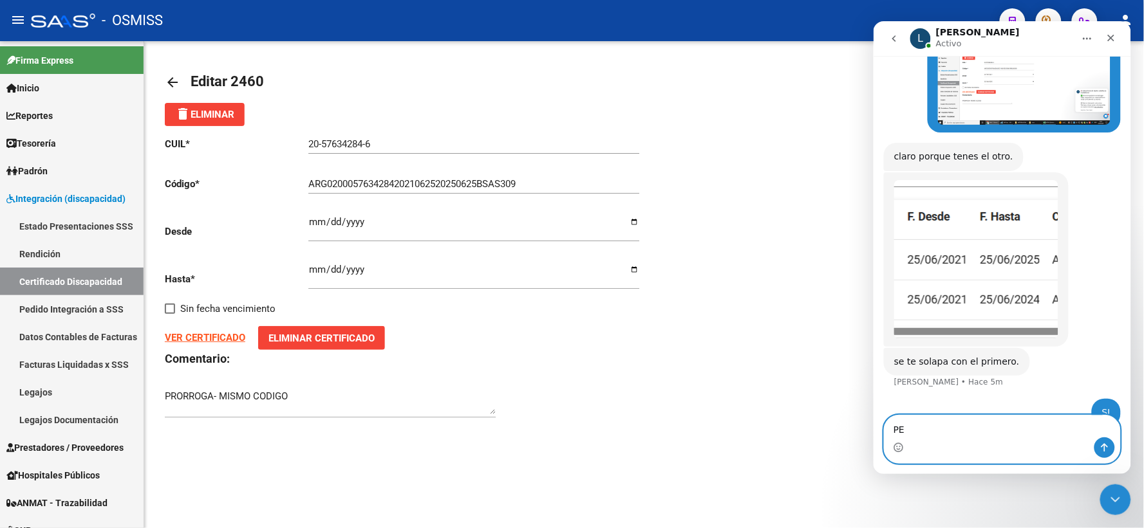
type textarea "P"
type textarea "SI YA LO VI"
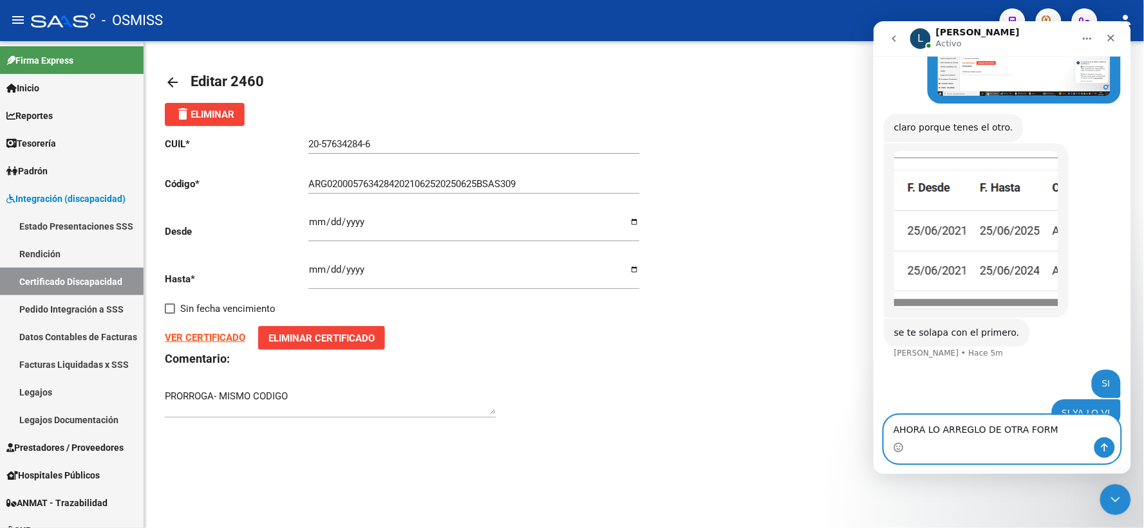
type textarea "AHORA LO ARREGLO DE OTRA FORMA"
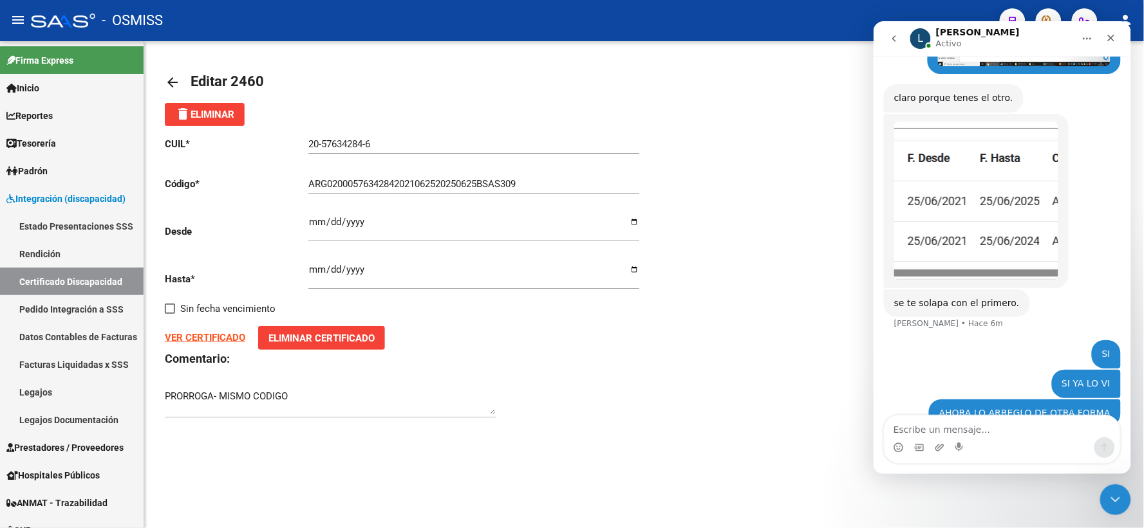
click at [546, 350] on div "VER CERTIFICADO Eliminar Certificado" at bounding box center [404, 338] width 479 height 24
click at [332, 270] on input "[DATE]" at bounding box center [473, 274] width 331 height 21
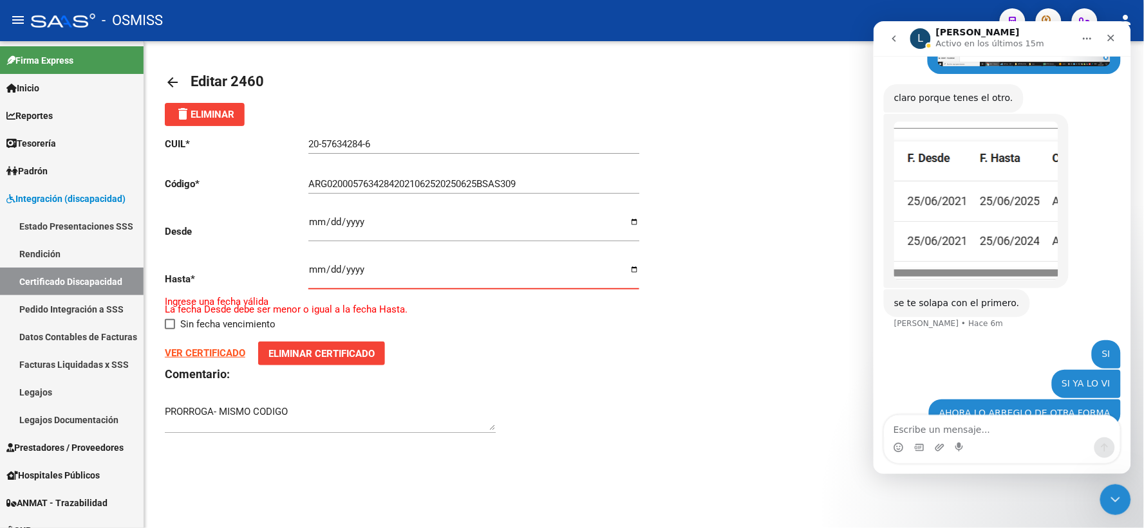
type input "[DATE]"
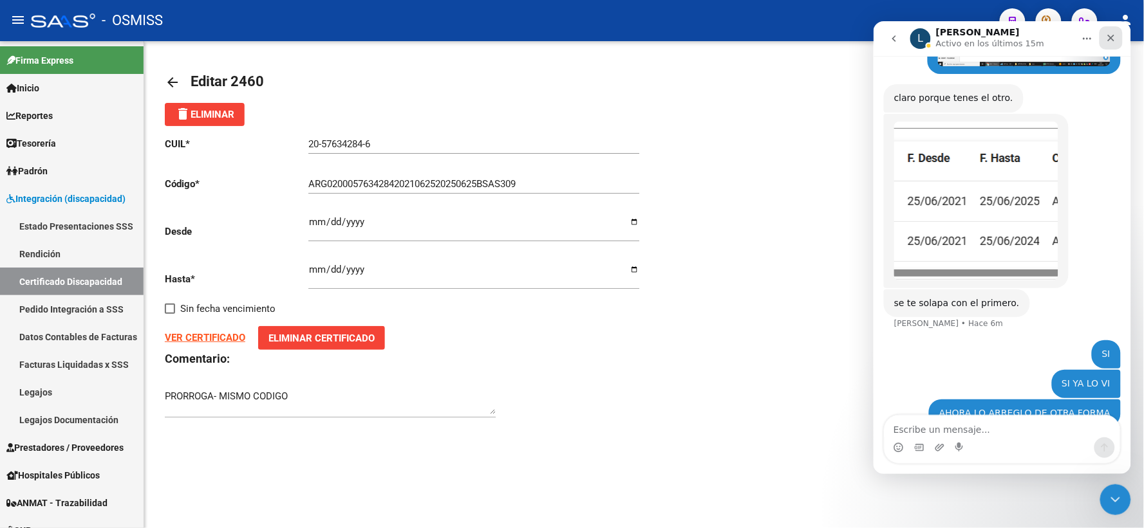
click at [1108, 36] on icon "Cerrar" at bounding box center [1110, 37] width 10 height 10
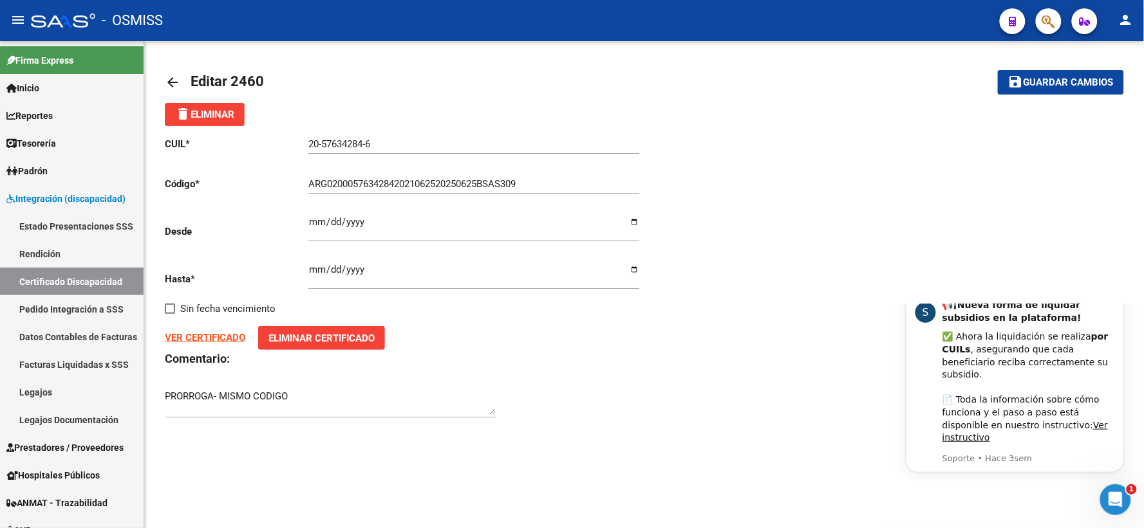
scroll to position [0, 0]
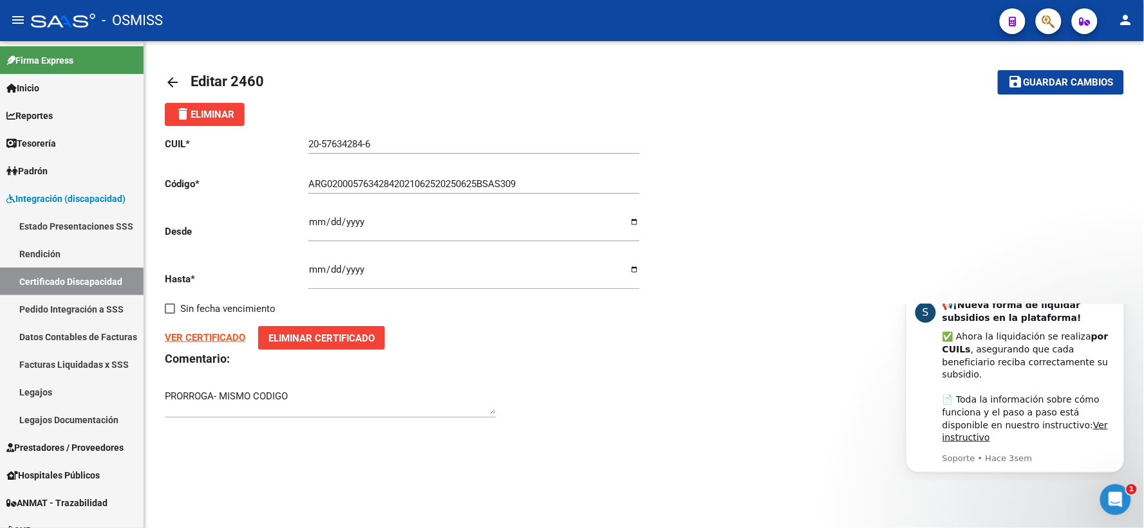
click at [1056, 82] on span "Guardar cambios" at bounding box center [1068, 83] width 90 height 12
click at [167, 82] on mat-icon "arrow_back" at bounding box center [172, 82] width 15 height 15
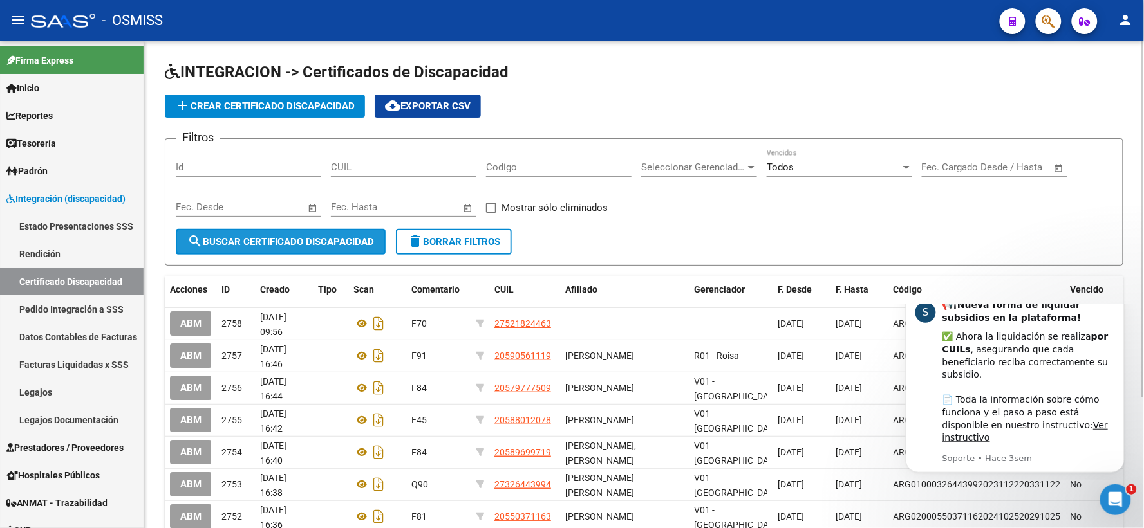
click at [306, 246] on span "search Buscar Certificado Discapacidad" at bounding box center [280, 242] width 187 height 12
click at [432, 169] on input "CUIL" at bounding box center [403, 168] width 145 height 12
type input "20-57634284-6"
click at [311, 239] on span "search Buscar Certificado Discapacidad" at bounding box center [280, 242] width 187 height 12
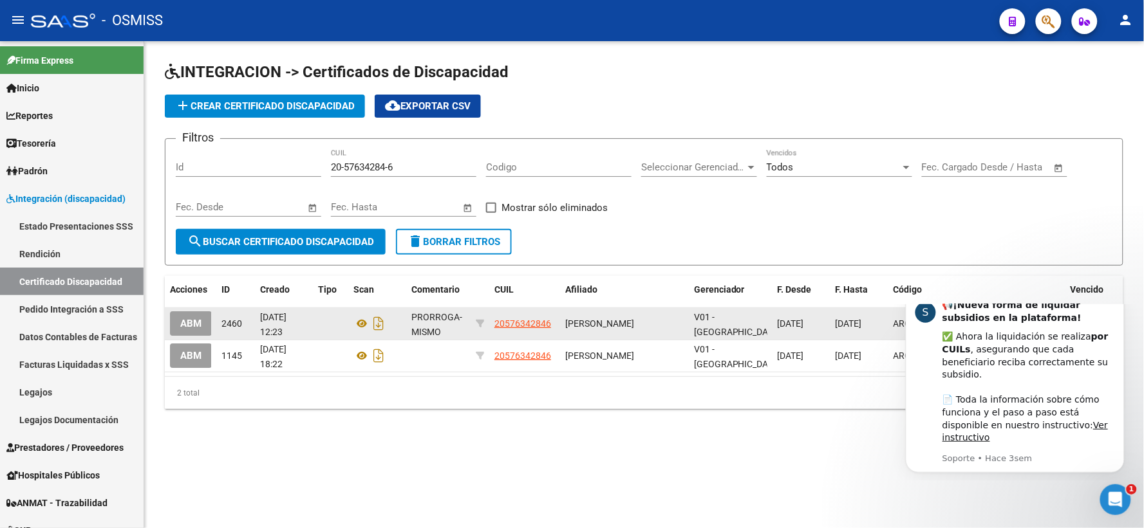
click at [194, 323] on span "ABM" at bounding box center [190, 325] width 21 height 12
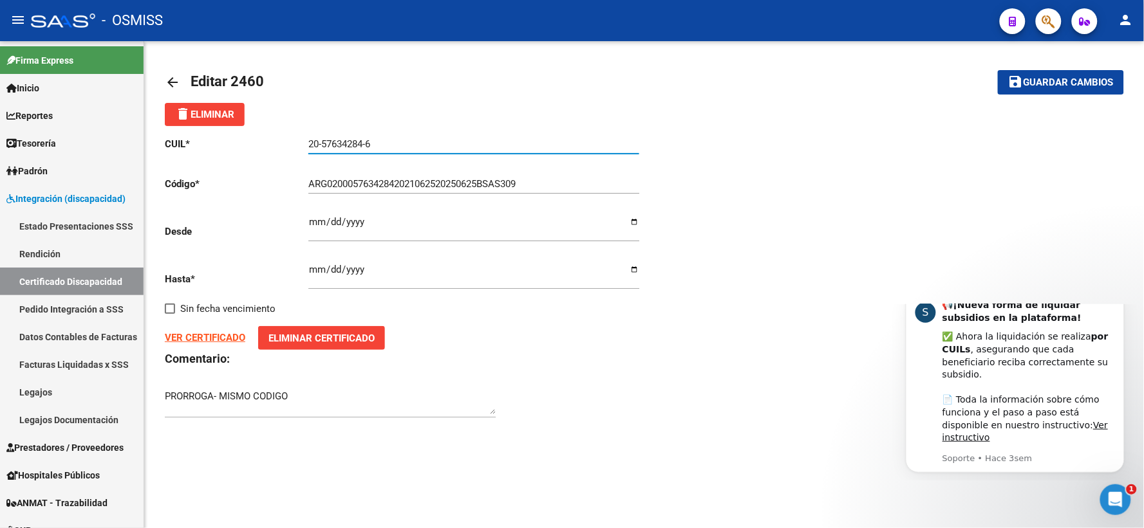
drag, startPoint x: 363, startPoint y: 145, endPoint x: 301, endPoint y: 148, distance: 62.5
click at [301, 148] on app-form-text-field "CUIL * 20-57634284-6 Ingresar el CUIL" at bounding box center [402, 144] width 474 height 12
click at [171, 79] on mat-icon "arrow_back" at bounding box center [172, 82] width 15 height 15
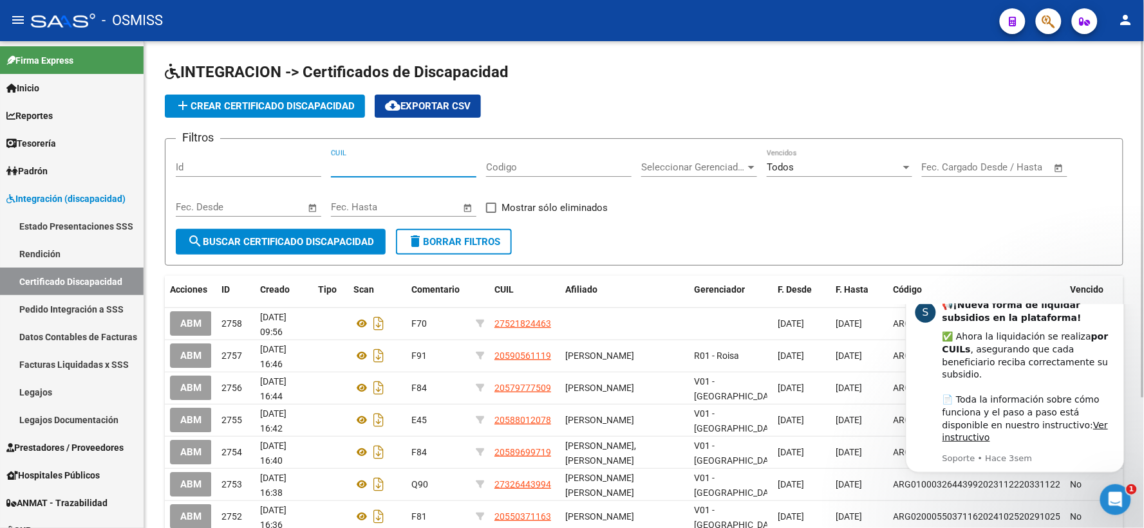
paste input "20-57634284-6"
type input "20-57634284-6"
click at [281, 113] on button "add Crear Certificado Discapacidad" at bounding box center [265, 106] width 200 height 23
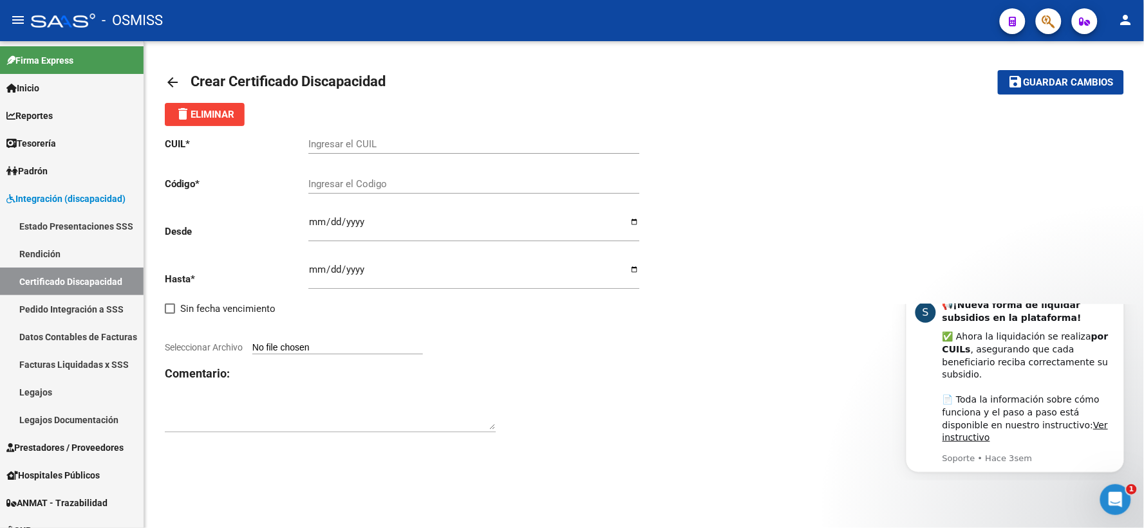
click at [370, 144] on input "Ingresar el CUIL" at bounding box center [473, 144] width 331 height 12
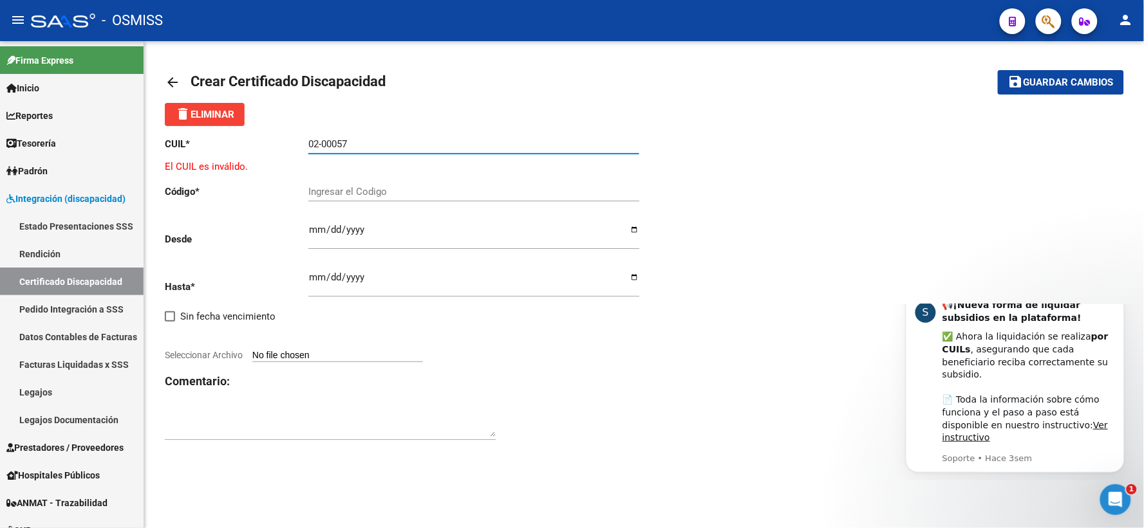
scroll to position [1073, 0]
type input "02-00057634-2"
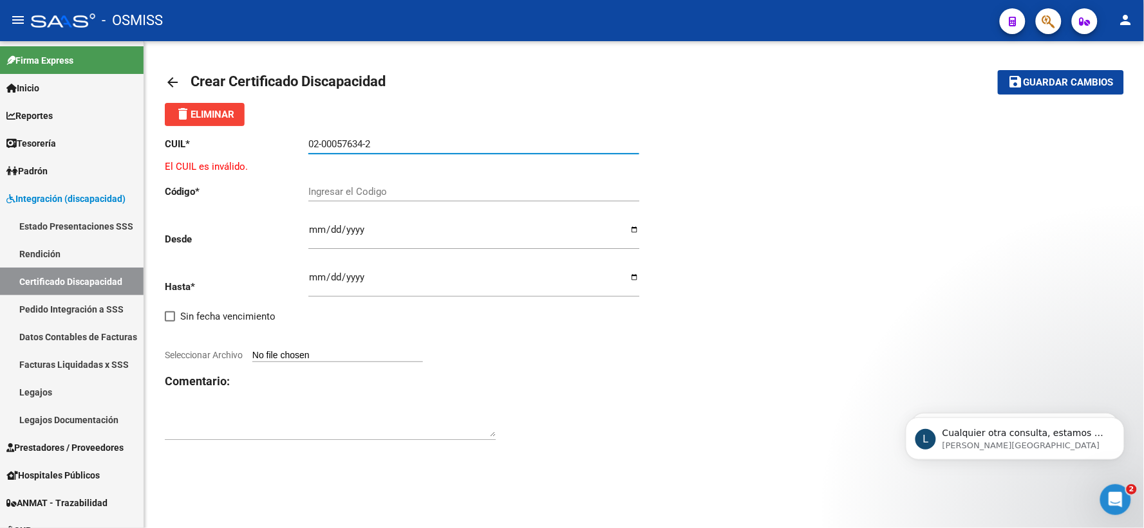
scroll to position [1075, 0]
click at [414, 148] on input "02-00057634-2" at bounding box center [473, 144] width 331 height 12
drag, startPoint x: 414, startPoint y: 148, endPoint x: 241, endPoint y: 149, distance: 173.1
click at [241, 149] on app-form-text-field "CUIL * 02-00057634-2 Ingresar el CUIL" at bounding box center [402, 144] width 474 height 12
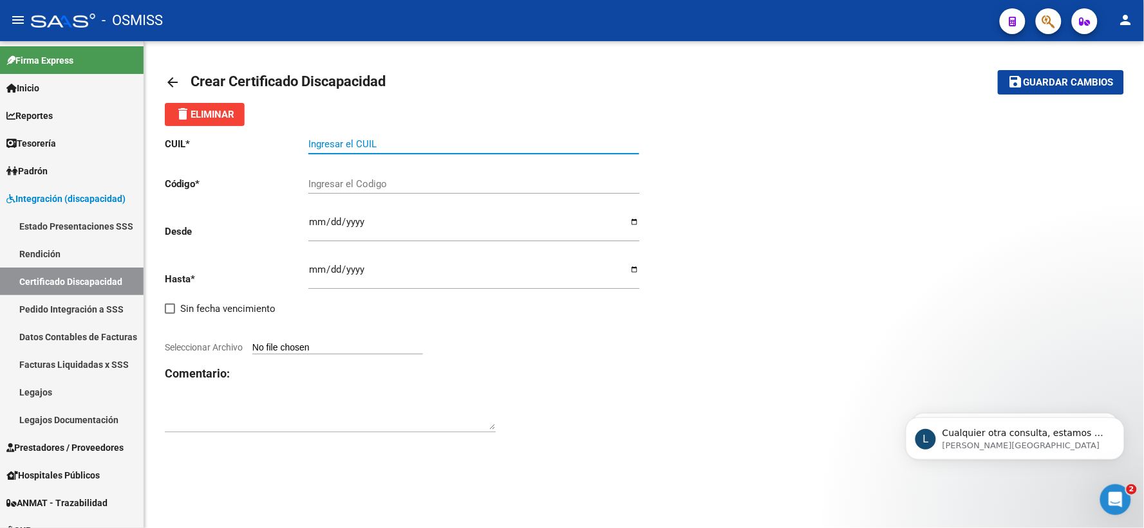
click at [413, 147] on input "Ingresar el CUIL" at bounding box center [473, 144] width 331 height 12
click at [412, 147] on input "Ingresar el CUIL" at bounding box center [473, 144] width 331 height 12
click at [172, 79] on mat-icon "arrow_back" at bounding box center [172, 82] width 15 height 15
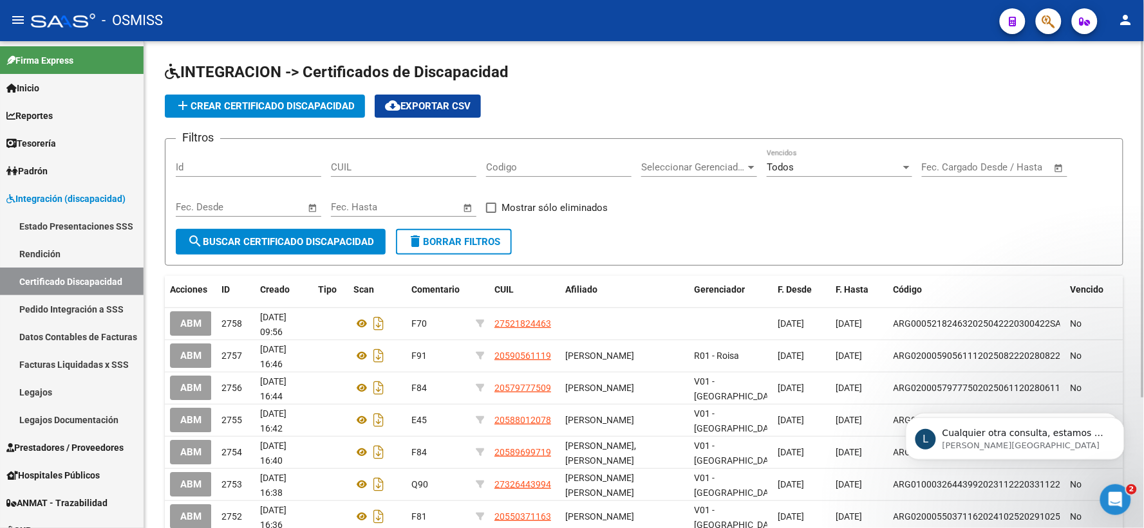
drag, startPoint x: 355, startPoint y: 160, endPoint x: 677, endPoint y: 114, distance: 325.0
click at [689, 113] on div "add Crear Certificado Discapacidad cloud_download Exportar CSV" at bounding box center [644, 106] width 958 height 23
click at [397, 167] on input "CUIL" at bounding box center [403, 168] width 145 height 12
paste input "20-57634284-6"
type input "20-57634284-6"
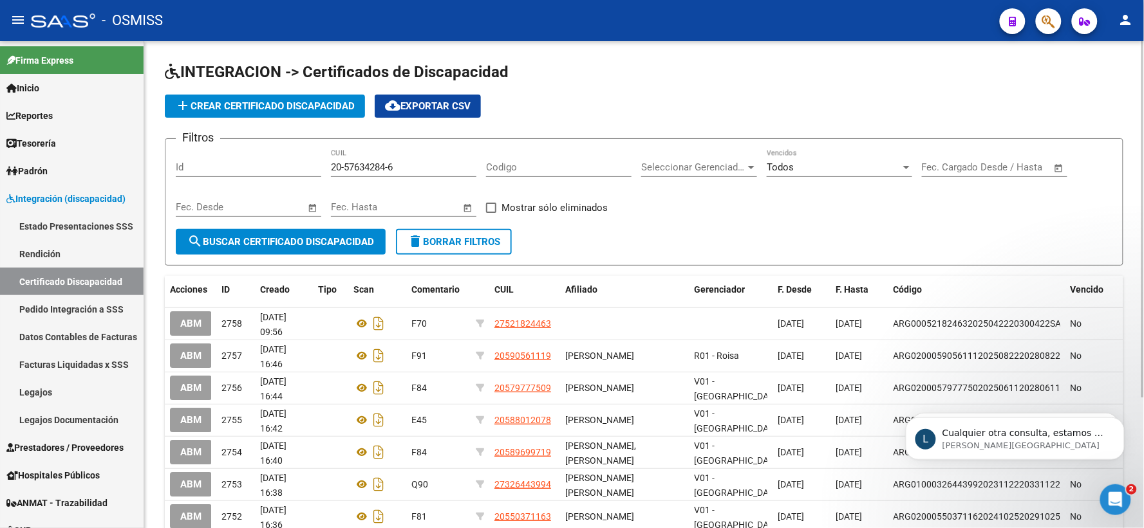
click at [309, 254] on form "Filtros Id 20-57634284-6 CUIL Codigo Seleccionar Gerenciador Seleccionar Gerenc…" at bounding box center [644, 201] width 958 height 127
click at [309, 243] on span "search Buscar Certificado Discapacidad" at bounding box center [280, 242] width 187 height 12
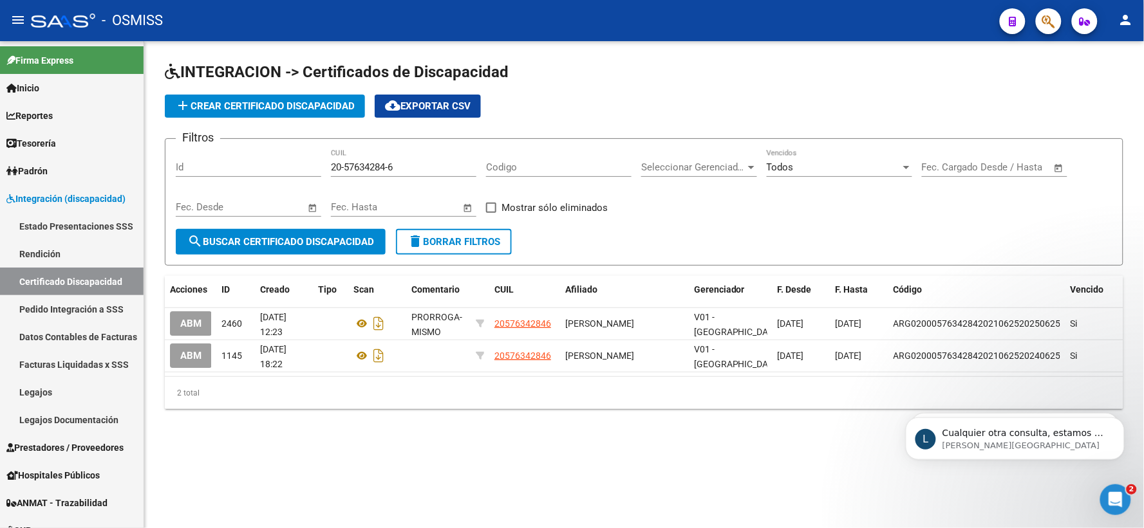
click at [293, 105] on span "add Crear Certificado Discapacidad" at bounding box center [265, 106] width 180 height 12
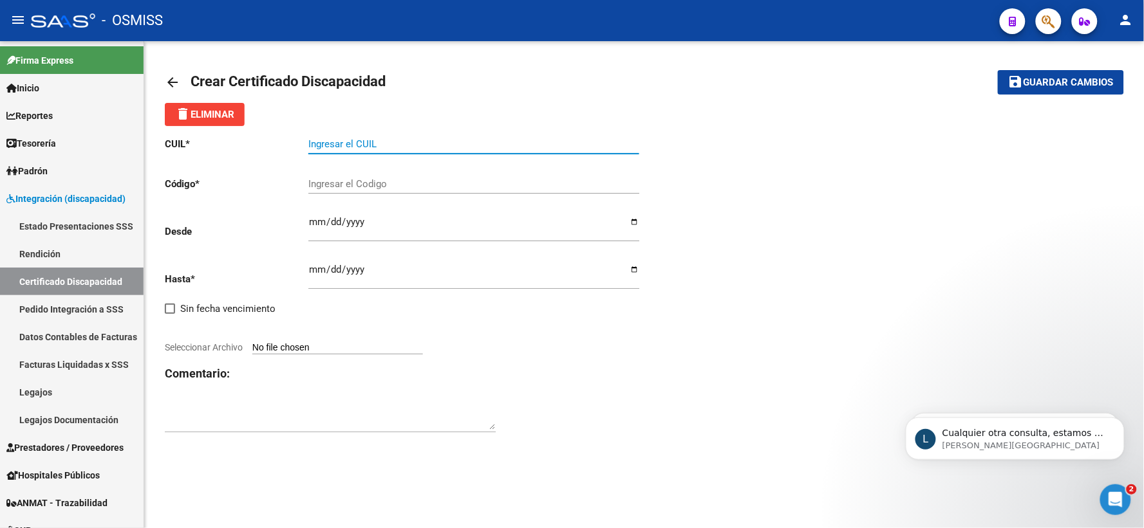
paste input "20-57634284-6"
type input "20-57634284-6"
click at [383, 190] on div "Ingresar el Codigo" at bounding box center [473, 180] width 331 height 28
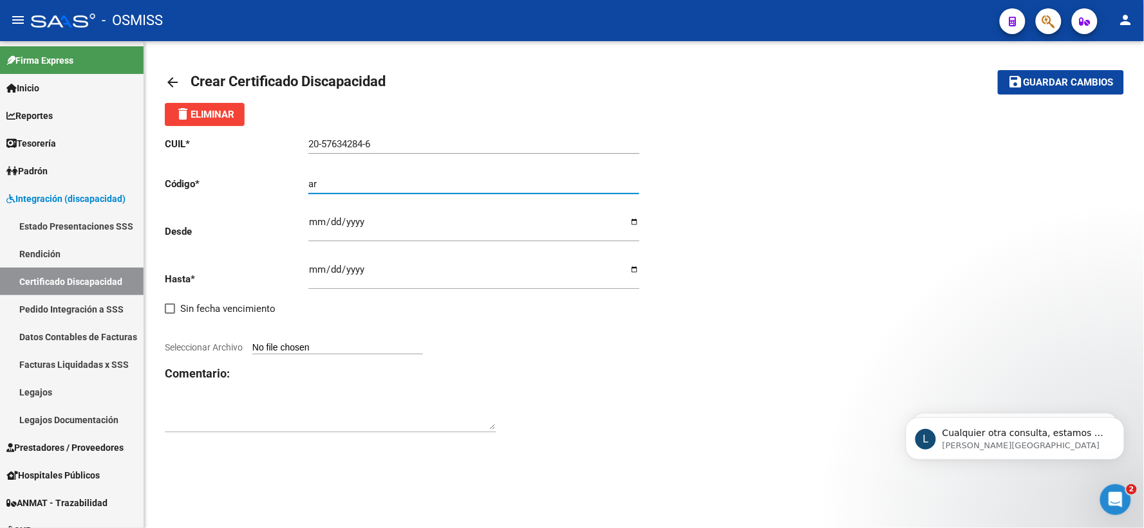
type input "a"
type input "ARG02000576342842025053020300530BUE309"
click at [1120, 497] on icon "Abrir Intercom Messenger" at bounding box center [1112, 498] width 21 height 21
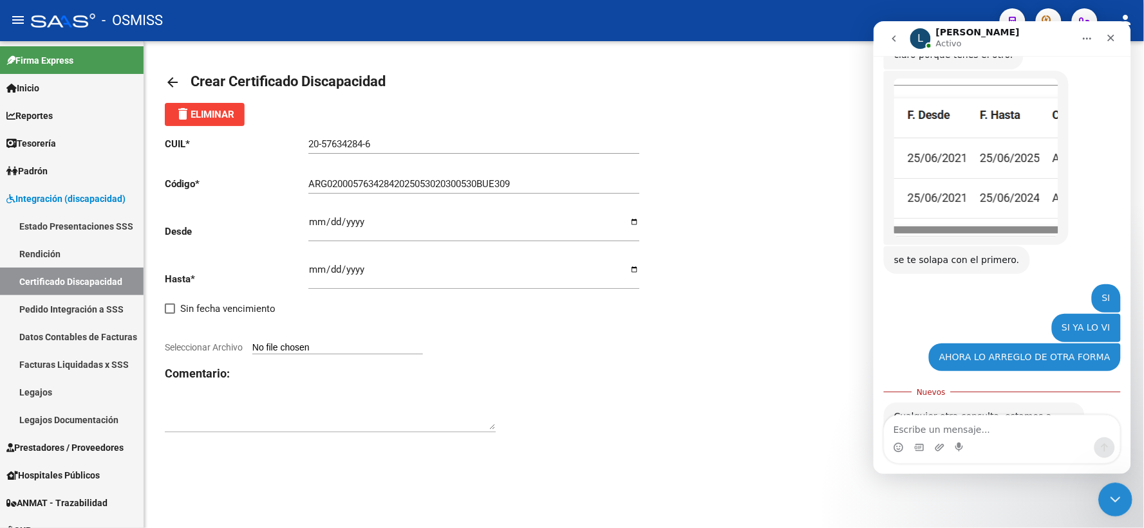
scroll to position [1097, 0]
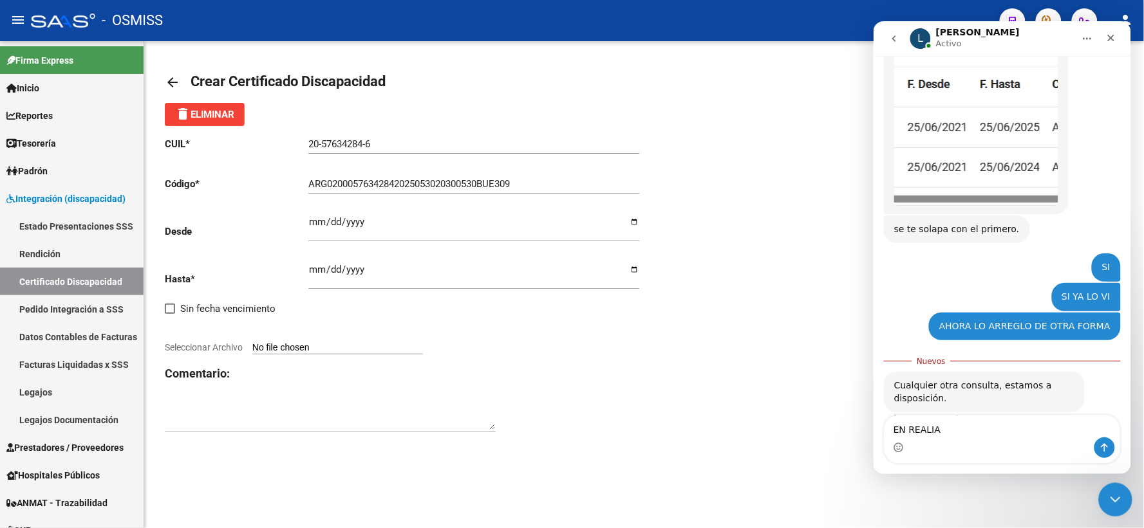
type textarea "EN REALIAD"
drag, startPoint x: 941, startPoint y: 432, endPoint x: 1727, endPoint y: 442, distance: 785.2
click at [873, 421] on html "L [PERSON_NAME] Somos el equipo de soporte del sistema. Si algo no funciona pod…" at bounding box center [1001, 247] width 257 height 453
drag, startPoint x: 1113, startPoint y: 35, endPoint x: 1957, endPoint y: 69, distance: 844.3
click at [1113, 35] on icon "Cerrar" at bounding box center [1110, 37] width 10 height 10
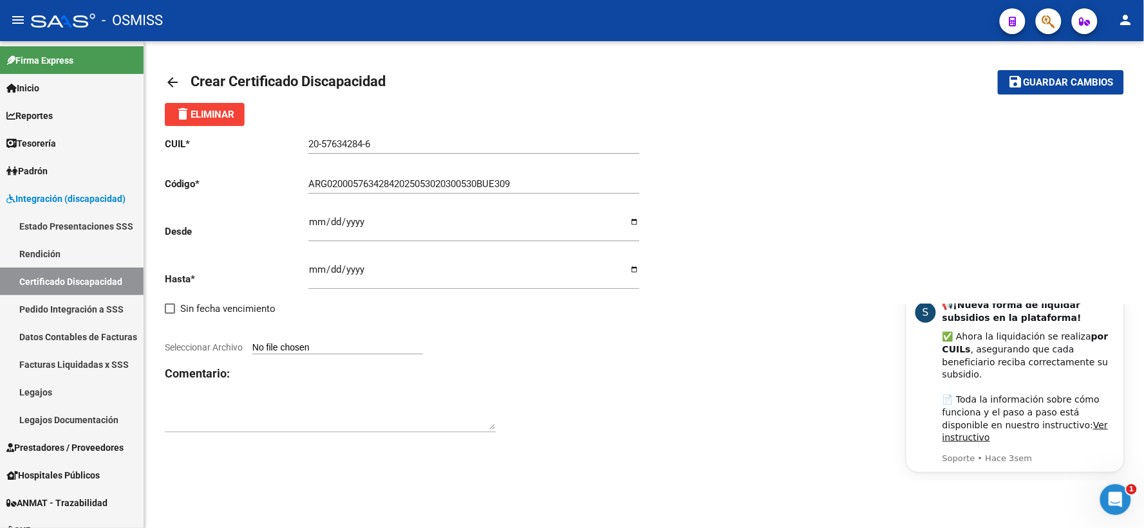
scroll to position [0, 0]
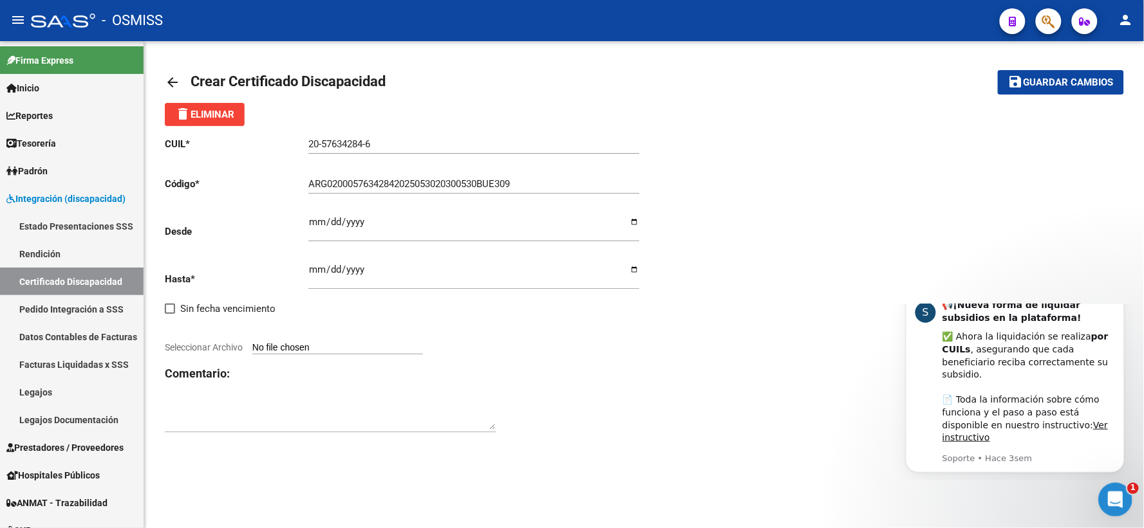
drag, startPoint x: 1116, startPoint y: 501, endPoint x: 1099, endPoint y: 503, distance: 16.8
click at [1115, 503] on icon "Abrir Intercom Messenger" at bounding box center [1112, 498] width 21 height 21
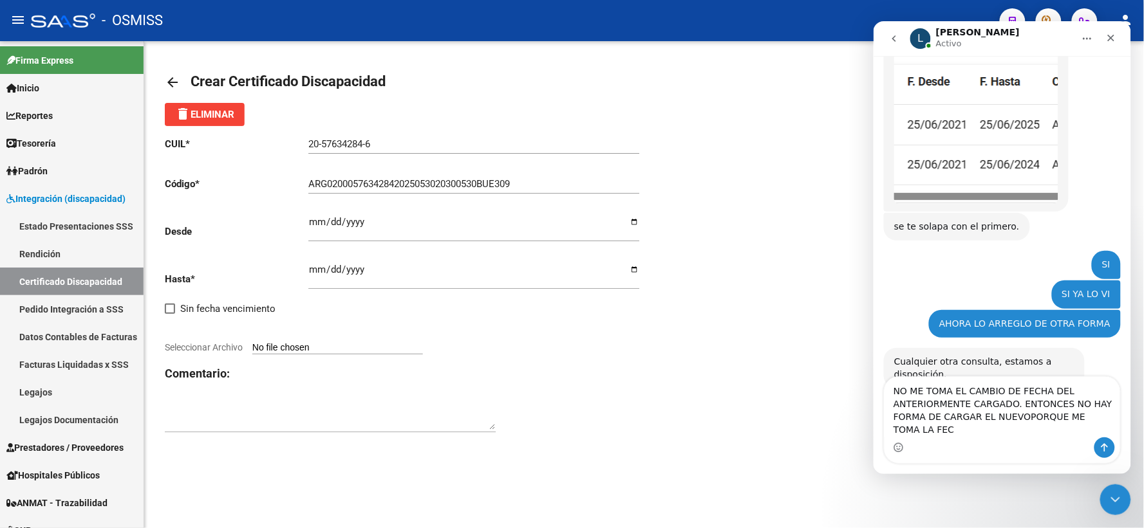
scroll to position [1114, 0]
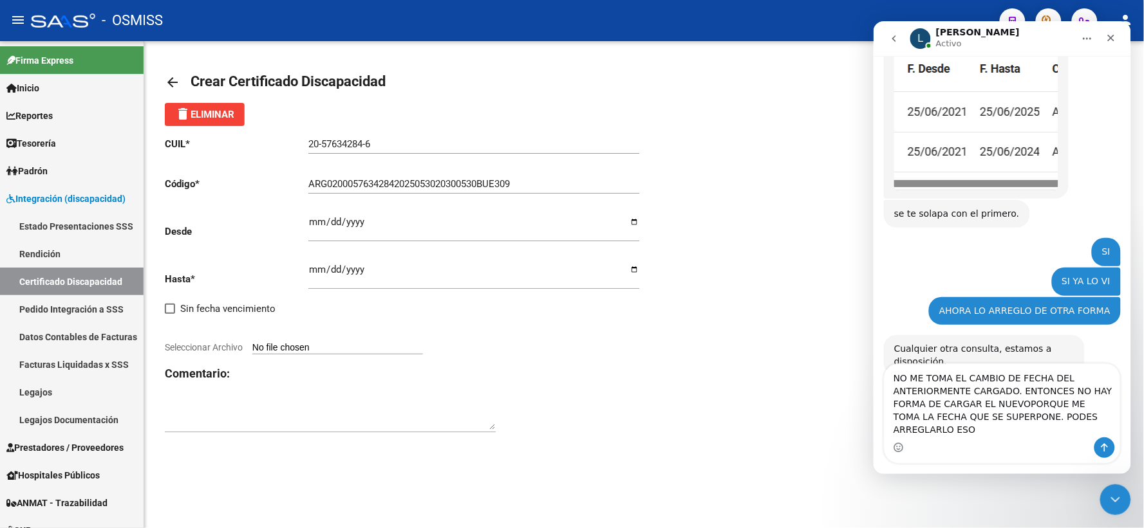
type textarea "NO ME TOMA EL CAMBIO DE FECHA DEL ANTERIORMENTE CARGADO. ENTONCES NO HAY FORMA …"
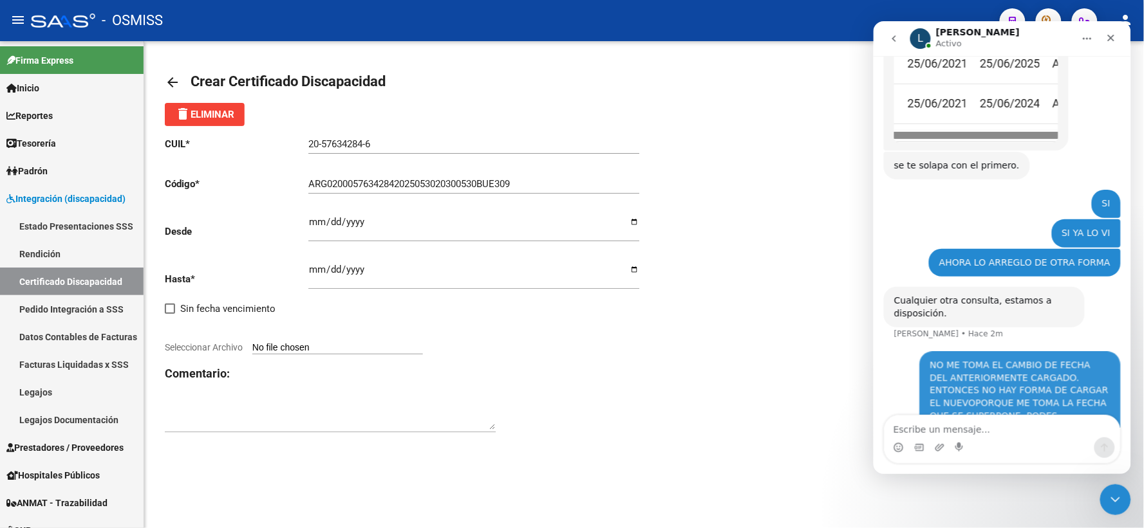
scroll to position [1163, 0]
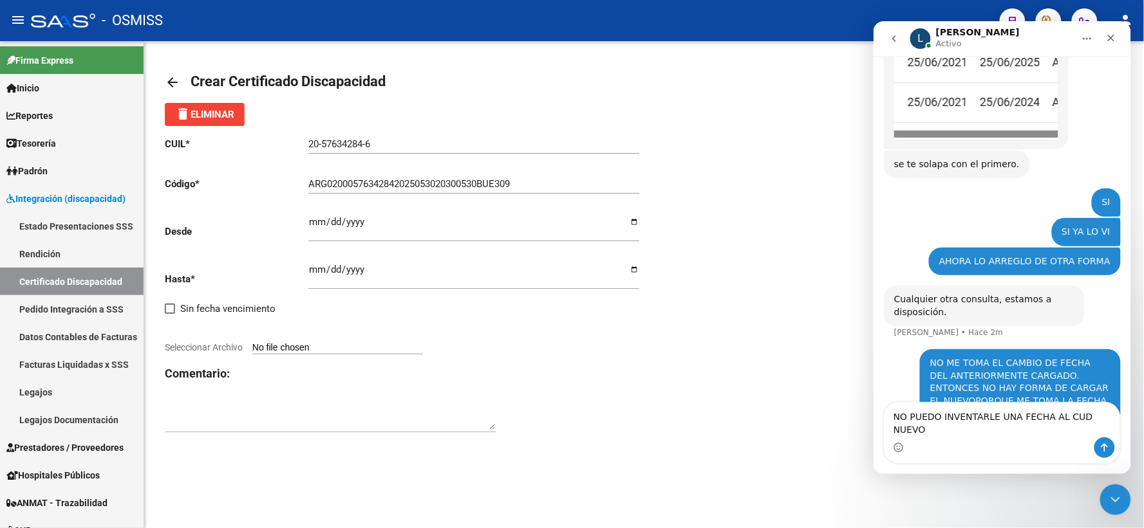
type textarea "NO PUEDO INVENTARLE UNA FECHA AL CUD NUEVO."
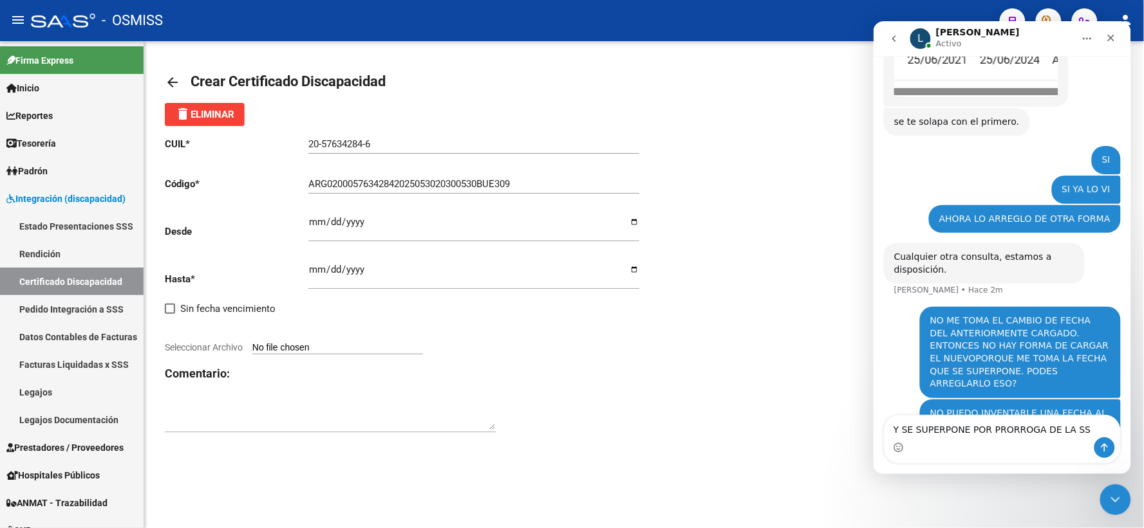
type textarea "Y SE SUPERPONE POR PRORROGA DE LA SSS"
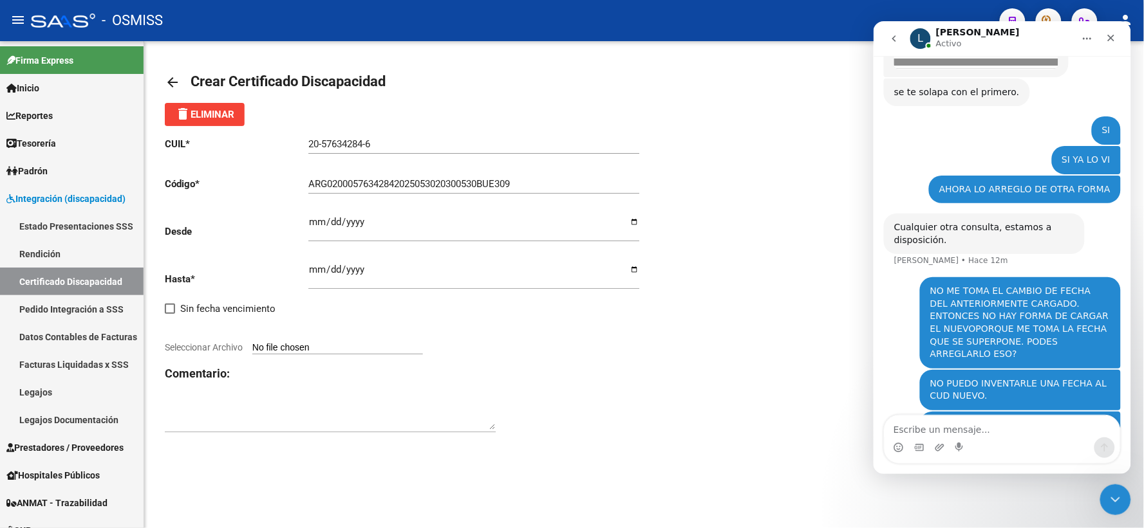
click at [174, 82] on mat-icon "arrow_back" at bounding box center [172, 82] width 15 height 15
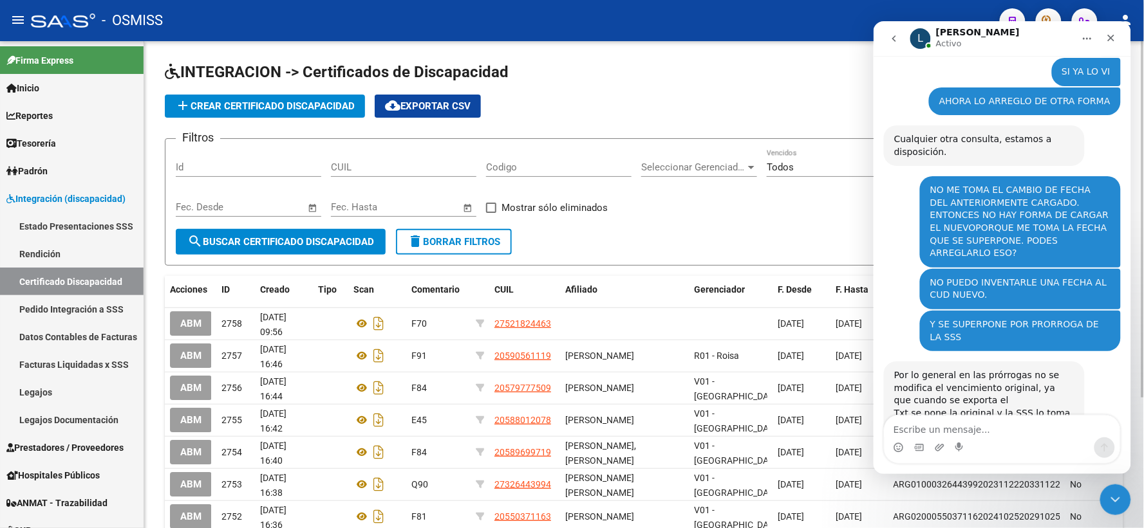
scroll to position [1374, 0]
